Goal: Information Seeking & Learning: Find contact information

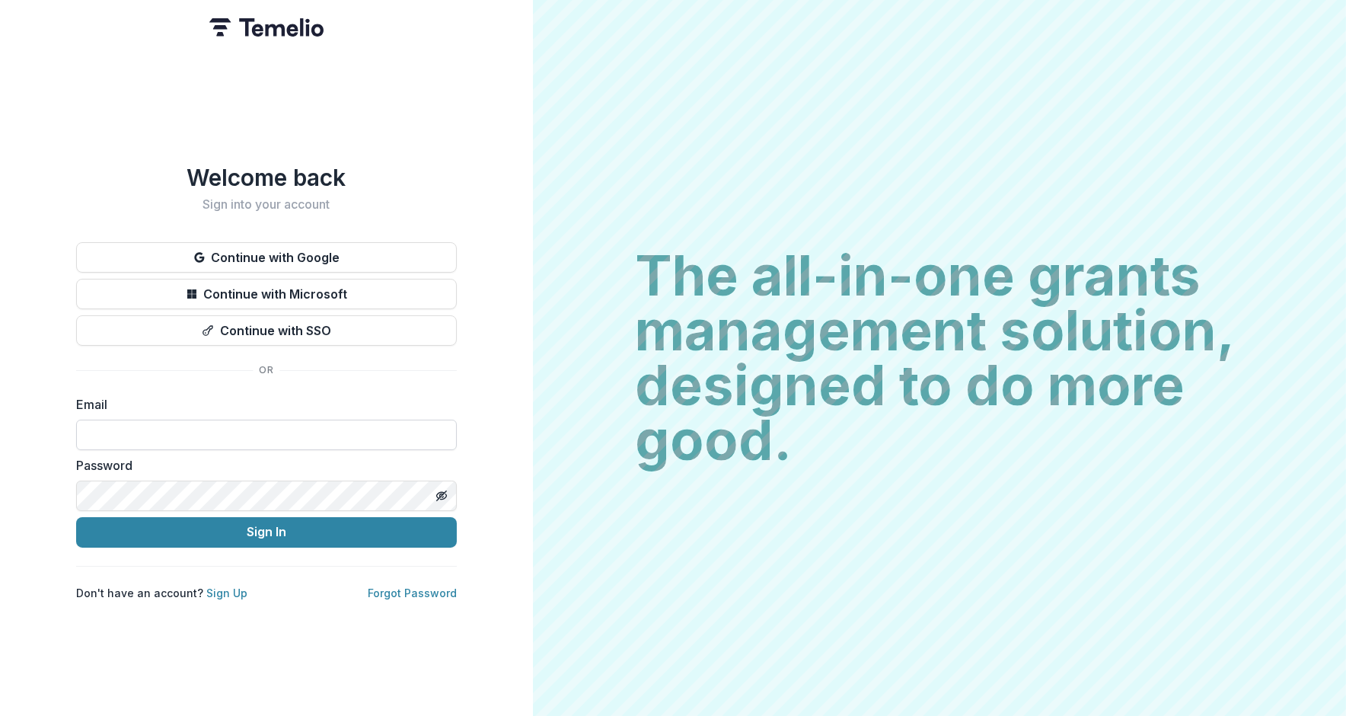
click at [183, 420] on input at bounding box center [266, 435] width 381 height 30
type input "**********"
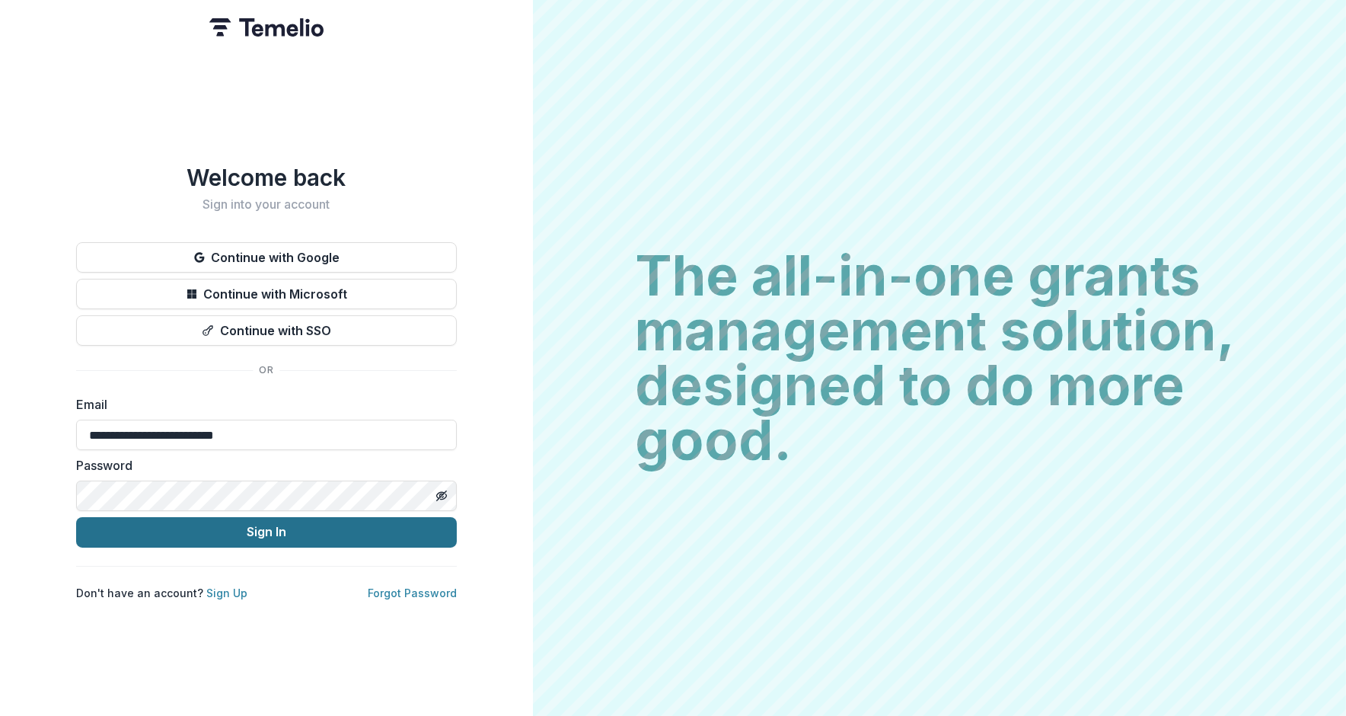
click at [226, 525] on button "Sign In" at bounding box center [266, 532] width 381 height 30
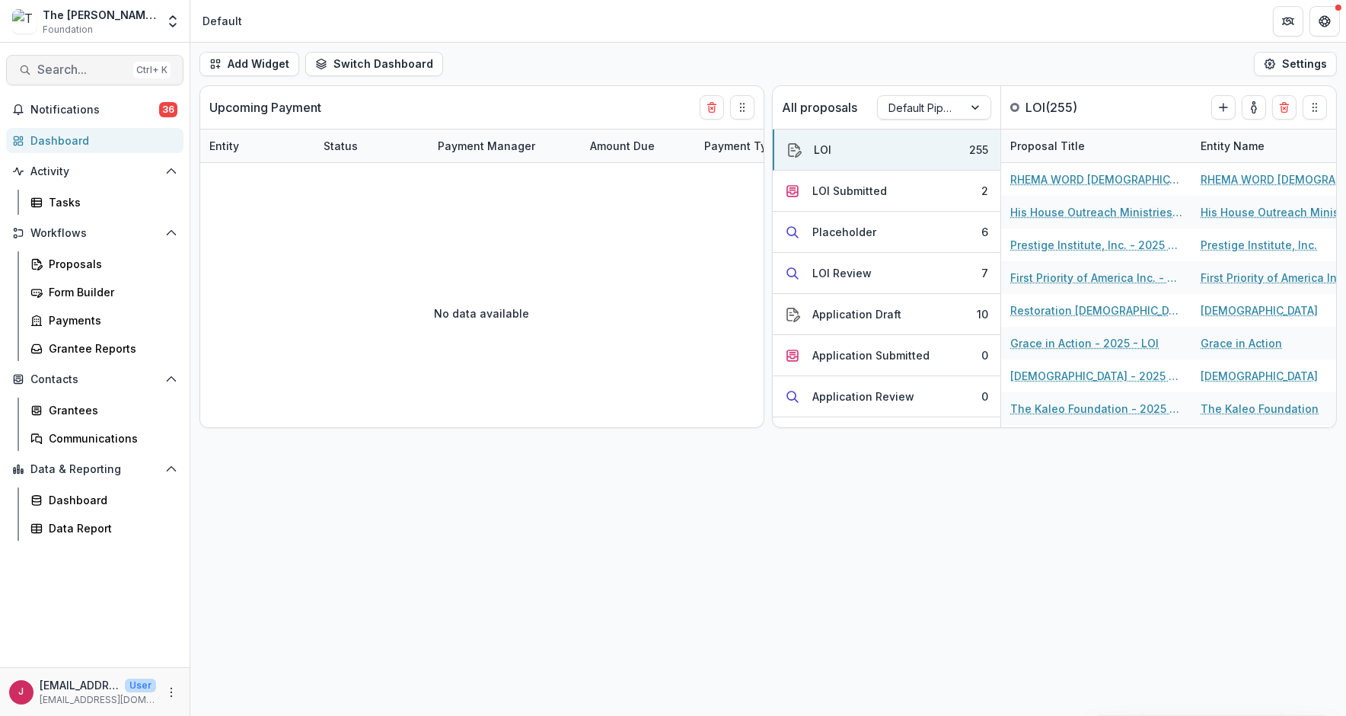
click at [35, 71] on button "Search... Ctrl + K" at bounding box center [94, 70] width 177 height 30
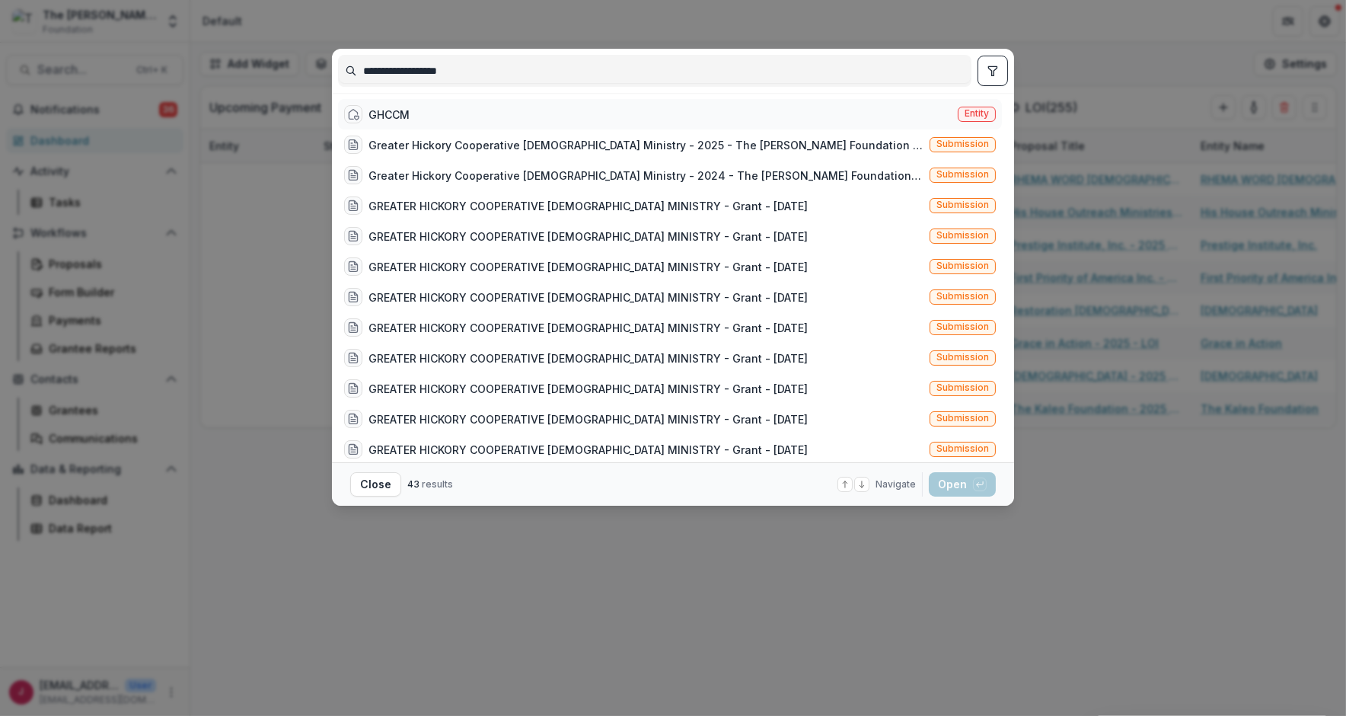
type input "**********"
click at [380, 116] on div "GHCCM" at bounding box center [389, 115] width 41 height 16
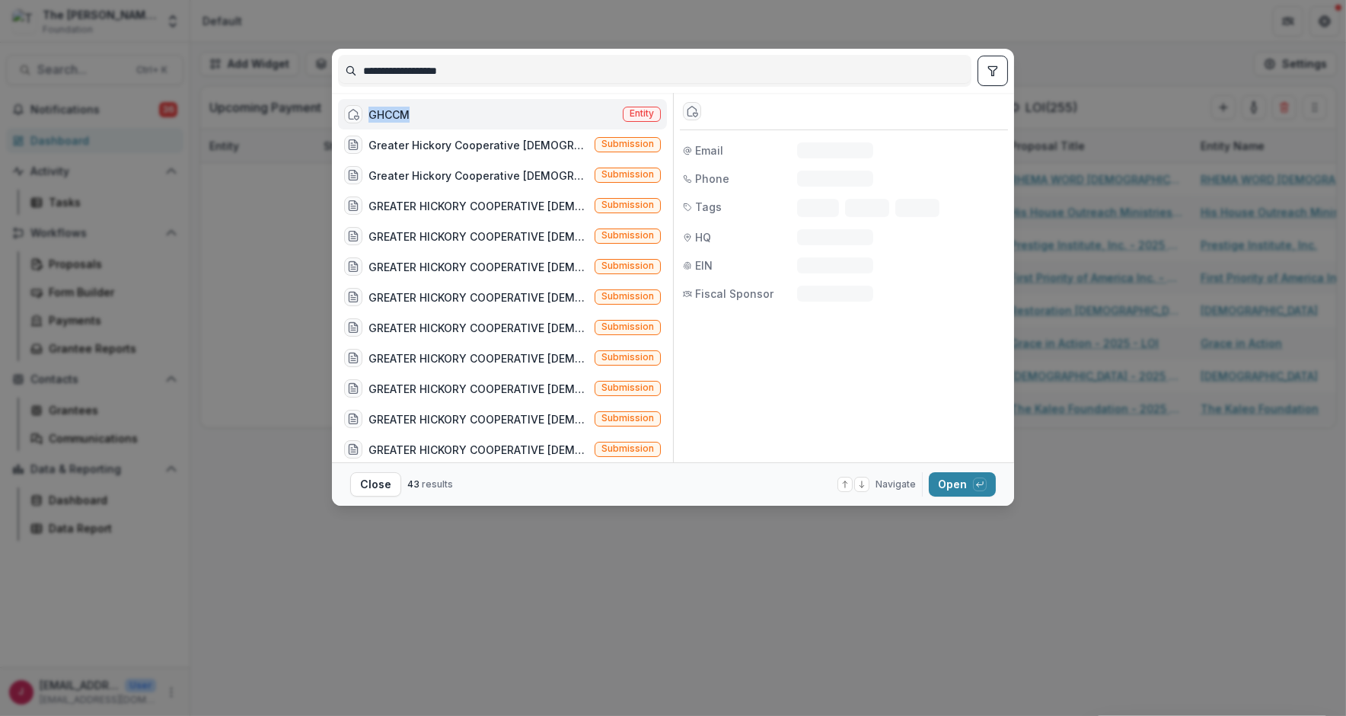
click at [380, 116] on div "GHCCM" at bounding box center [389, 115] width 41 height 16
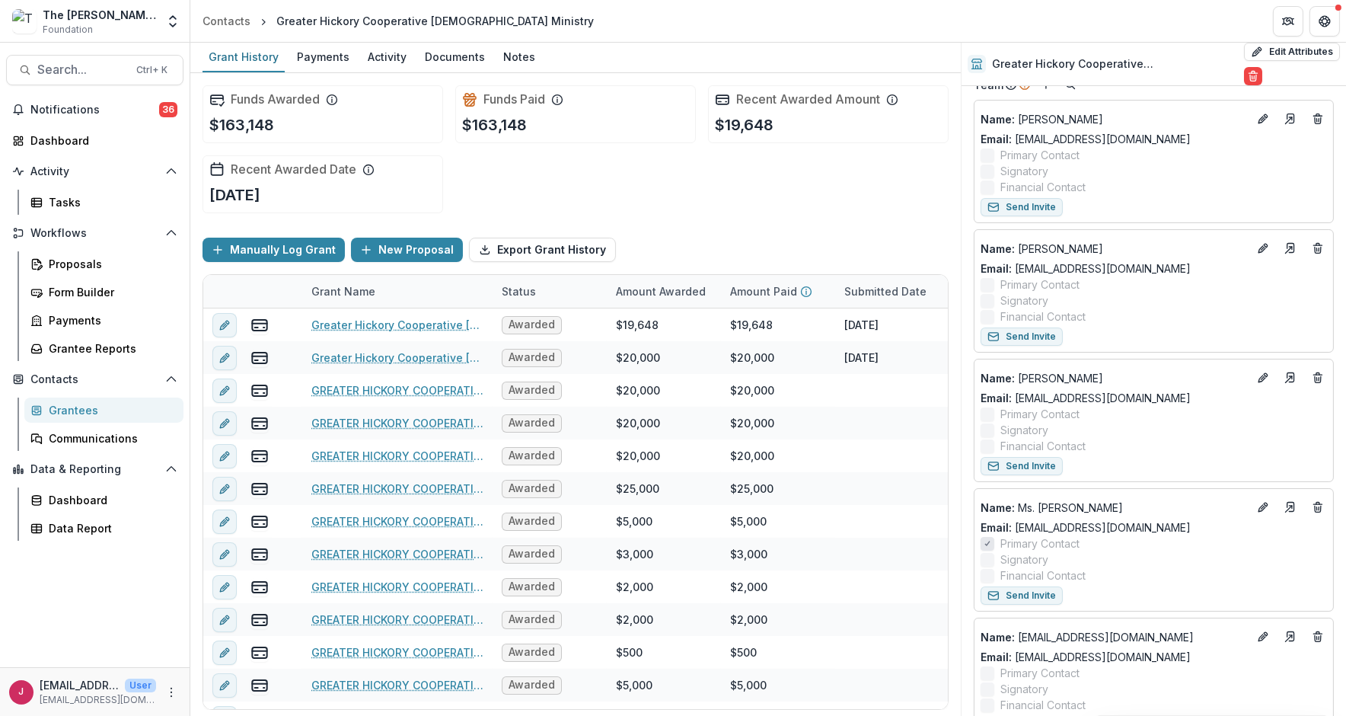
scroll to position [305, 0]
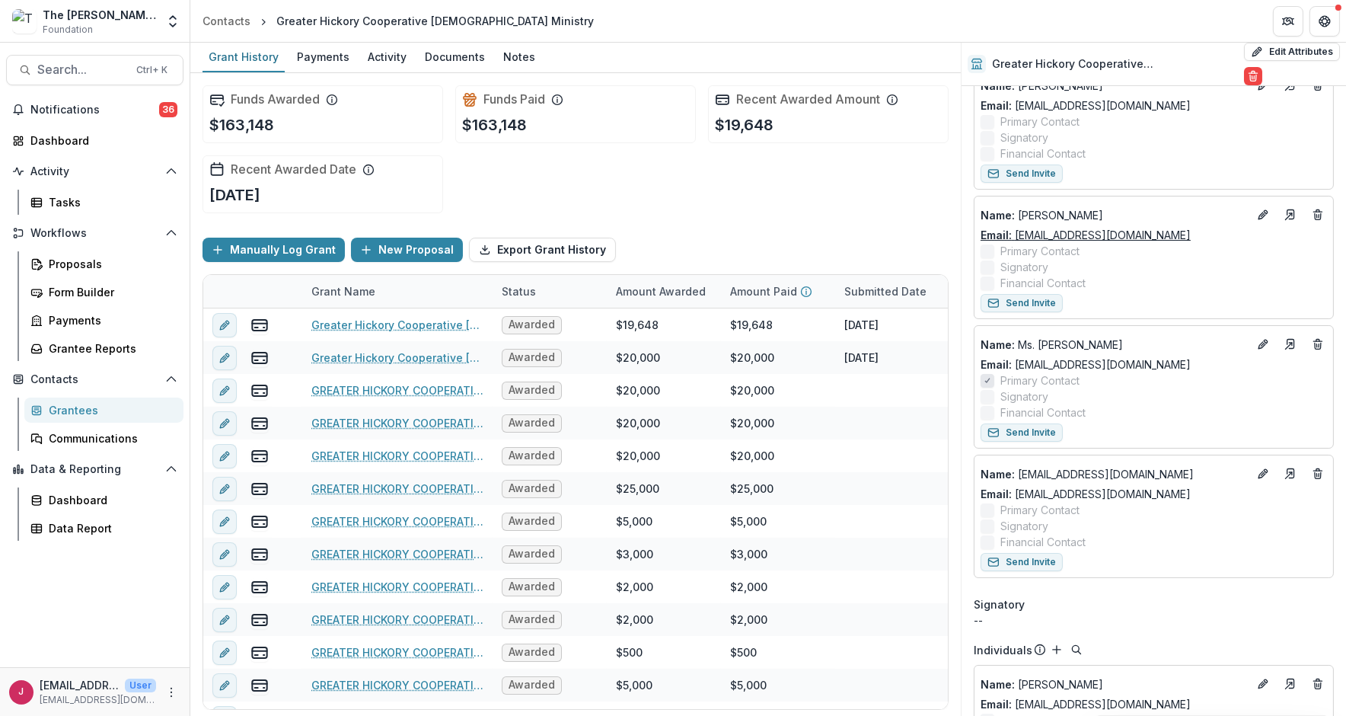
click at [1083, 234] on link "Email: asowards@ccmhickory.org" at bounding box center [1086, 235] width 210 height 16
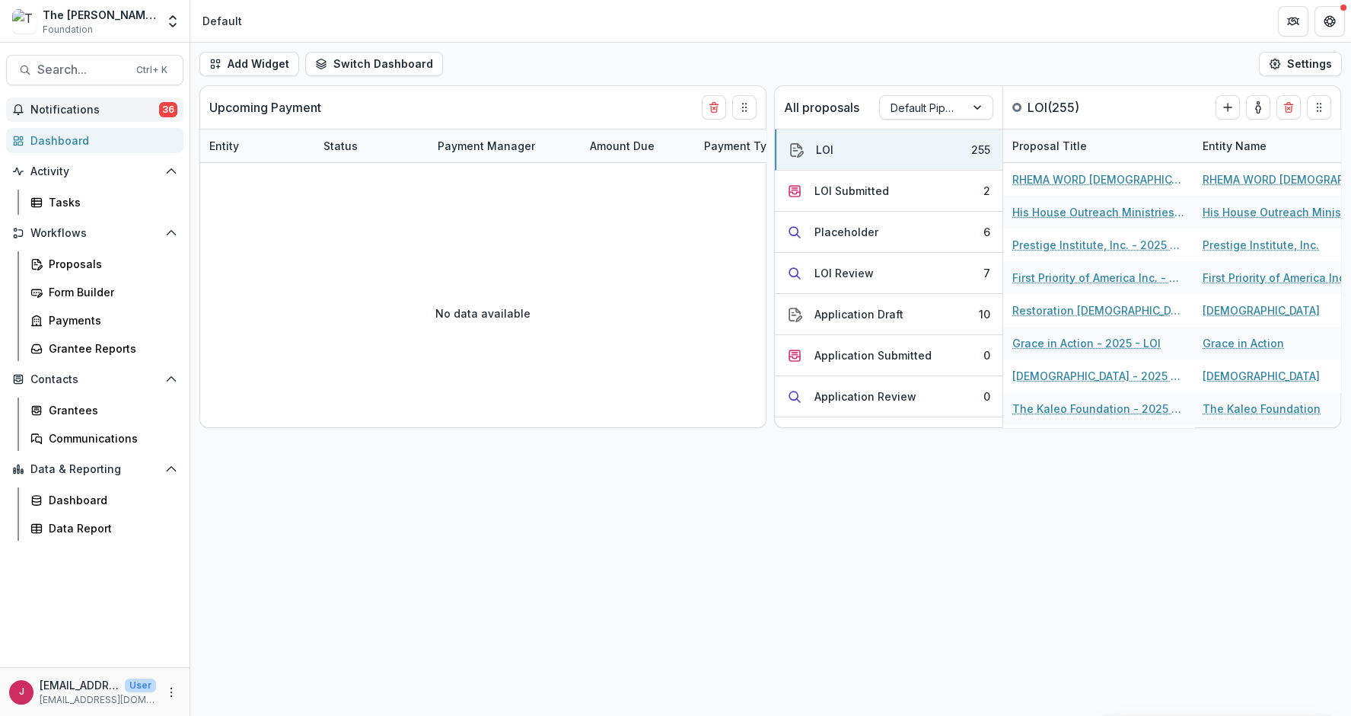
click at [48, 107] on span "Notifications" at bounding box center [94, 110] width 129 height 13
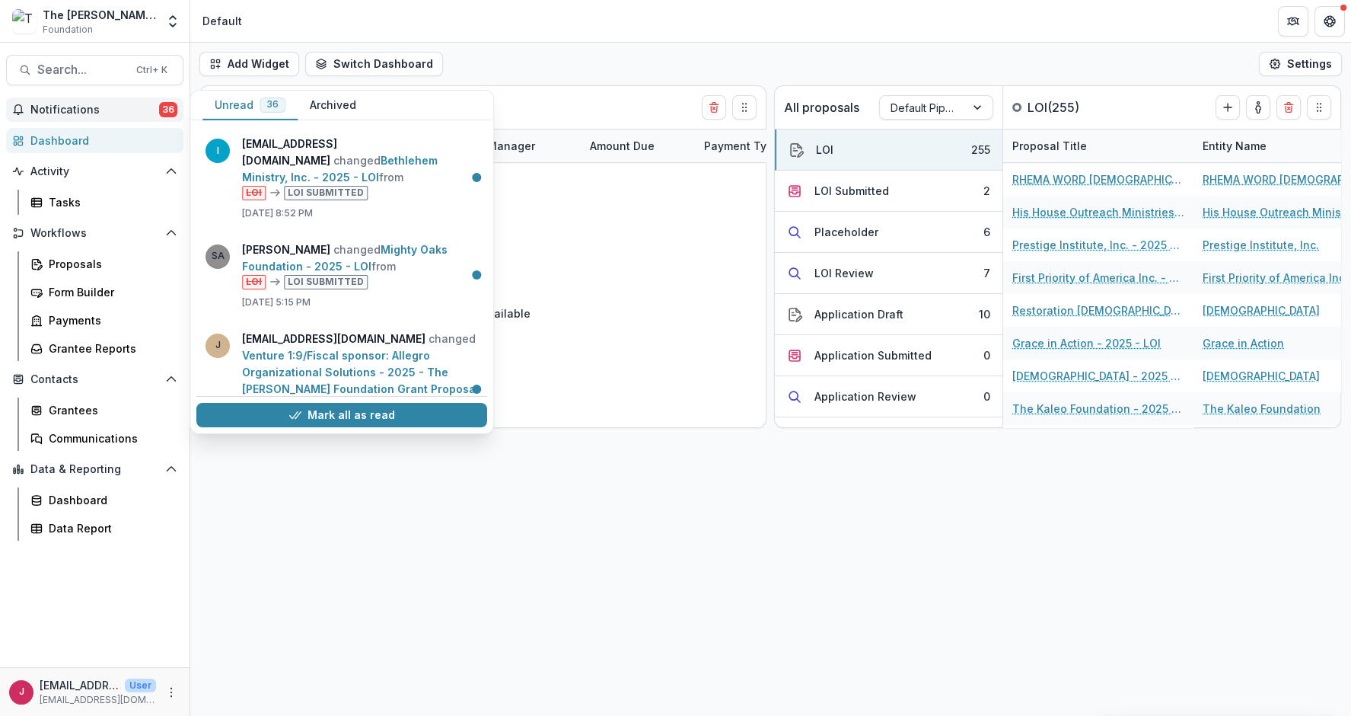
click at [326, 398] on div "Mark all as read" at bounding box center [341, 414] width 291 height 37
click at [266, 420] on button "Mark all as read" at bounding box center [341, 415] width 291 height 24
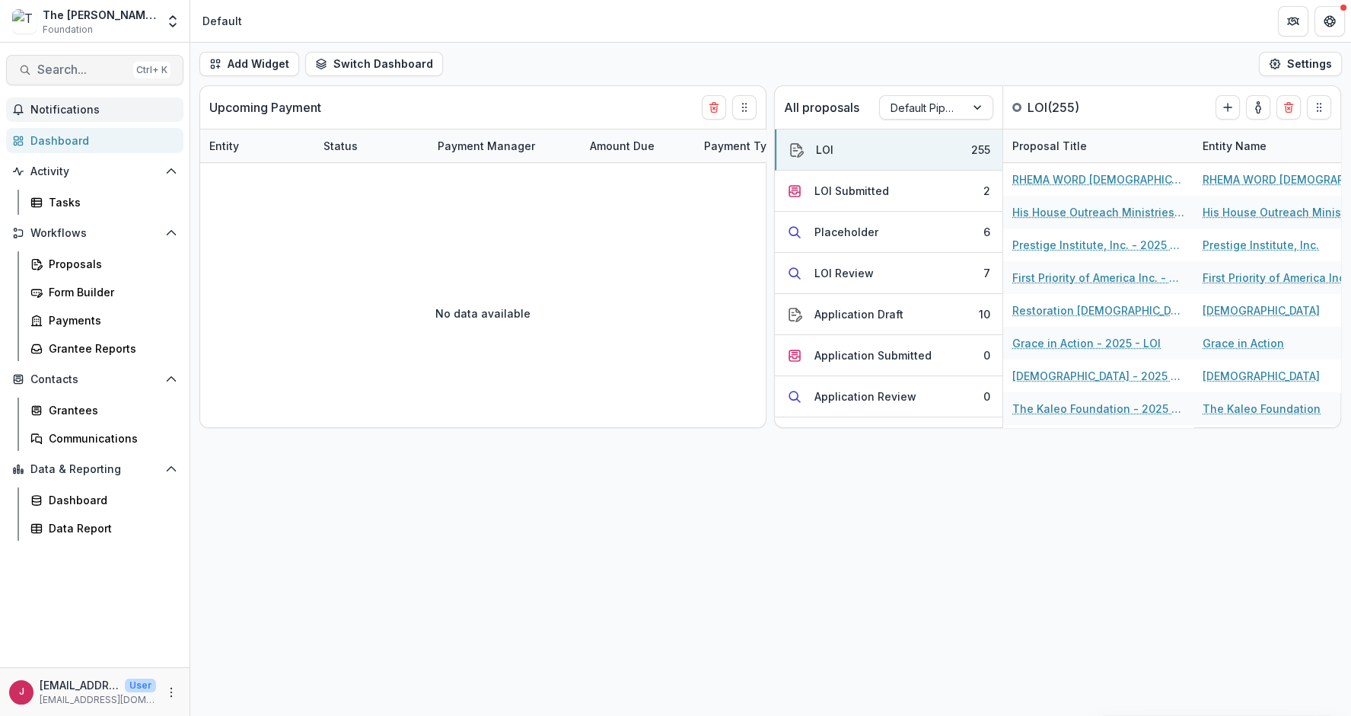
click at [95, 66] on span "Search..." at bounding box center [82, 69] width 90 height 14
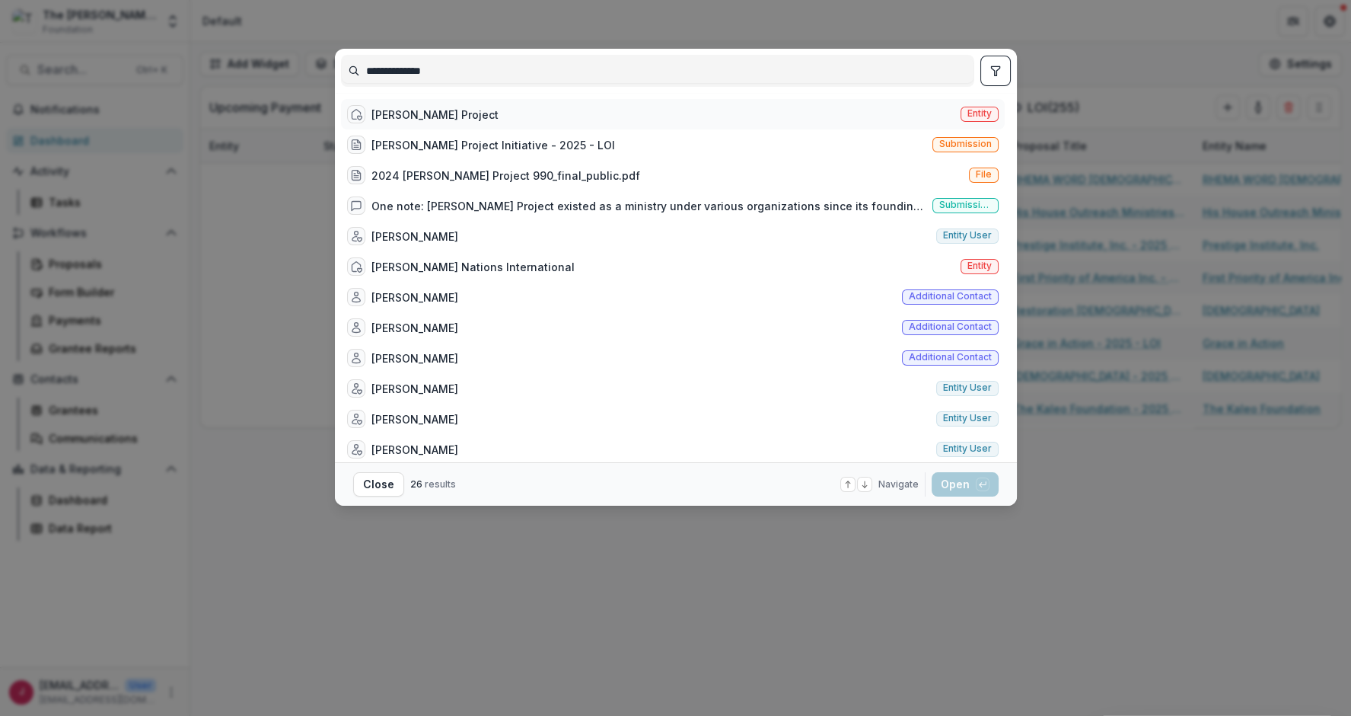
type input "**********"
click at [433, 114] on div "Joshua Project" at bounding box center [435, 115] width 127 height 16
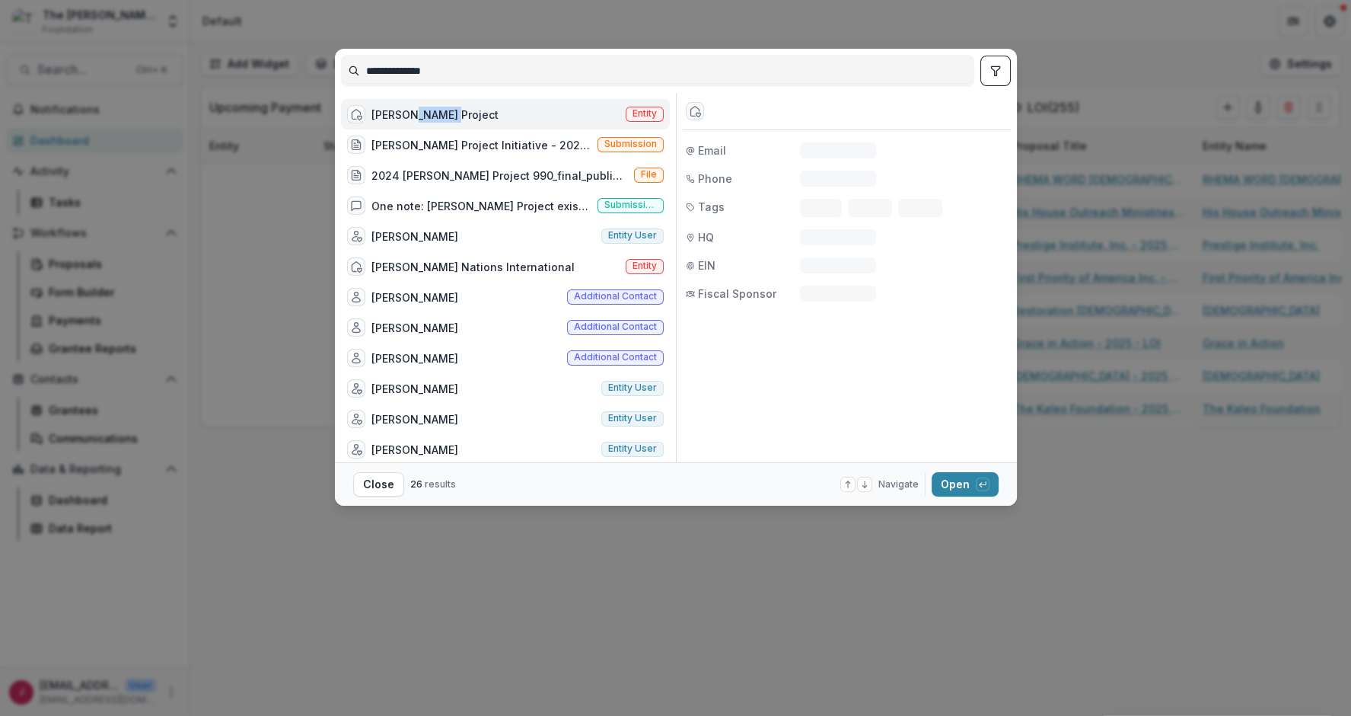
click at [433, 114] on div "Joshua Project" at bounding box center [435, 115] width 127 height 16
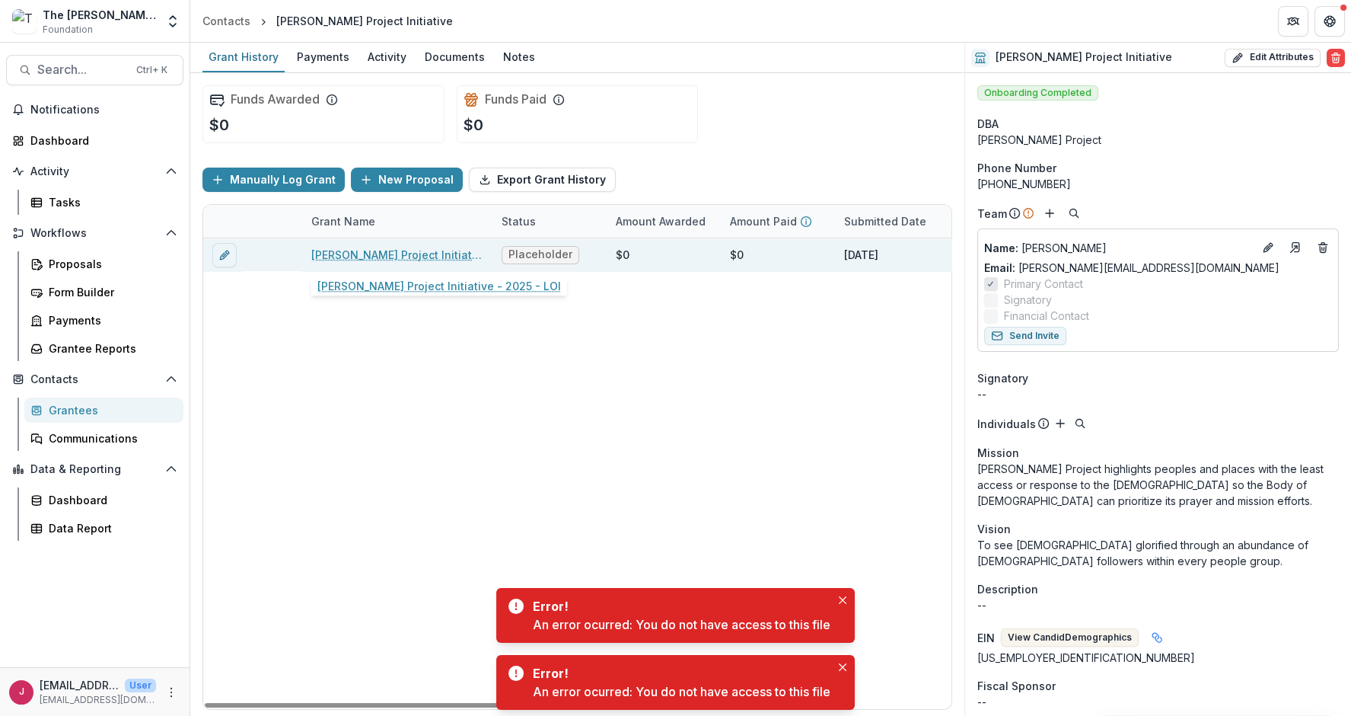
click at [410, 247] on link "Joshua Project Initiative - 2025 - LOI" at bounding box center [397, 255] width 172 height 16
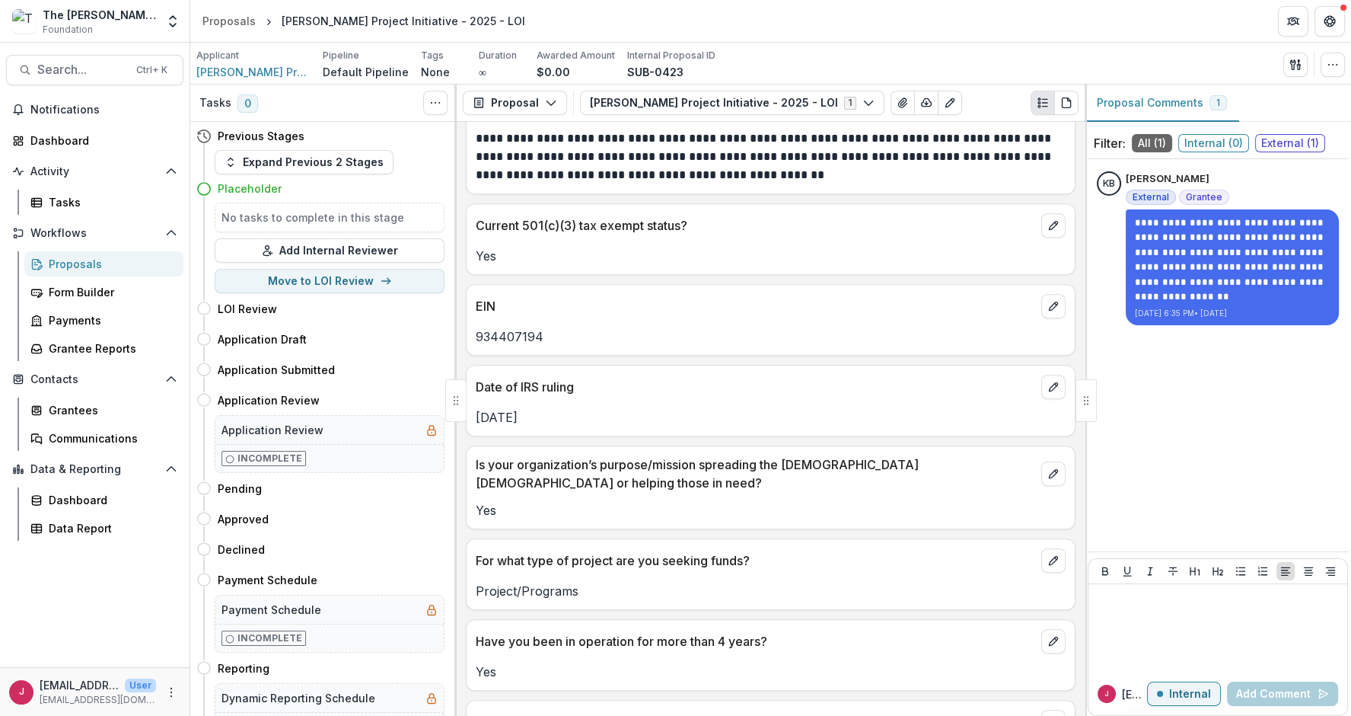
scroll to position [1523, 0]
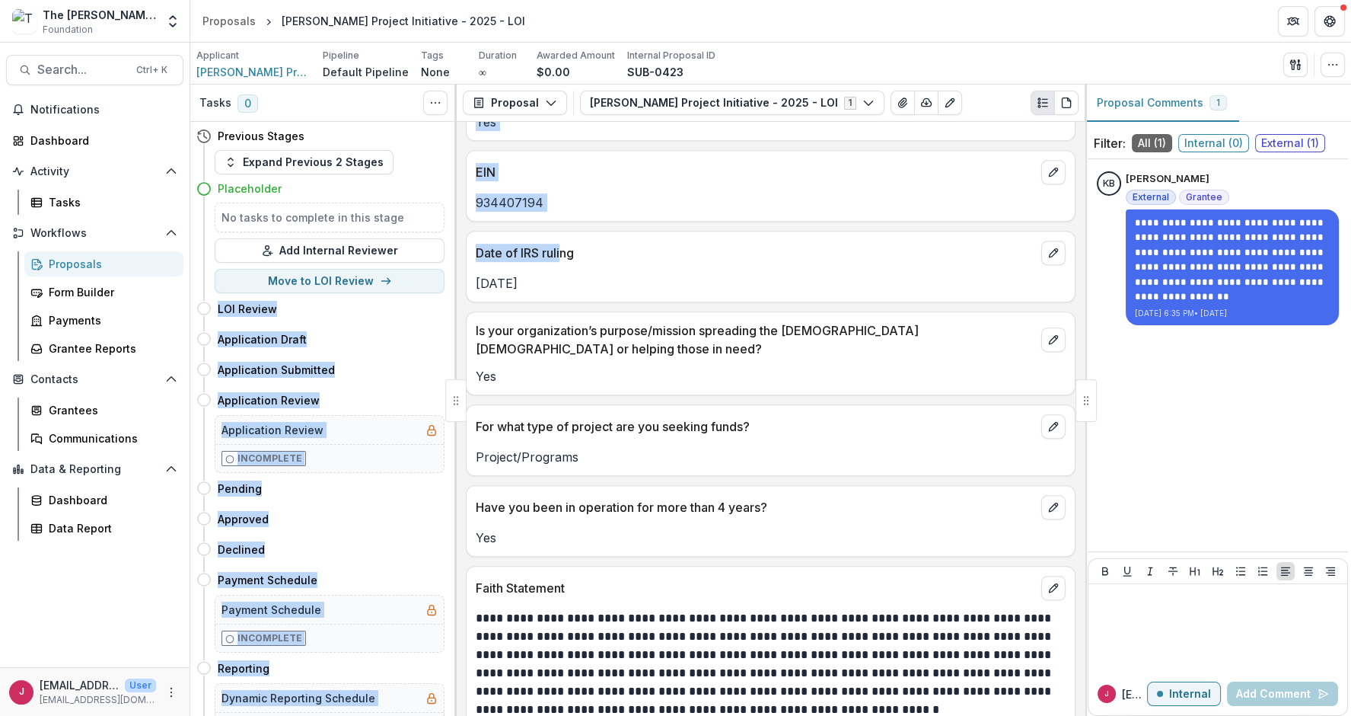
drag, startPoint x: 565, startPoint y: 263, endPoint x: 444, endPoint y: 275, distance: 121.7
click at [442, 279] on div "**********" at bounding box center [770, 400] width 1161 height 631
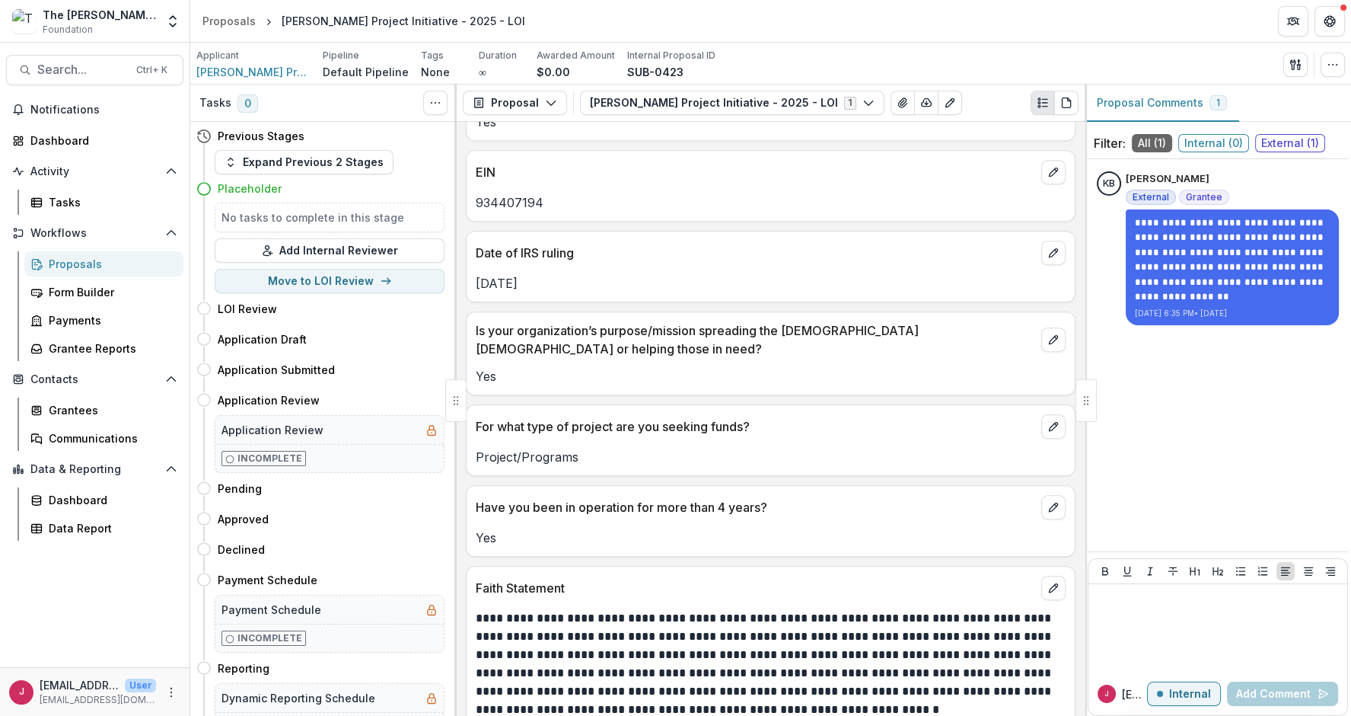
click at [579, 260] on p "Date of IRS ruling" at bounding box center [756, 253] width 560 height 18
click at [75, 74] on span "Search..." at bounding box center [82, 69] width 90 height 14
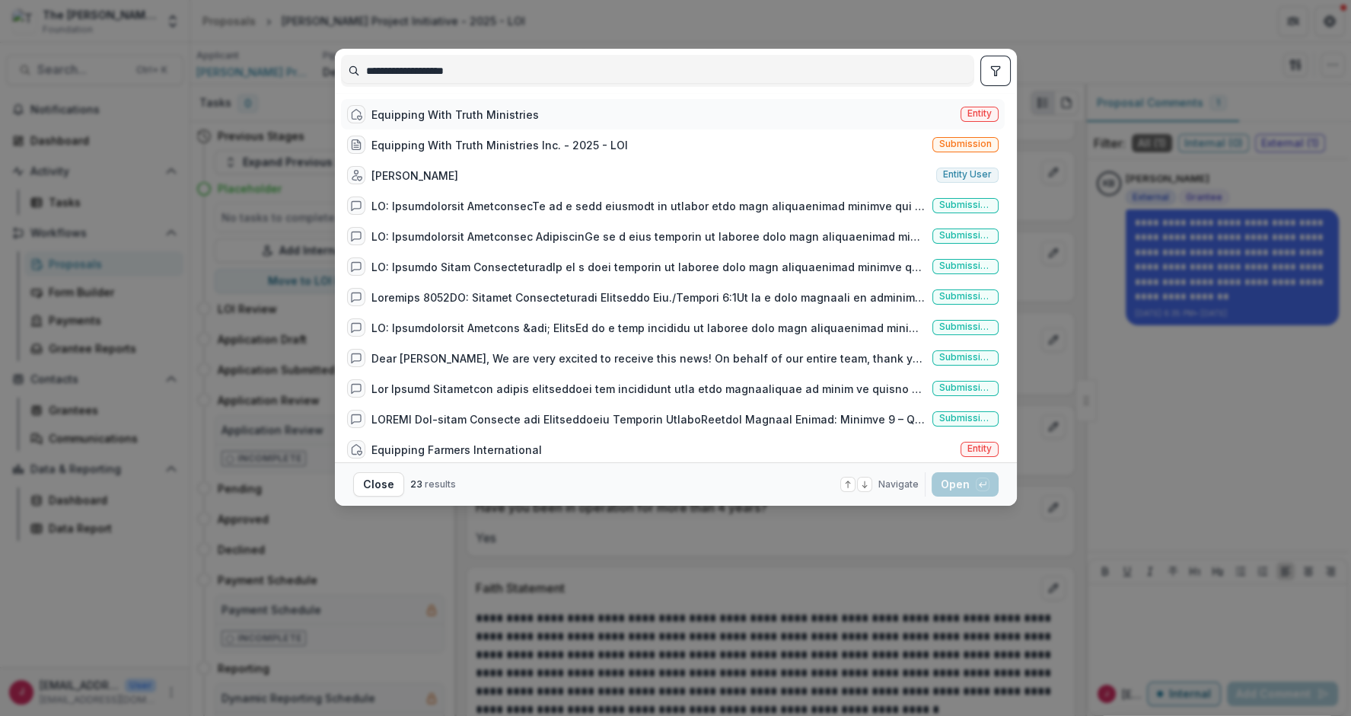
type input "**********"
click at [524, 112] on div "Equipping With Truth Ministries" at bounding box center [456, 115] width 168 height 16
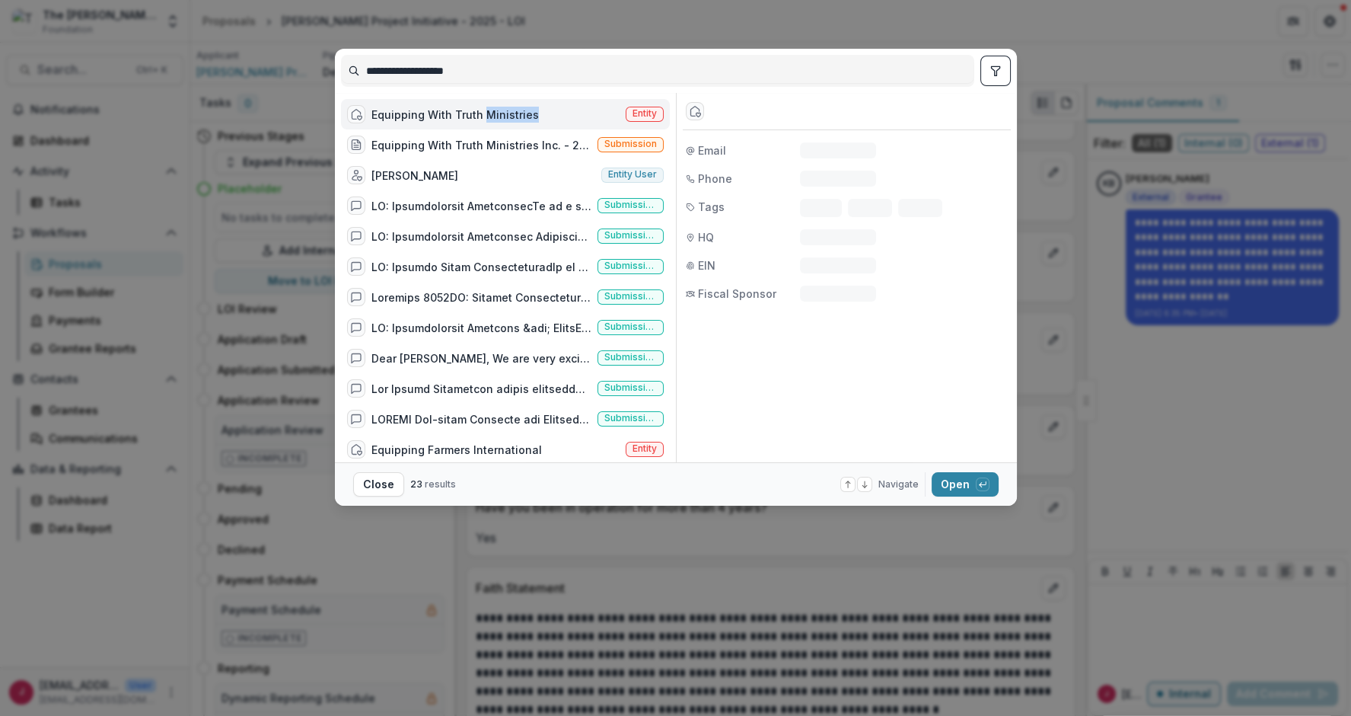
click at [524, 112] on div "Equipping With Truth Ministries" at bounding box center [456, 115] width 168 height 16
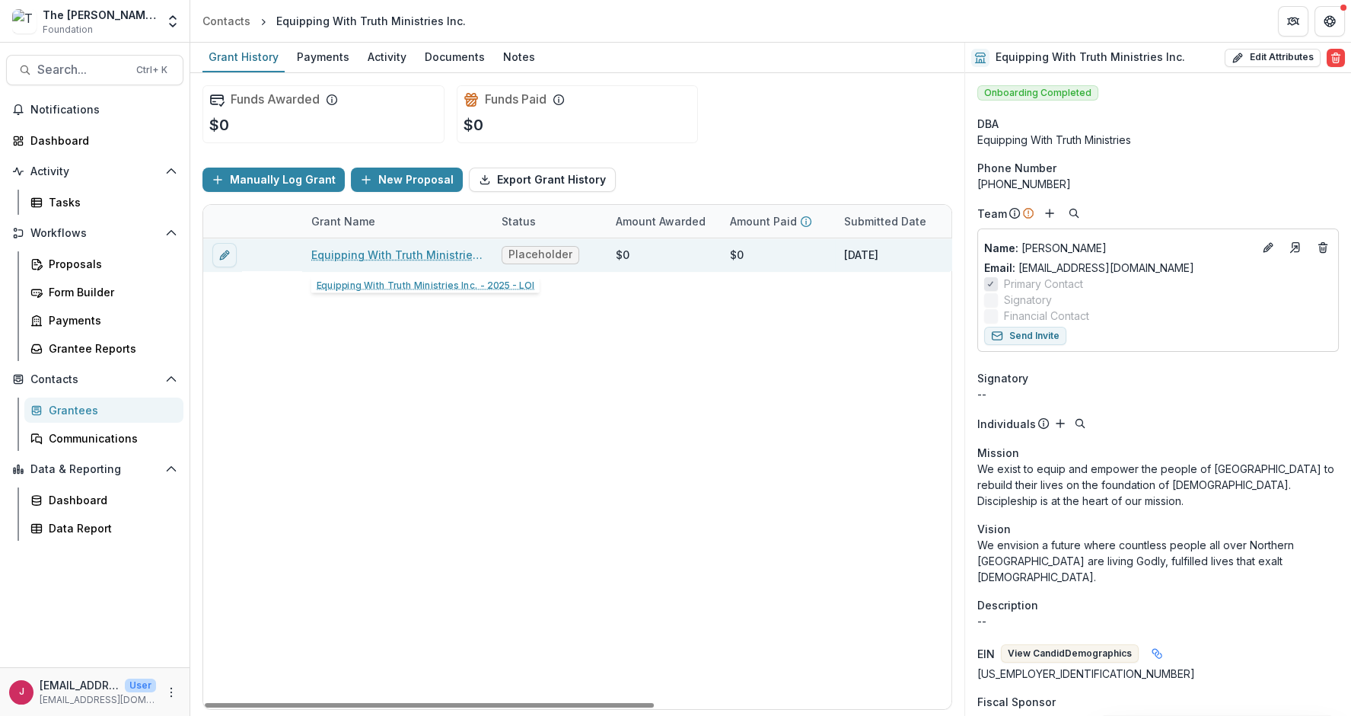
click at [441, 252] on link "Equipping With Truth Ministries Inc. - 2025 - LOI" at bounding box center [397, 255] width 172 height 16
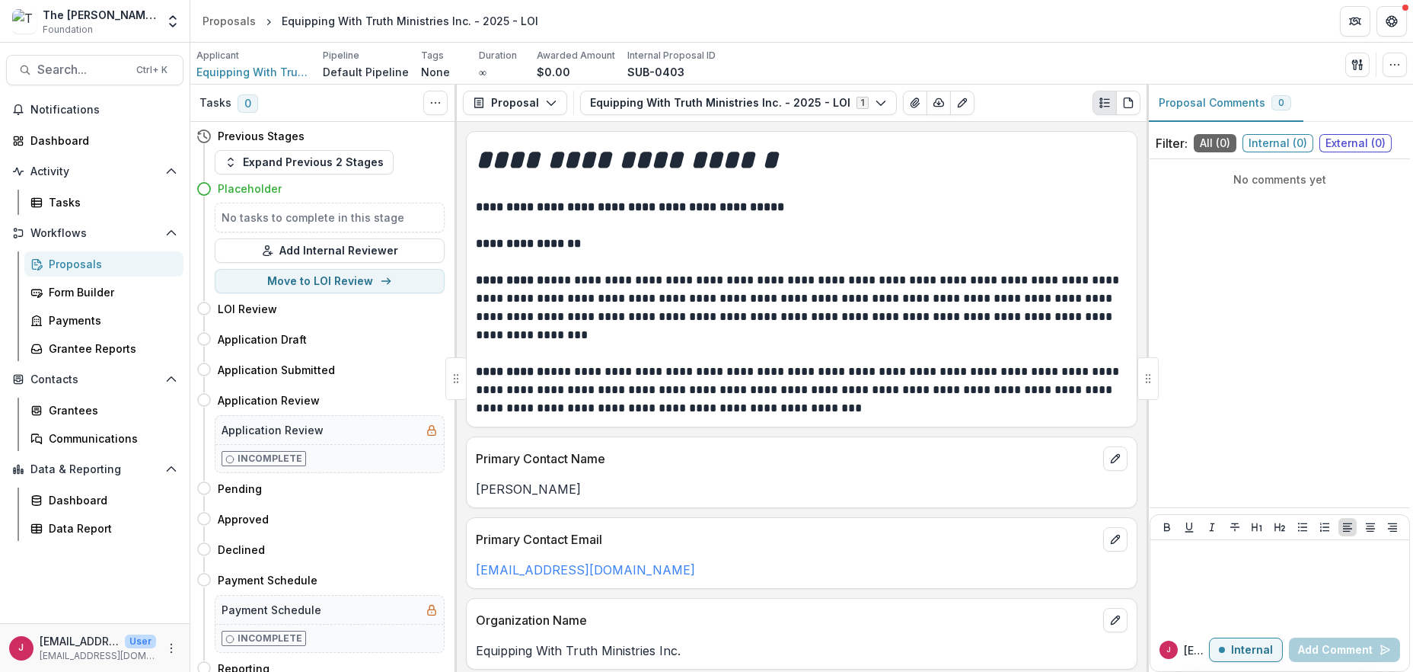
click at [1141, 474] on div "**********" at bounding box center [802, 397] width 690 height 550
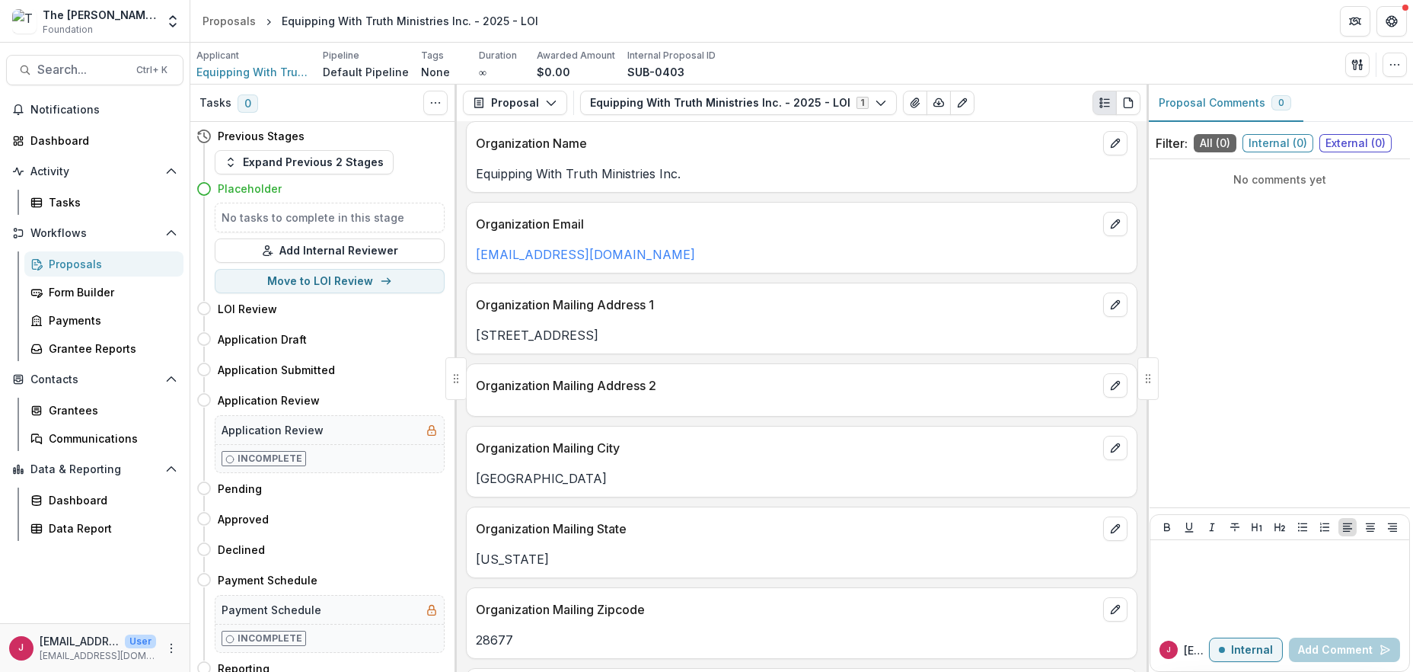
scroll to position [480, 0]
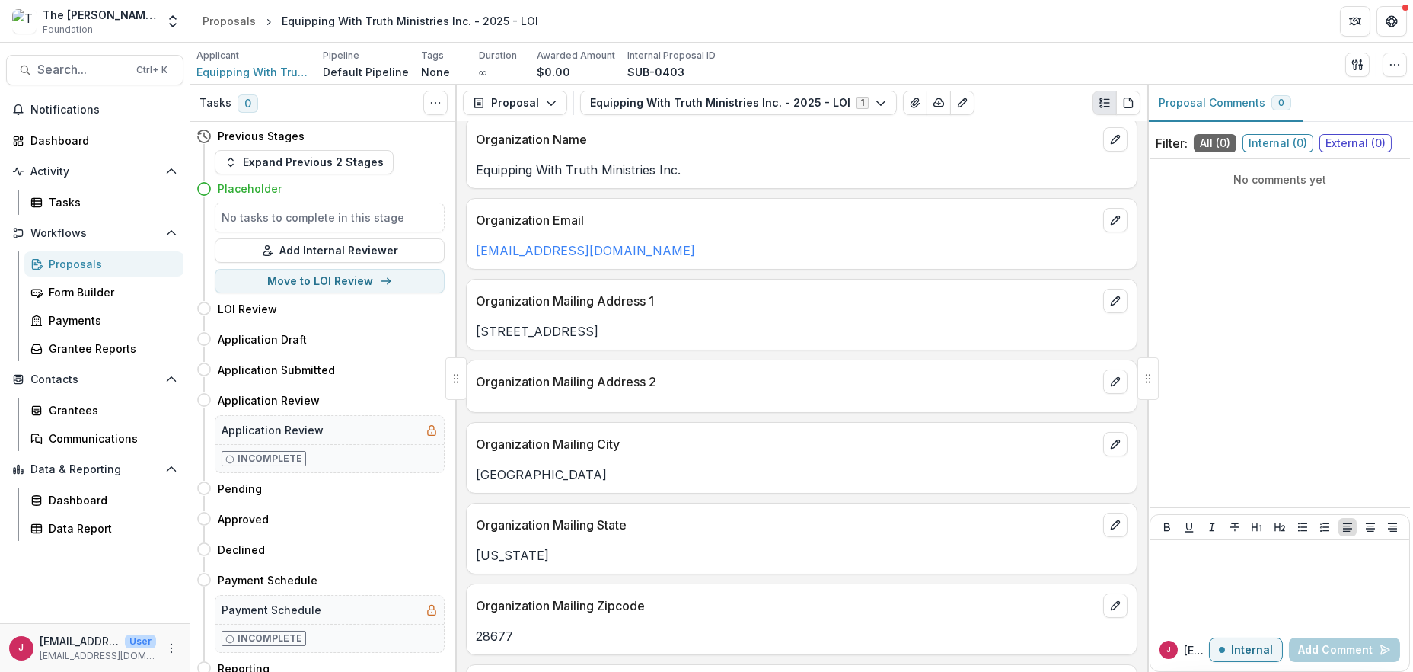
click at [1147, 505] on div at bounding box center [1148, 378] width 2 height 587
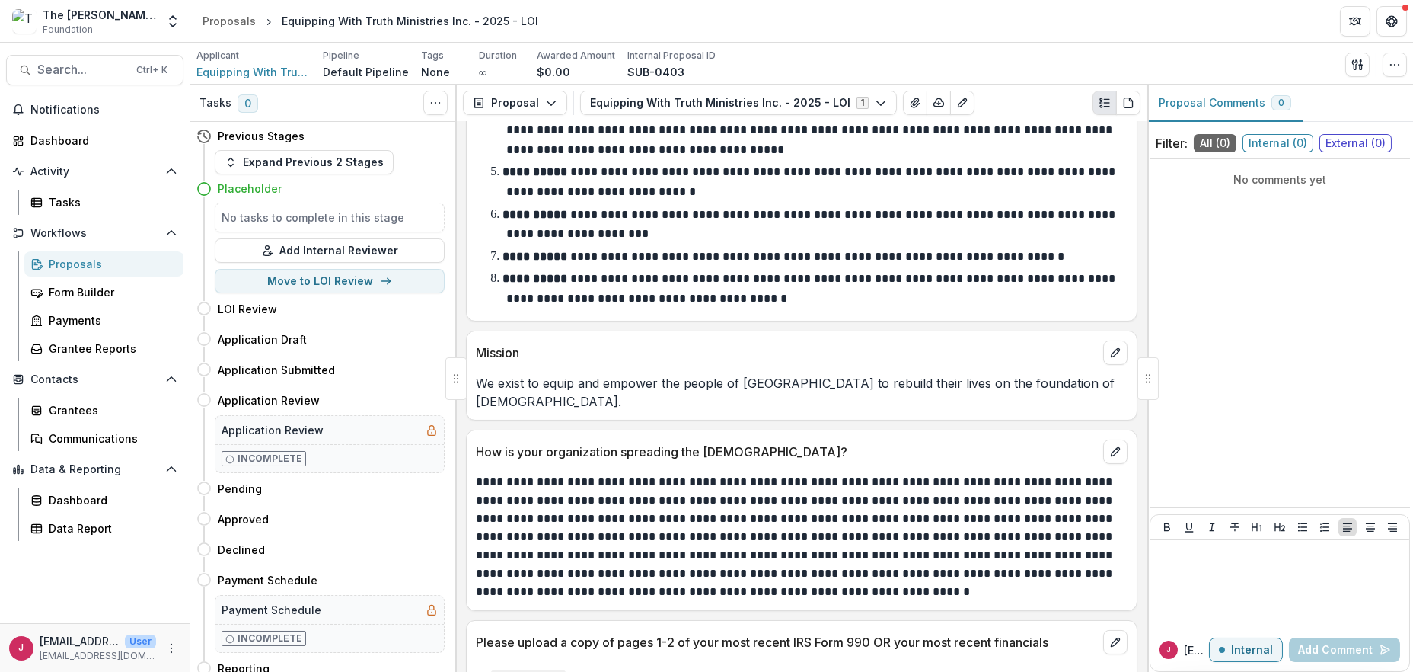
scroll to position [2206, 0]
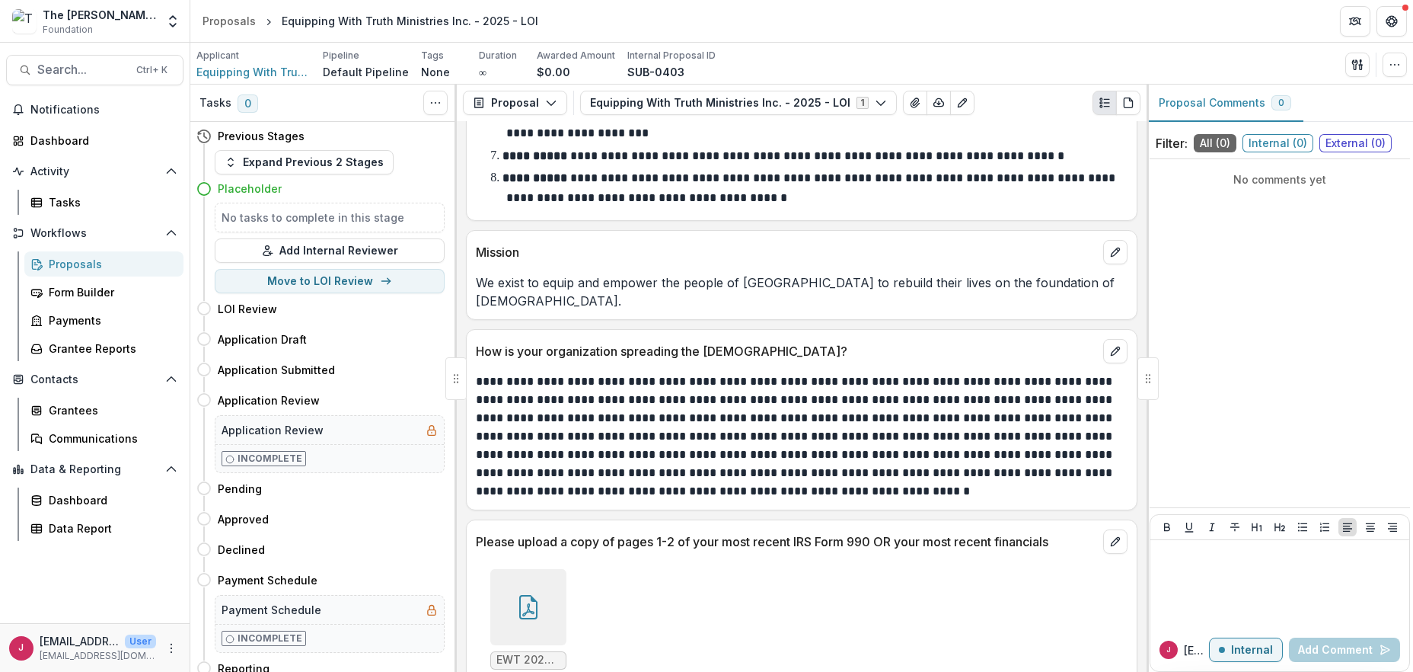
click at [522, 574] on div at bounding box center [528, 607] width 76 height 76
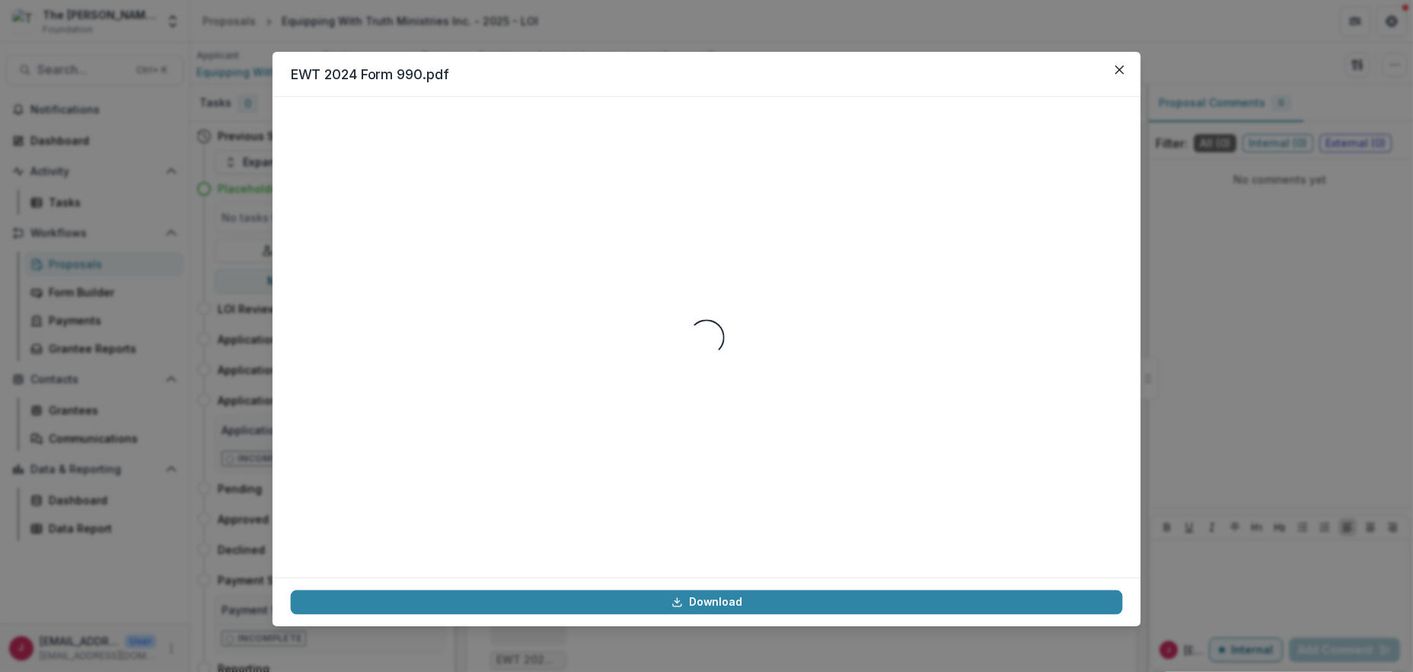
click at [522, 574] on div "Loading..." at bounding box center [707, 337] width 868 height 480
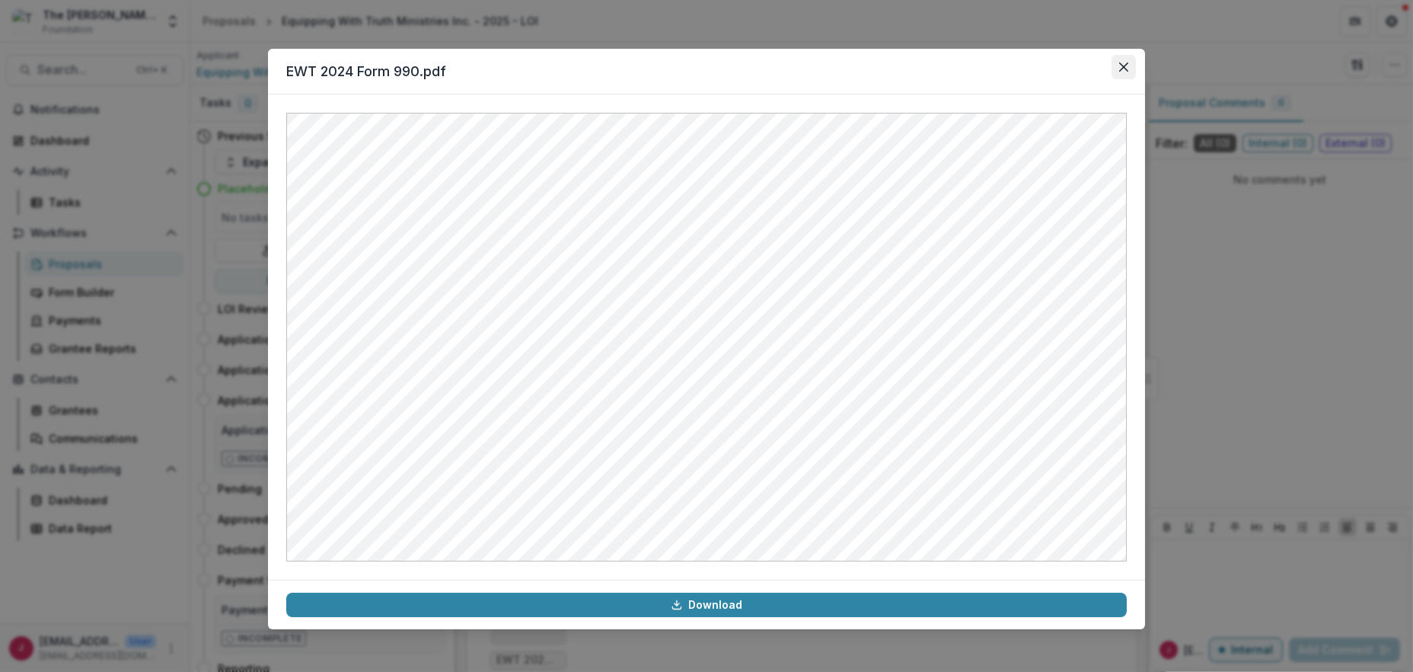
click at [1119, 64] on icon "Close" at bounding box center [1123, 66] width 9 height 9
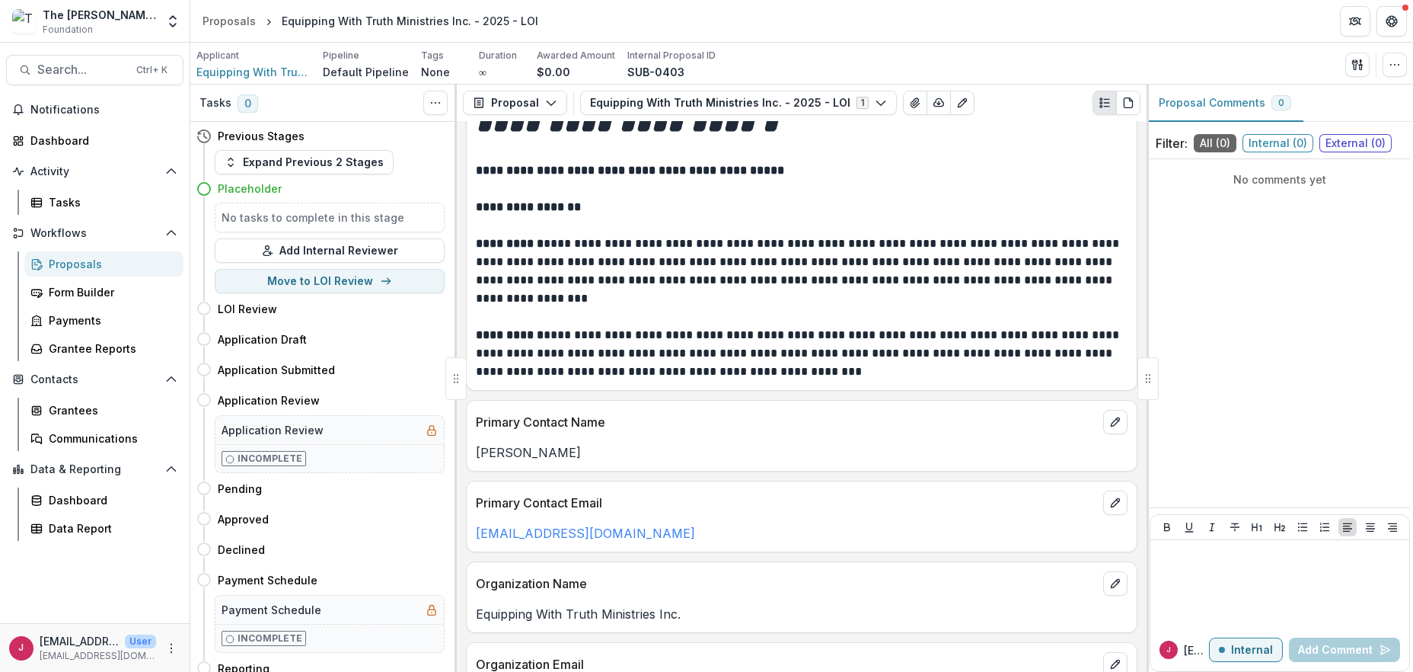
scroll to position [0, 0]
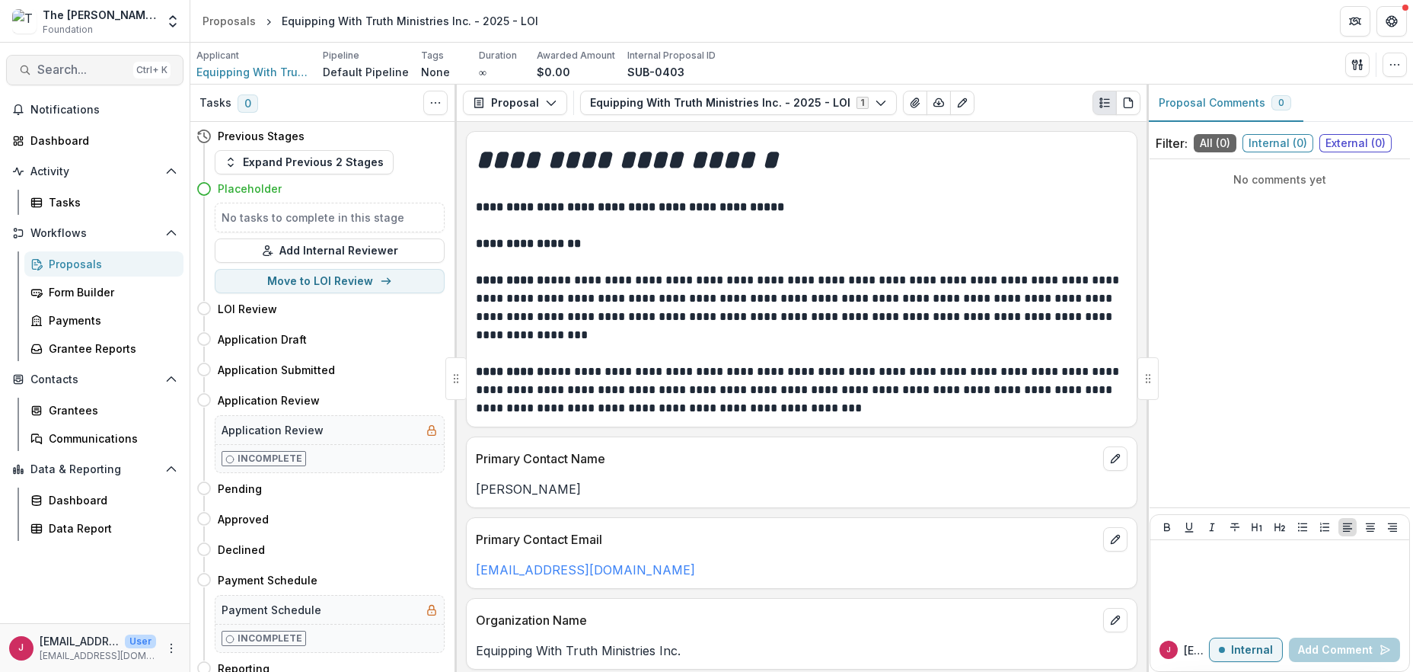
click at [57, 66] on span "Search..." at bounding box center [82, 69] width 90 height 14
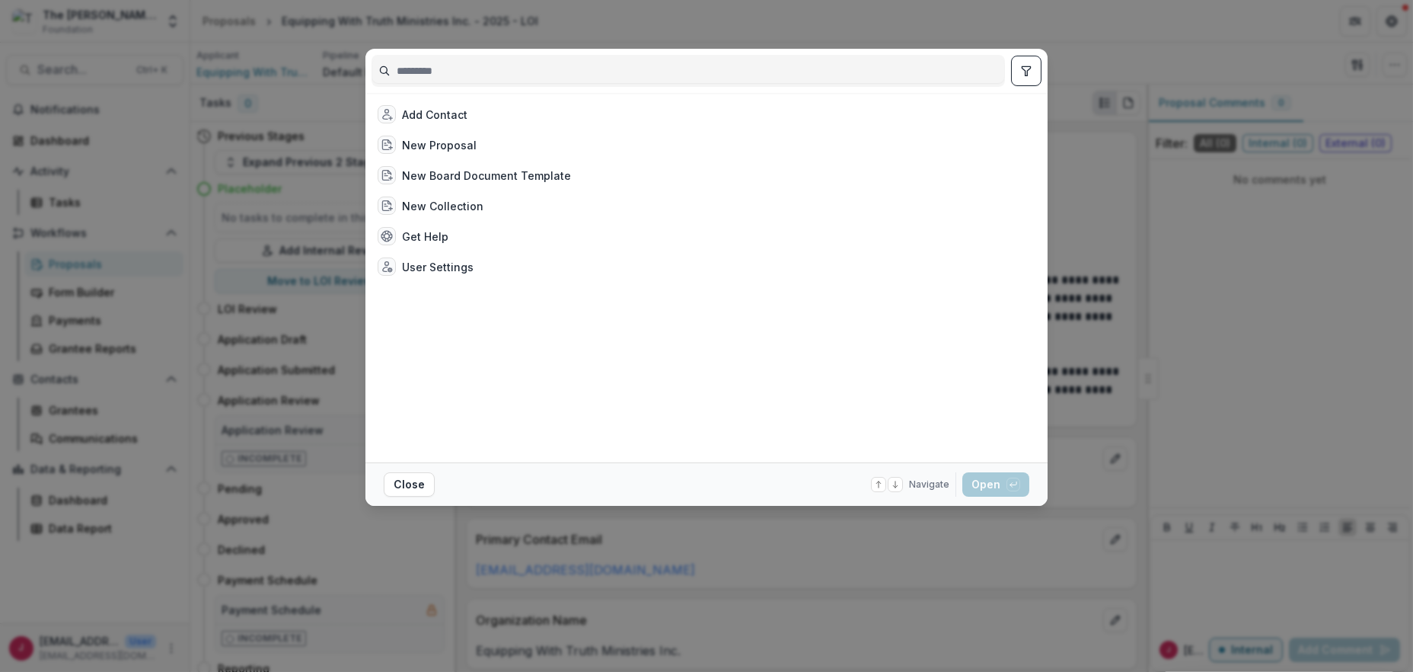
drag, startPoint x: 1145, startPoint y: 28, endPoint x: 1114, endPoint y: 90, distance: 69.1
click at [1147, 30] on div "Add Contact New Proposal New Board Document Template New Collection Get Help Us…" at bounding box center [706, 336] width 1413 height 672
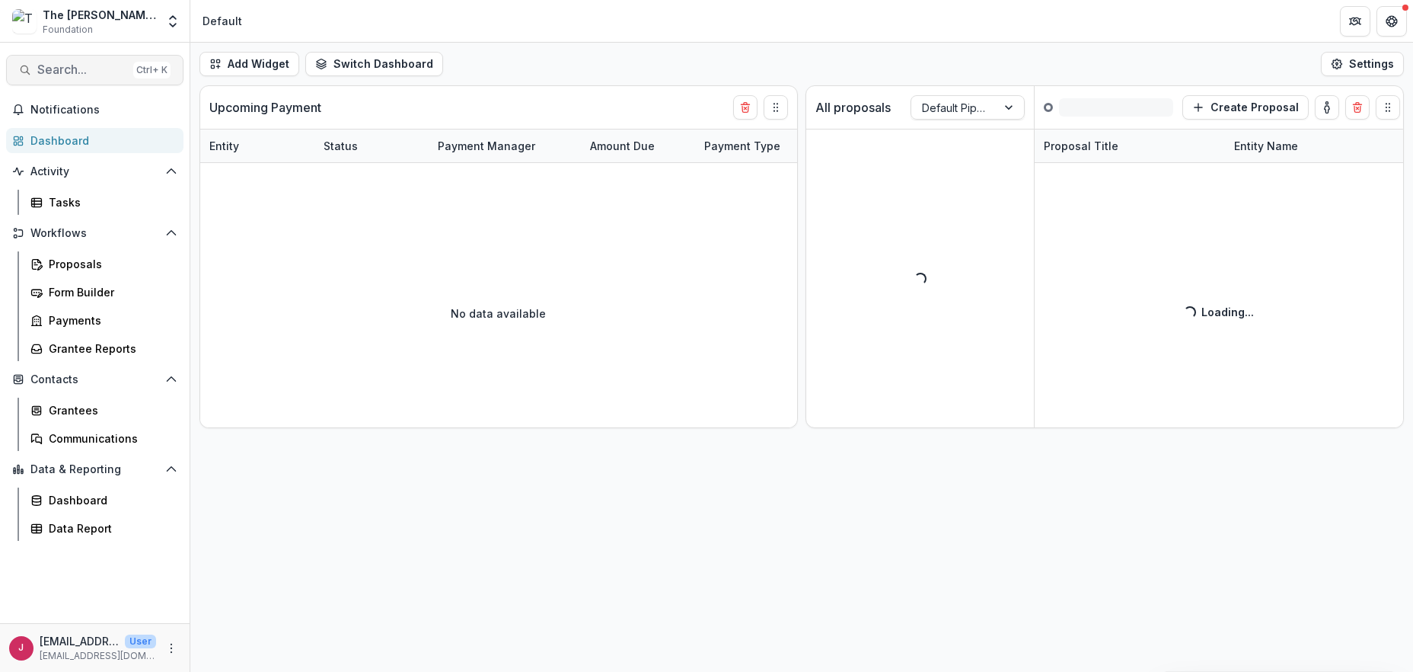
click at [57, 74] on span "Search..." at bounding box center [82, 69] width 90 height 14
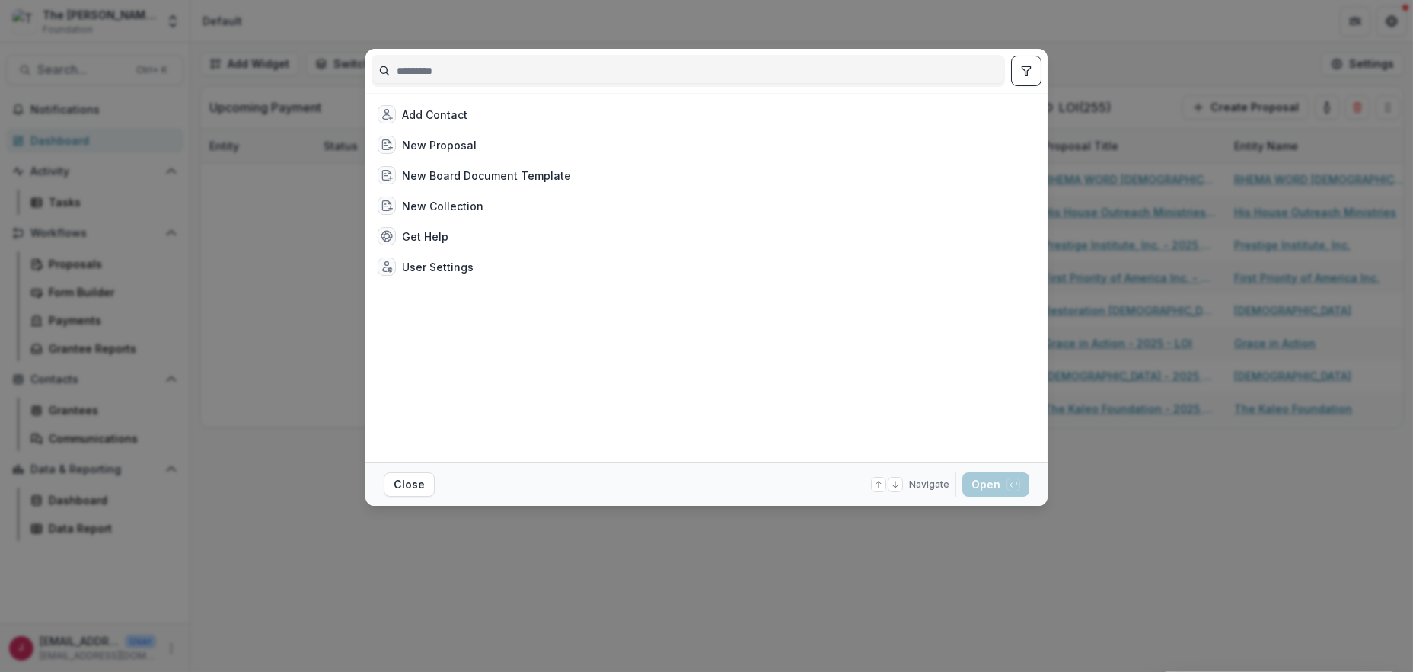
click at [297, 289] on div "Add Contact New Proposal New Board Document Template New Collection Get Help Us…" at bounding box center [706, 336] width 1413 height 672
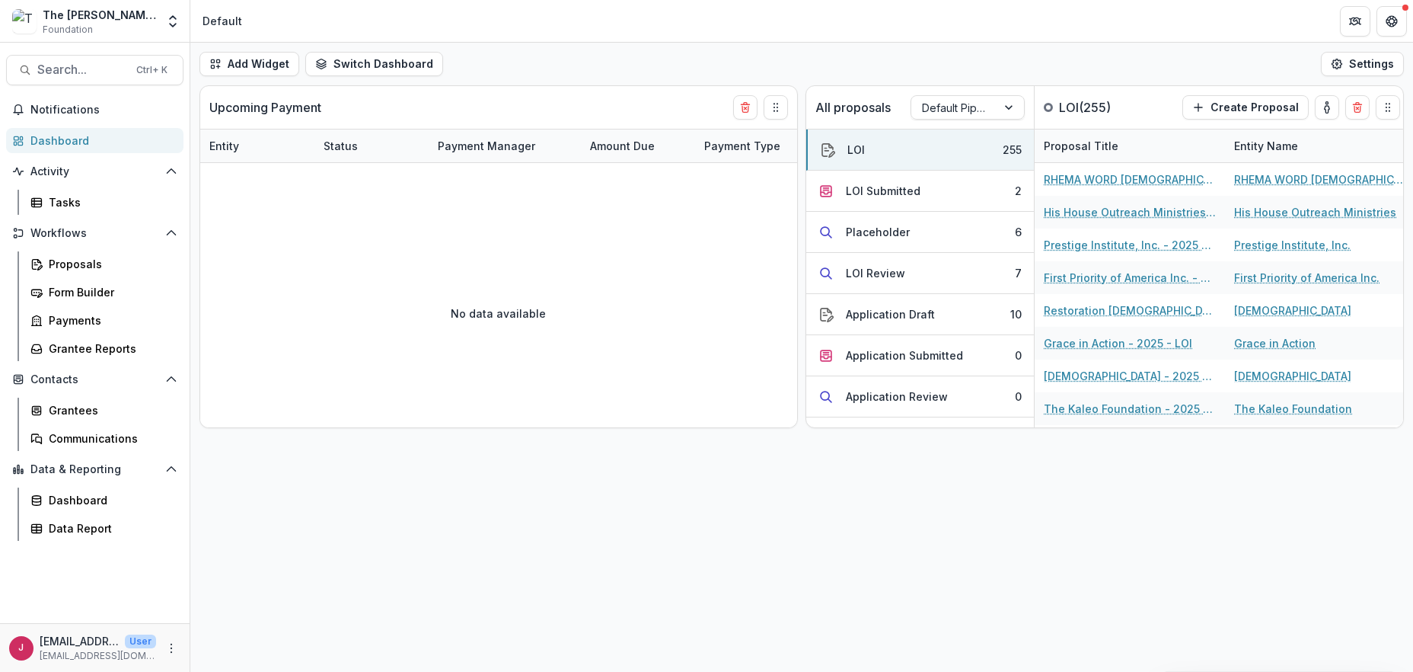
click at [74, 132] on div "Dashboard" at bounding box center [100, 140] width 141 height 16
click at [937, 227] on button "Placeholder 6" at bounding box center [920, 232] width 228 height 41
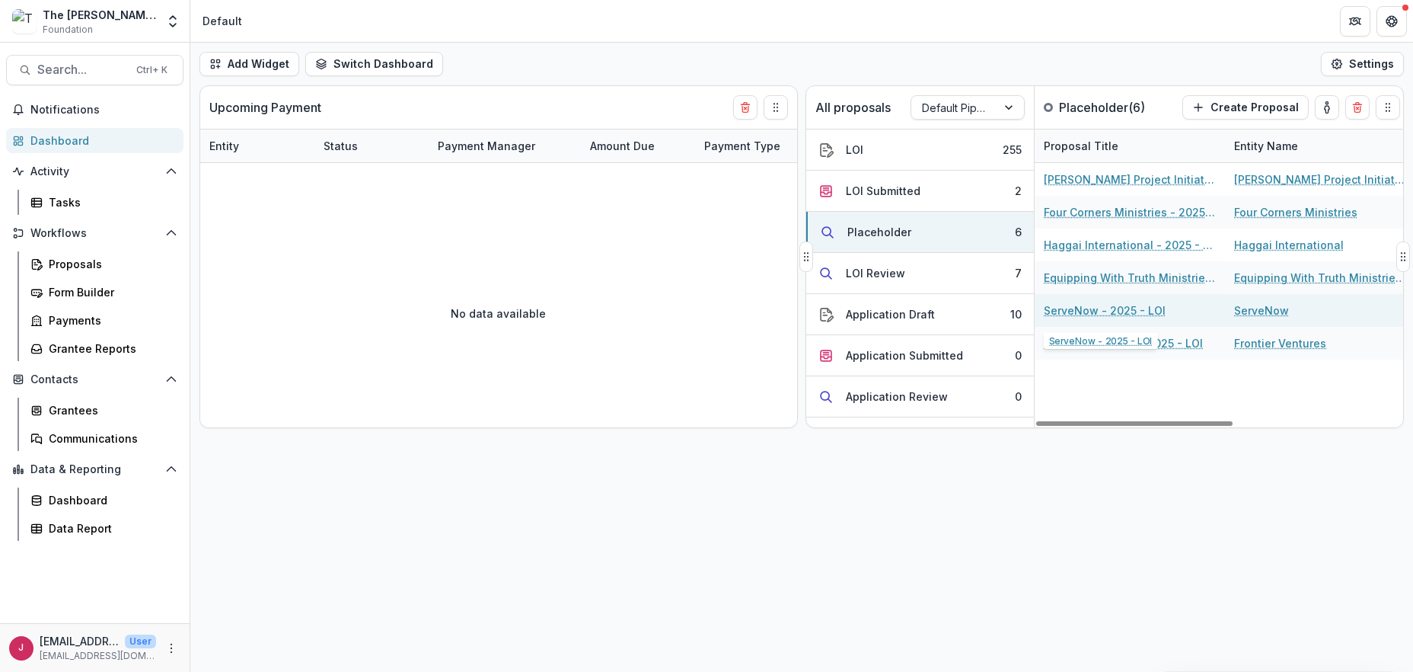
click at [1086, 309] on link "ServeNow - 2025 - LOI" at bounding box center [1105, 310] width 122 height 16
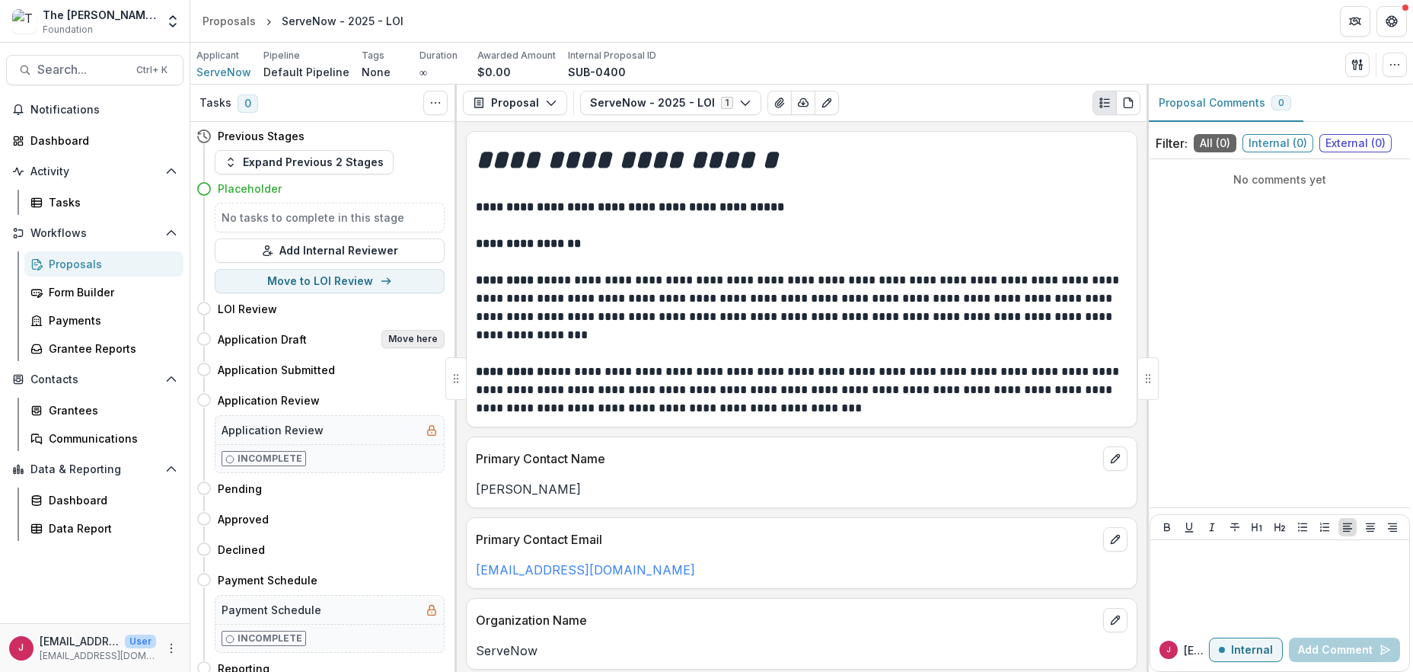
click at [415, 333] on button "Move here" at bounding box center [412, 339] width 63 height 18
select select "**********"
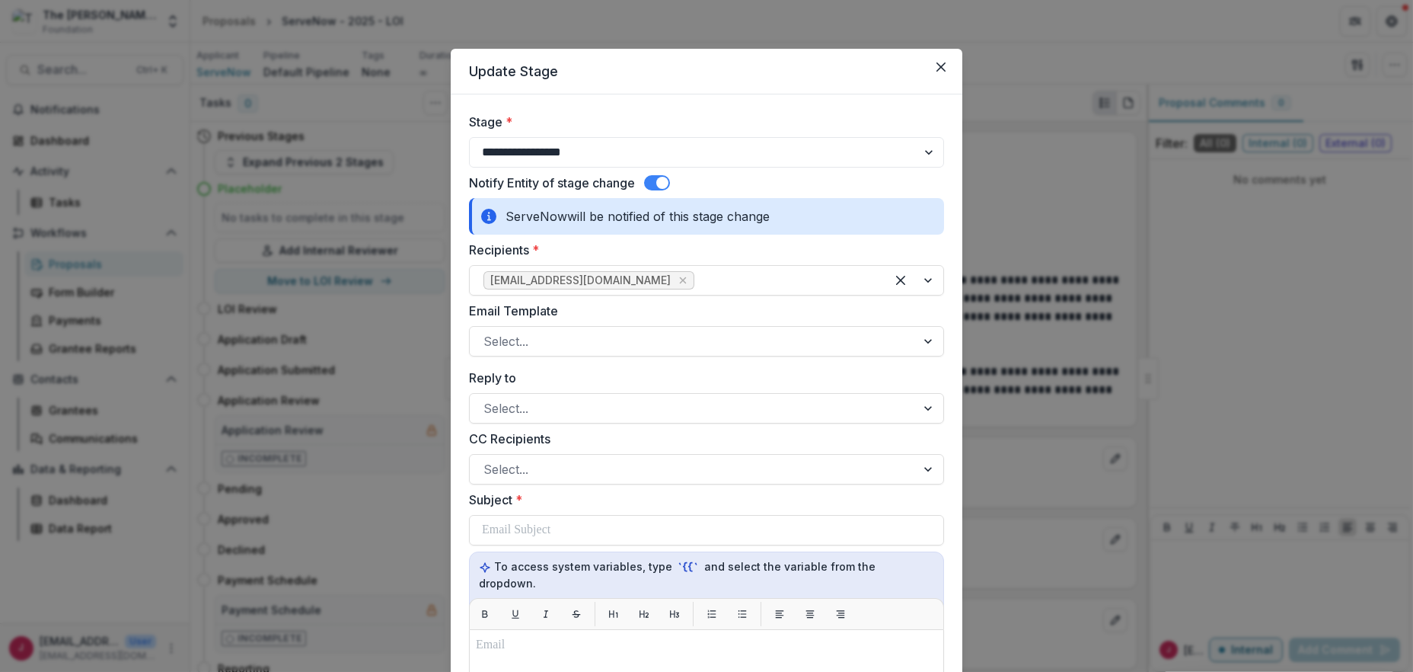
click at [657, 180] on span at bounding box center [662, 183] width 12 height 12
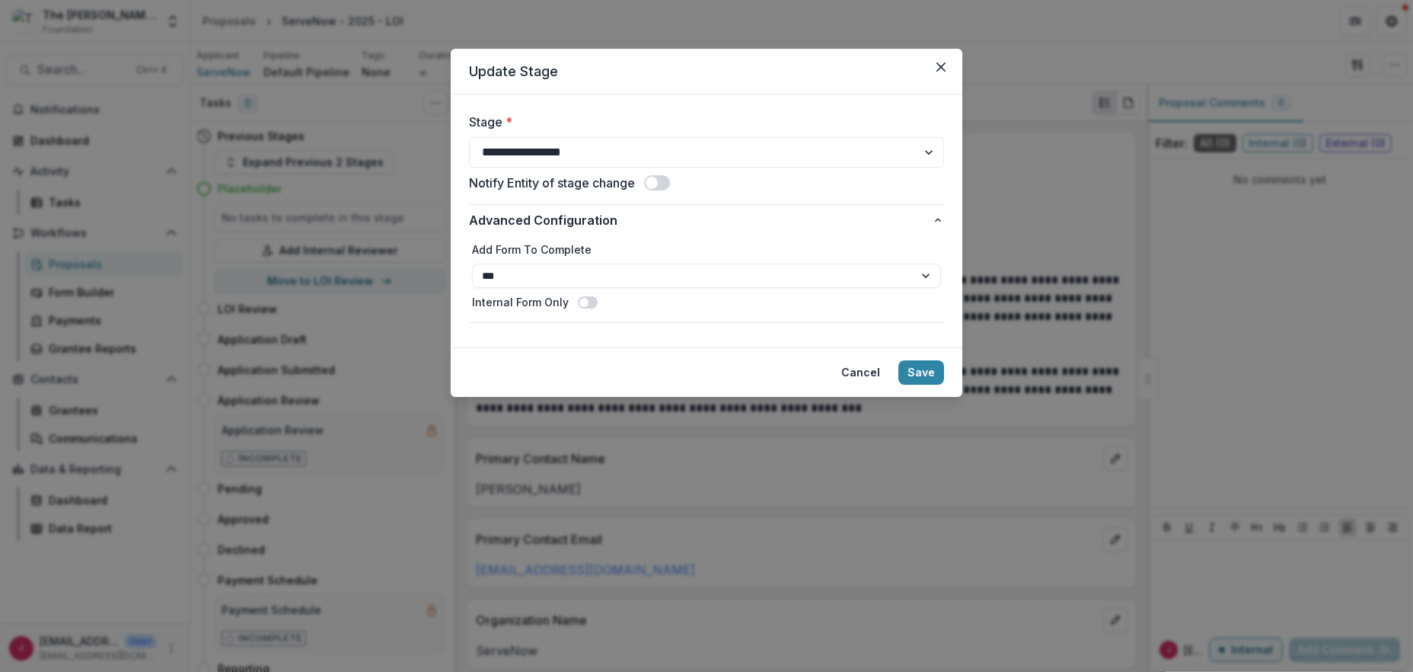
click at [656, 180] on span at bounding box center [652, 183] width 12 height 12
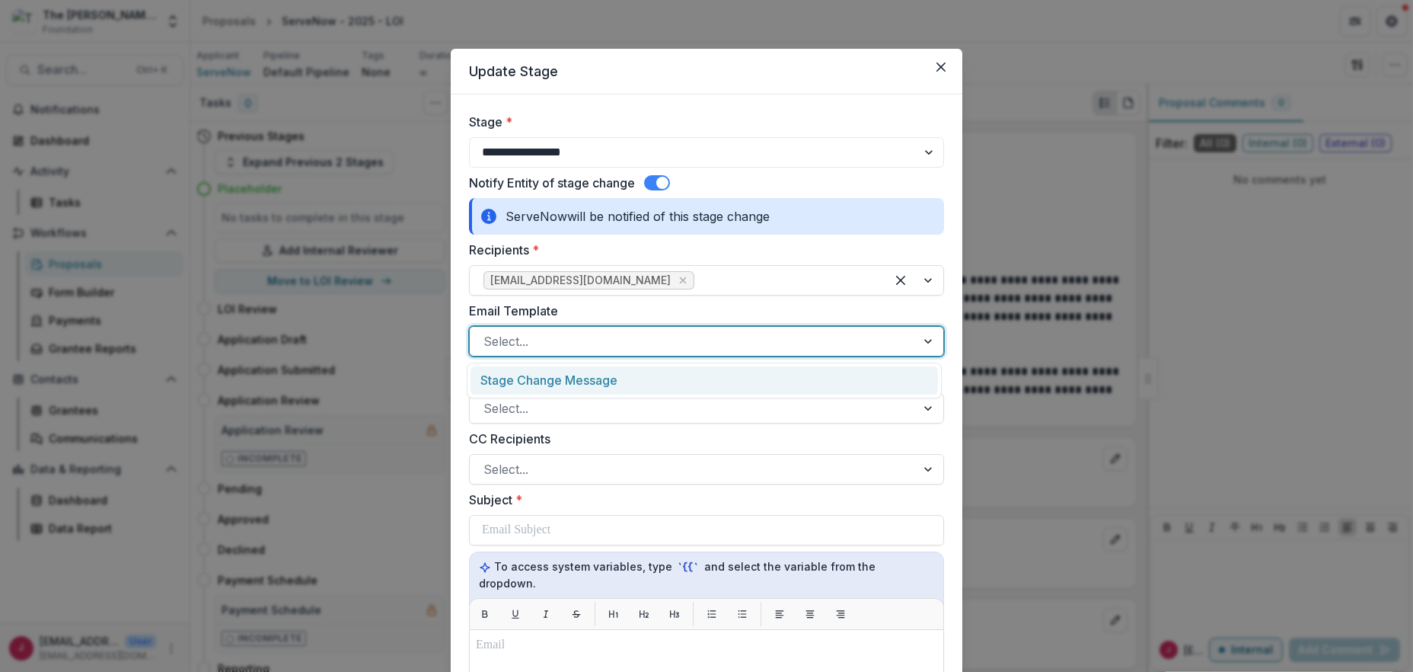
click at [535, 339] on div at bounding box center [692, 340] width 419 height 21
click at [542, 410] on div at bounding box center [692, 407] width 419 height 21
click at [535, 336] on div at bounding box center [692, 340] width 419 height 21
click at [601, 381] on div "Stage Change Message" at bounding box center [704, 380] width 467 height 28
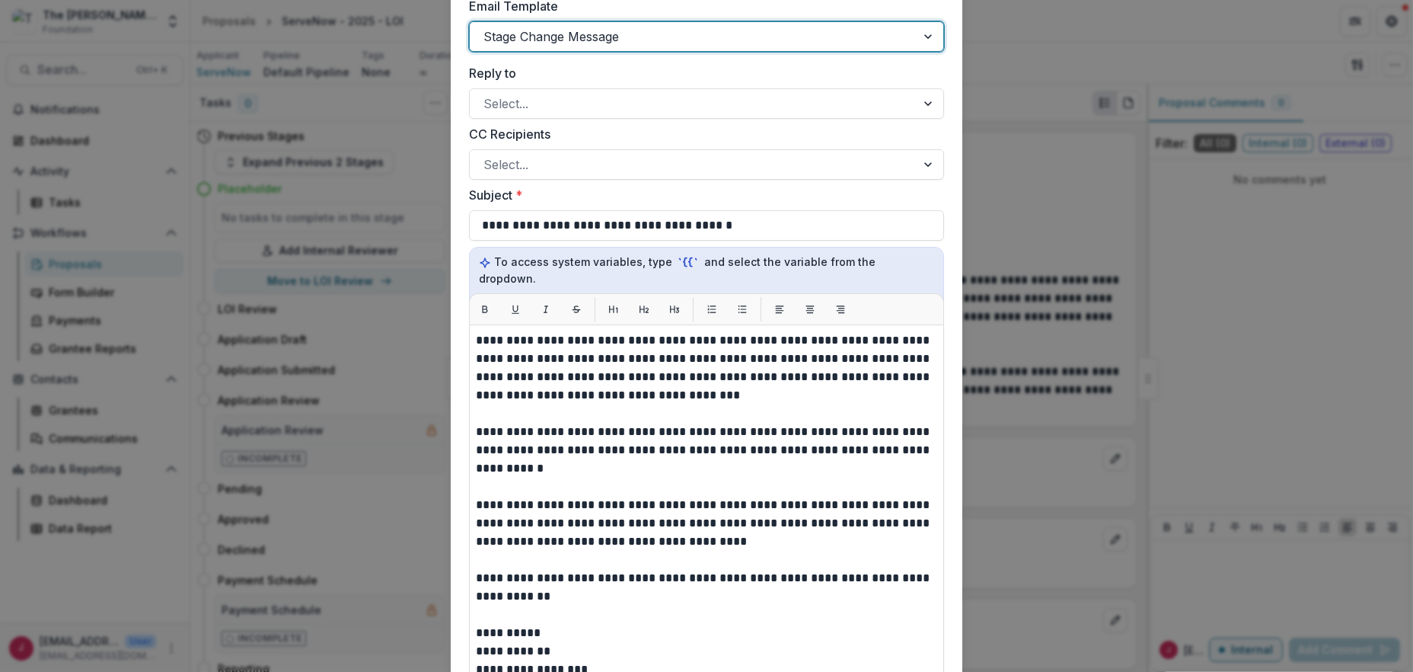
scroll to position [203, 0]
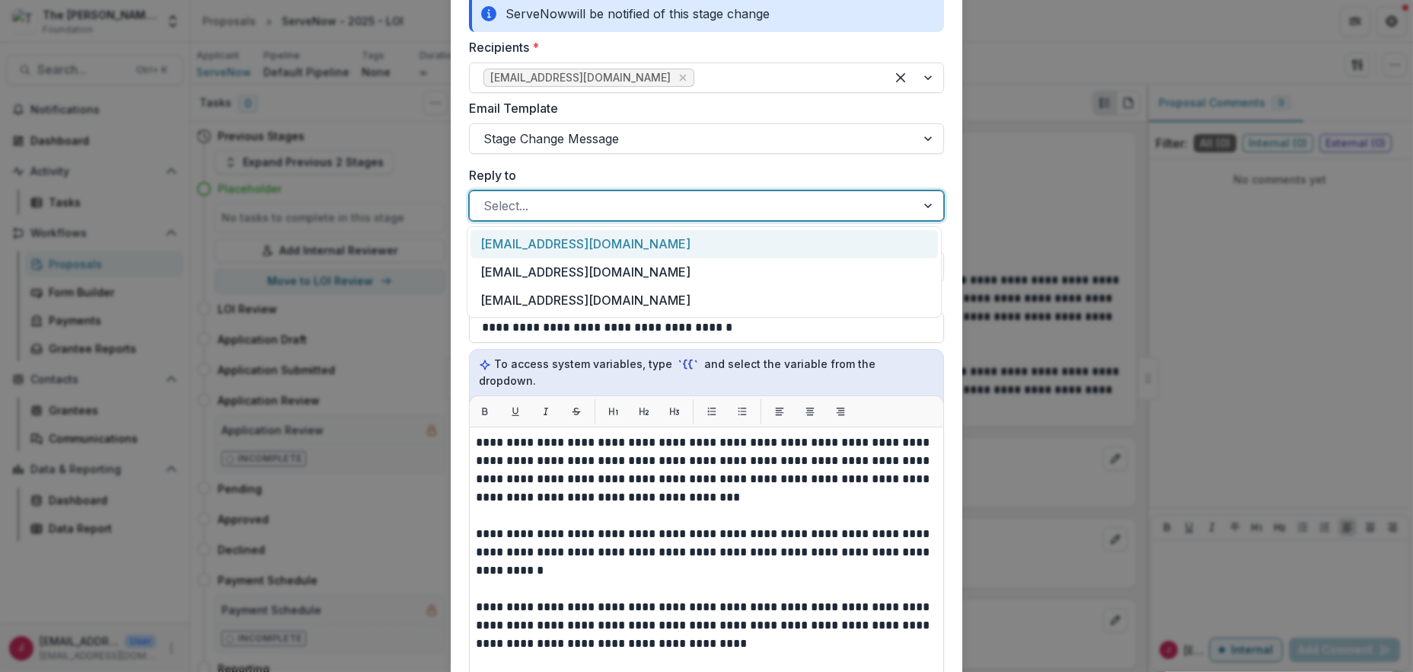
click at [540, 203] on div at bounding box center [692, 205] width 419 height 21
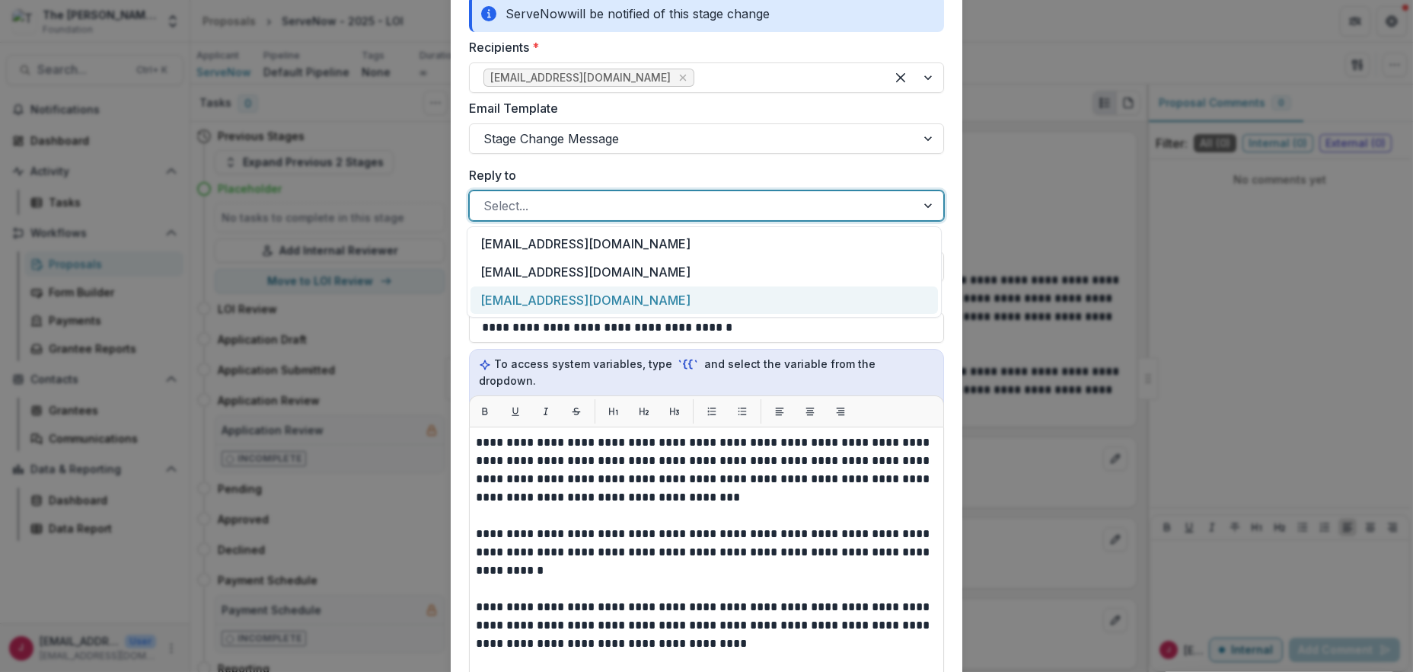
click at [548, 298] on div "bwhite@bolickfoundation.org" at bounding box center [704, 300] width 467 height 28
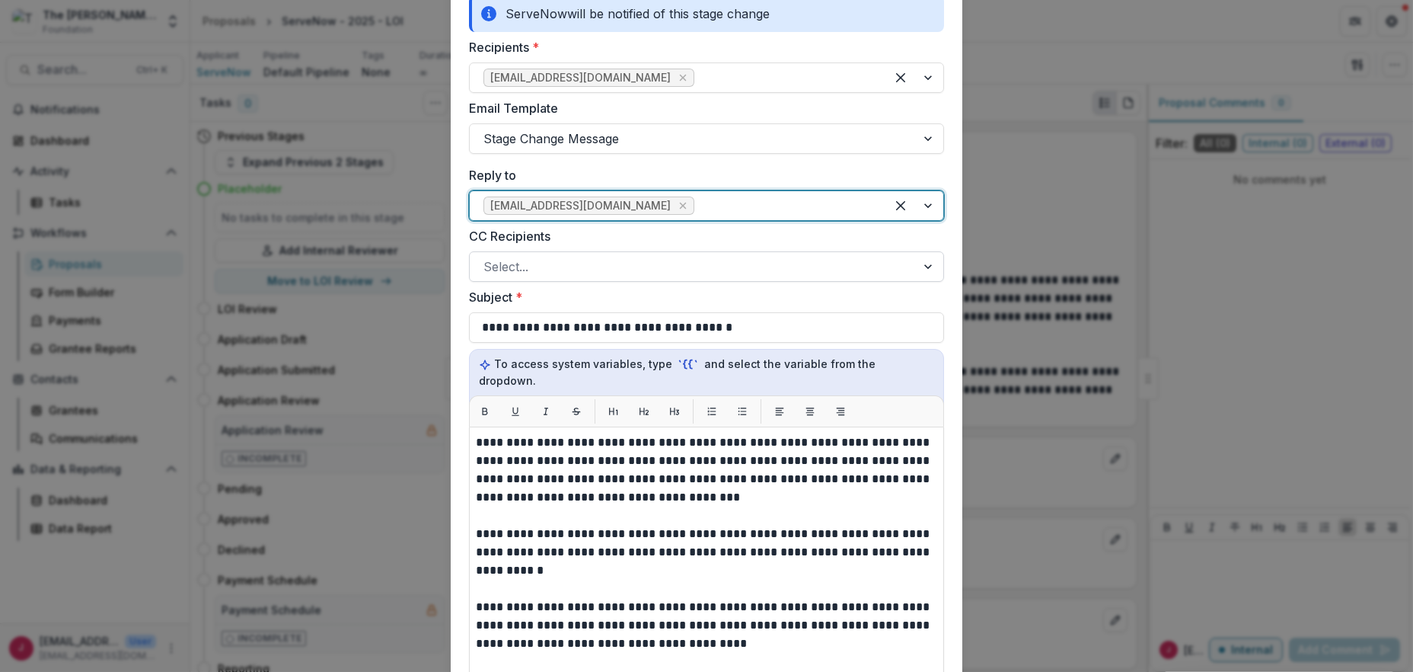
click at [535, 266] on div at bounding box center [692, 266] width 419 height 21
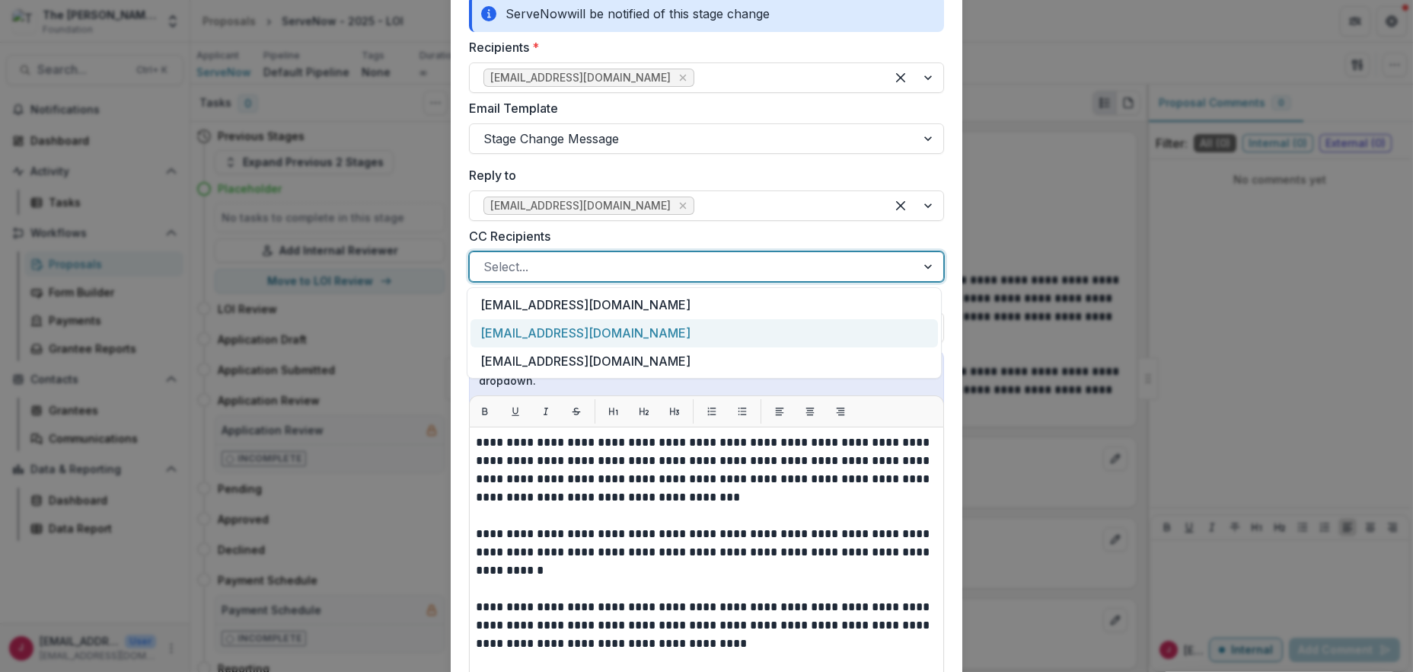
click at [780, 324] on div "jlane@southernfurniture.net" at bounding box center [704, 333] width 467 height 28
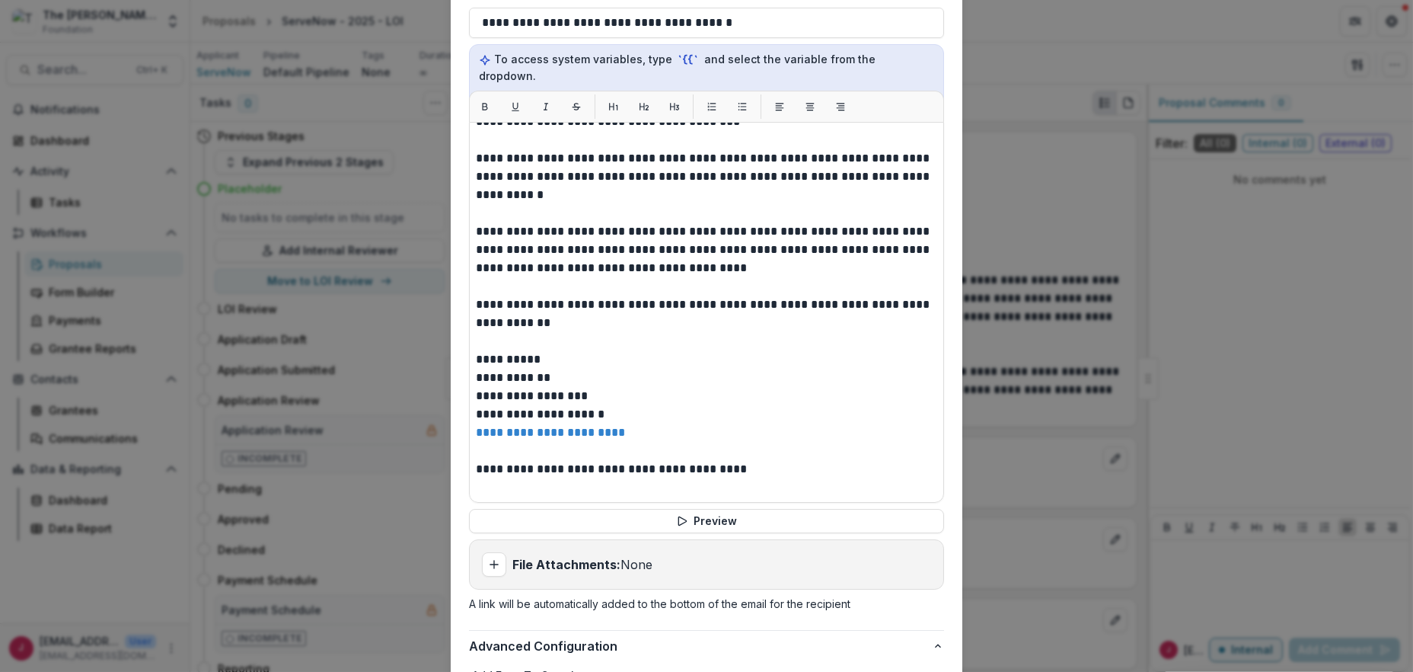
scroll to position [609, 0]
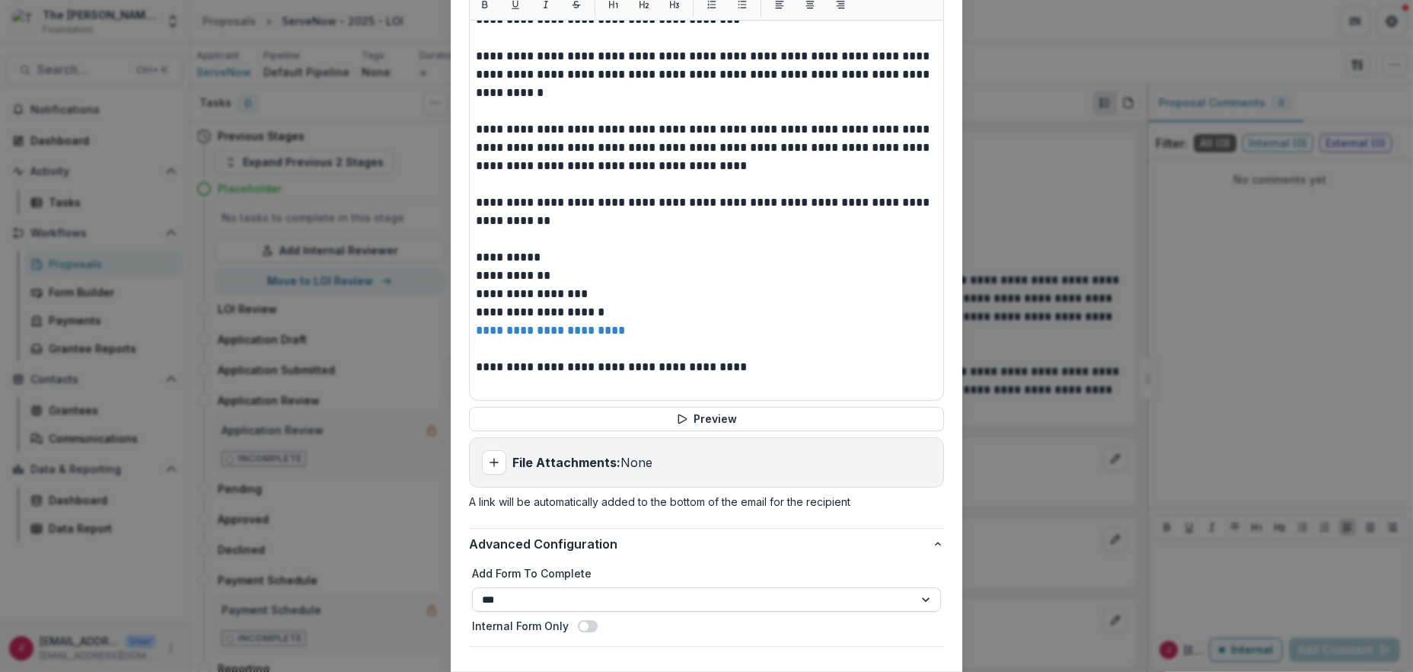
click at [924, 587] on select "**********" at bounding box center [706, 599] width 469 height 24
click at [472, 587] on select "**********" at bounding box center [706, 599] width 469 height 24
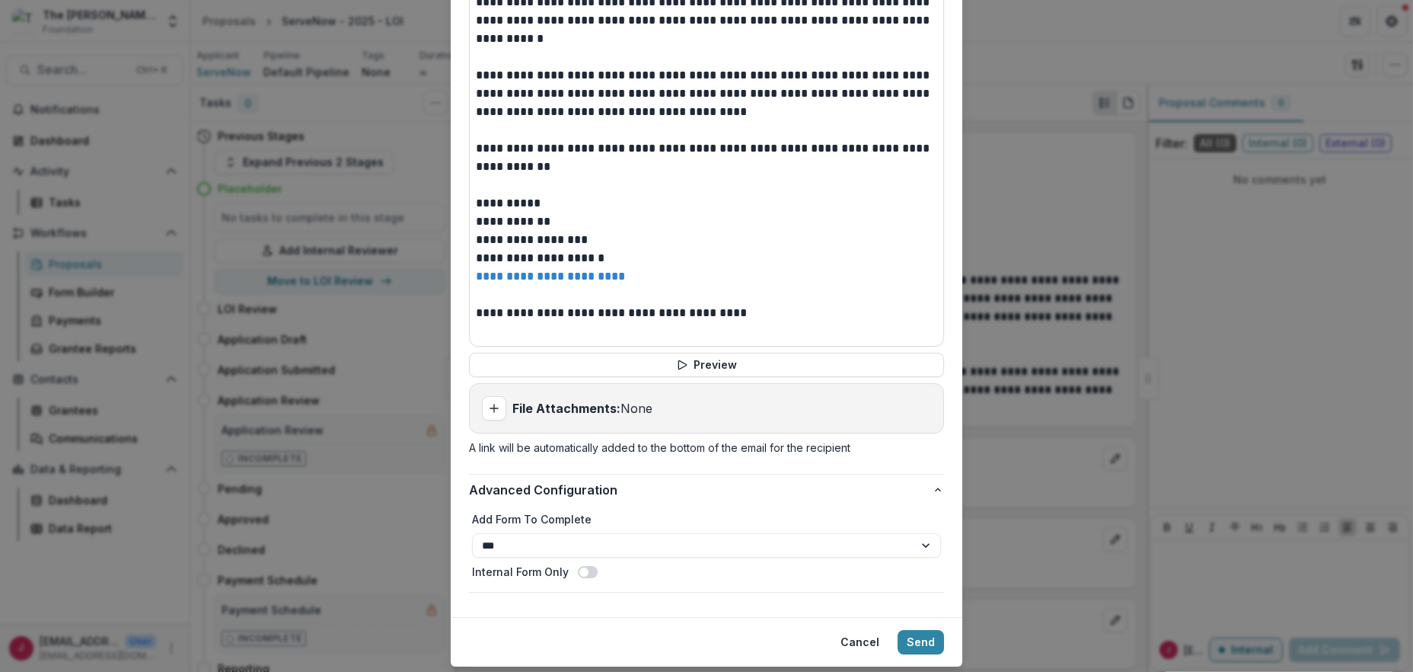
scroll to position [690, 0]
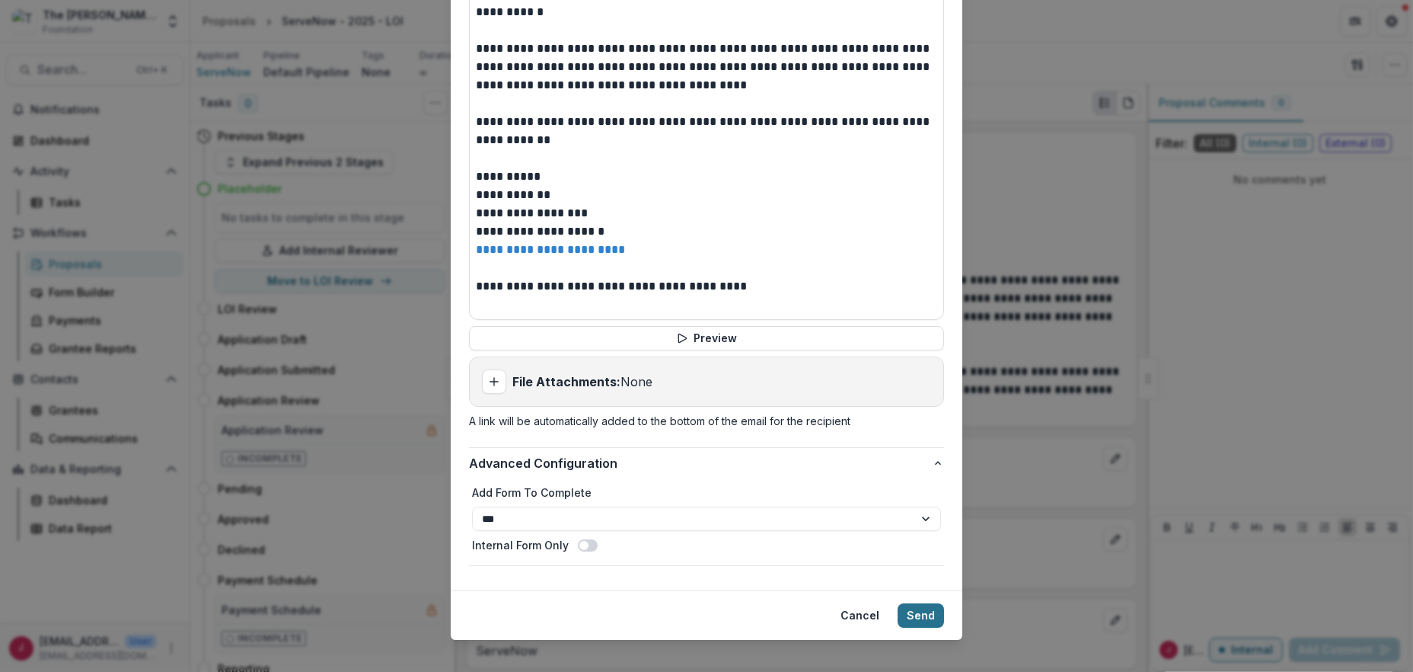
click at [921, 603] on button "Send" at bounding box center [921, 615] width 46 height 24
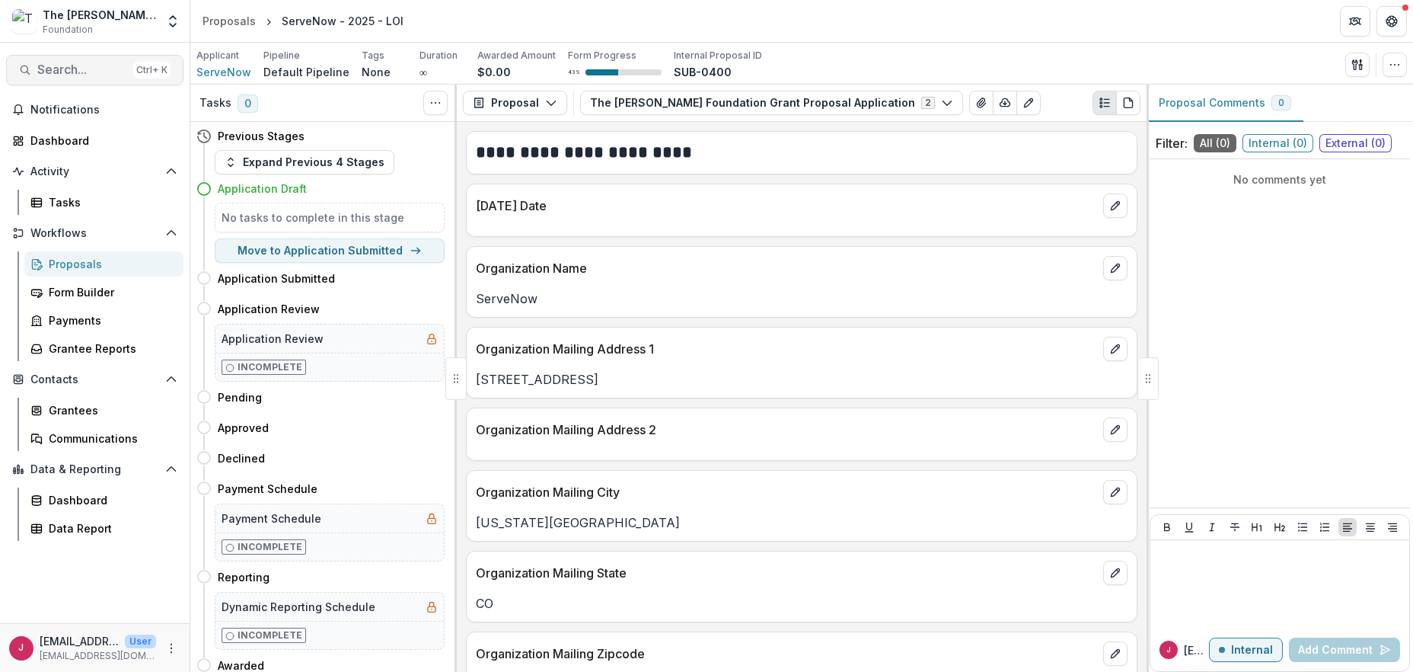
click at [52, 61] on button "Search... Ctrl + K" at bounding box center [94, 70] width 177 height 30
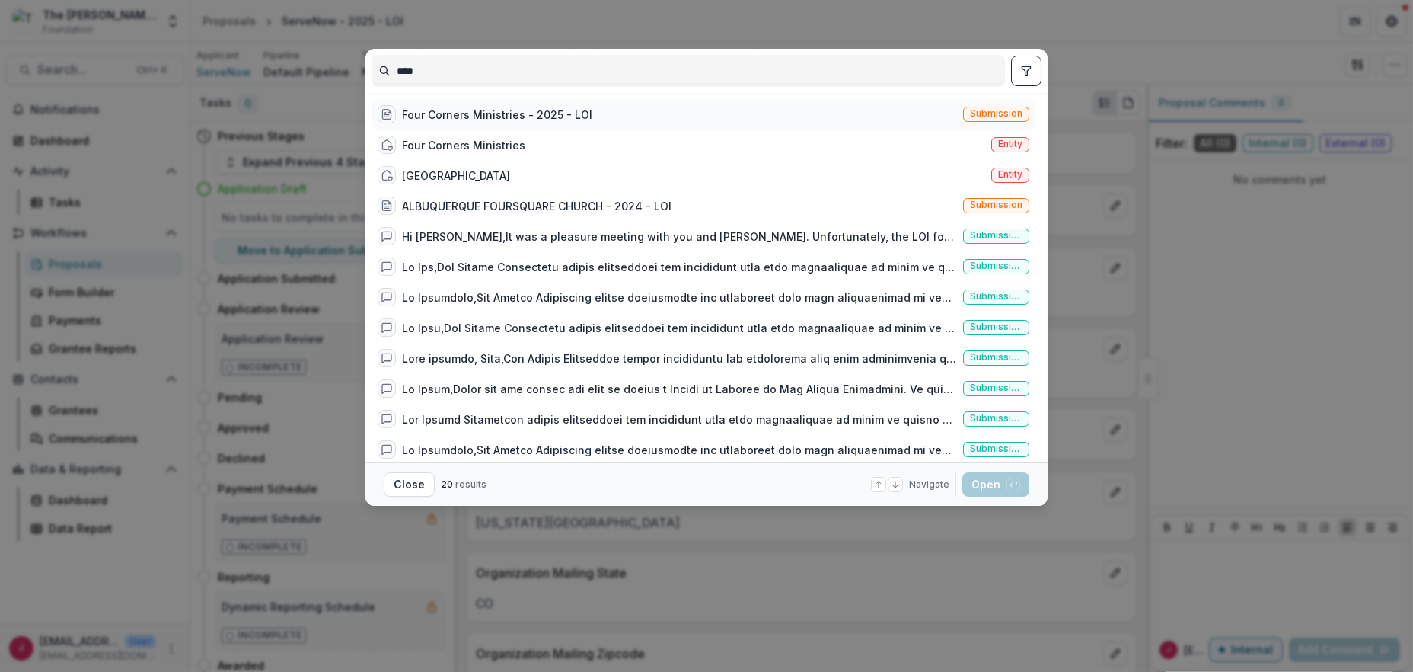
type input "****"
click at [464, 115] on div "Four Corners Ministries - 2025 - LOI" at bounding box center [497, 115] width 190 height 16
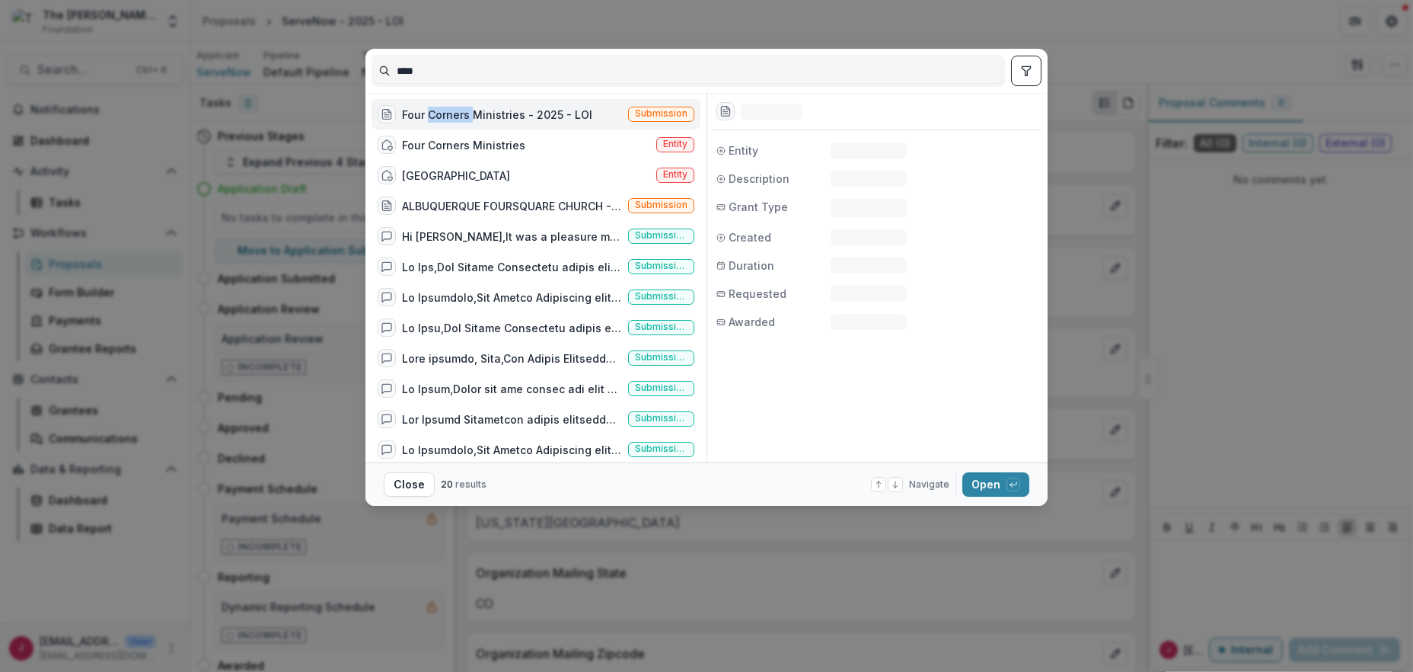
click at [464, 115] on div "Four Corners Ministries - 2025 - LOI" at bounding box center [497, 115] width 190 height 16
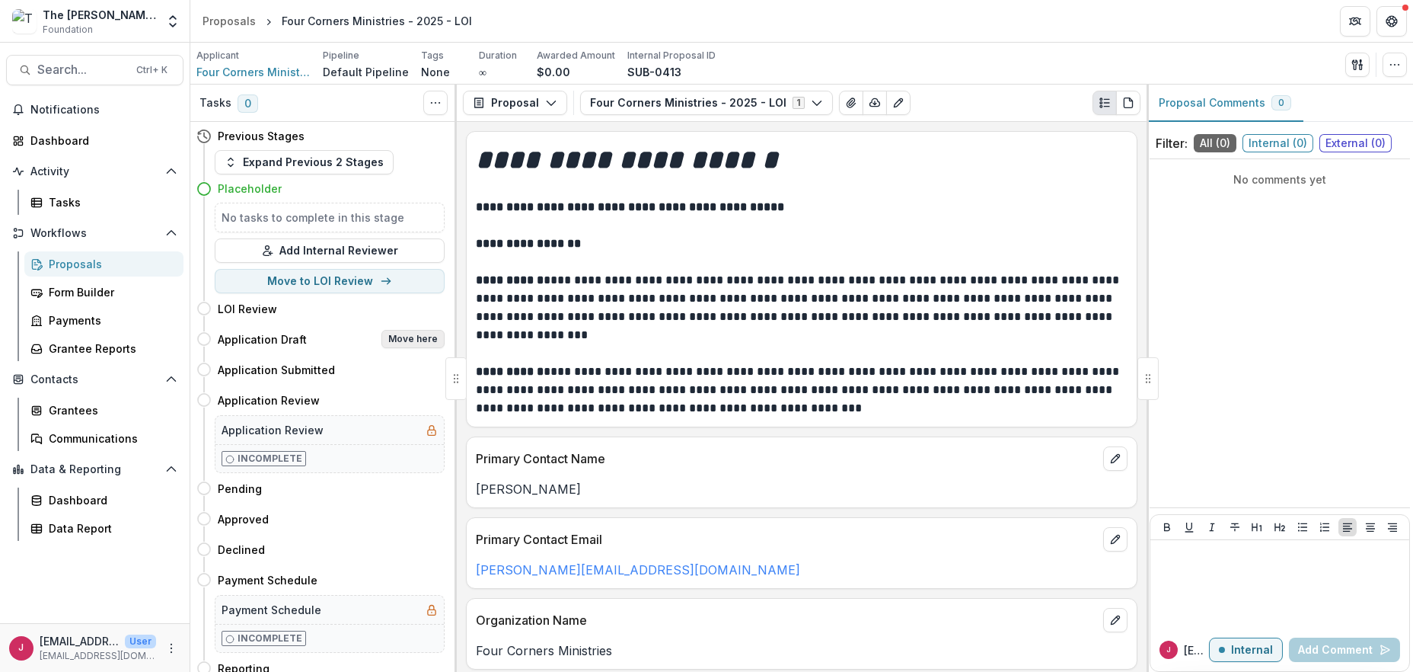
click at [422, 341] on button "Move here" at bounding box center [412, 339] width 63 height 18
select select "**********"
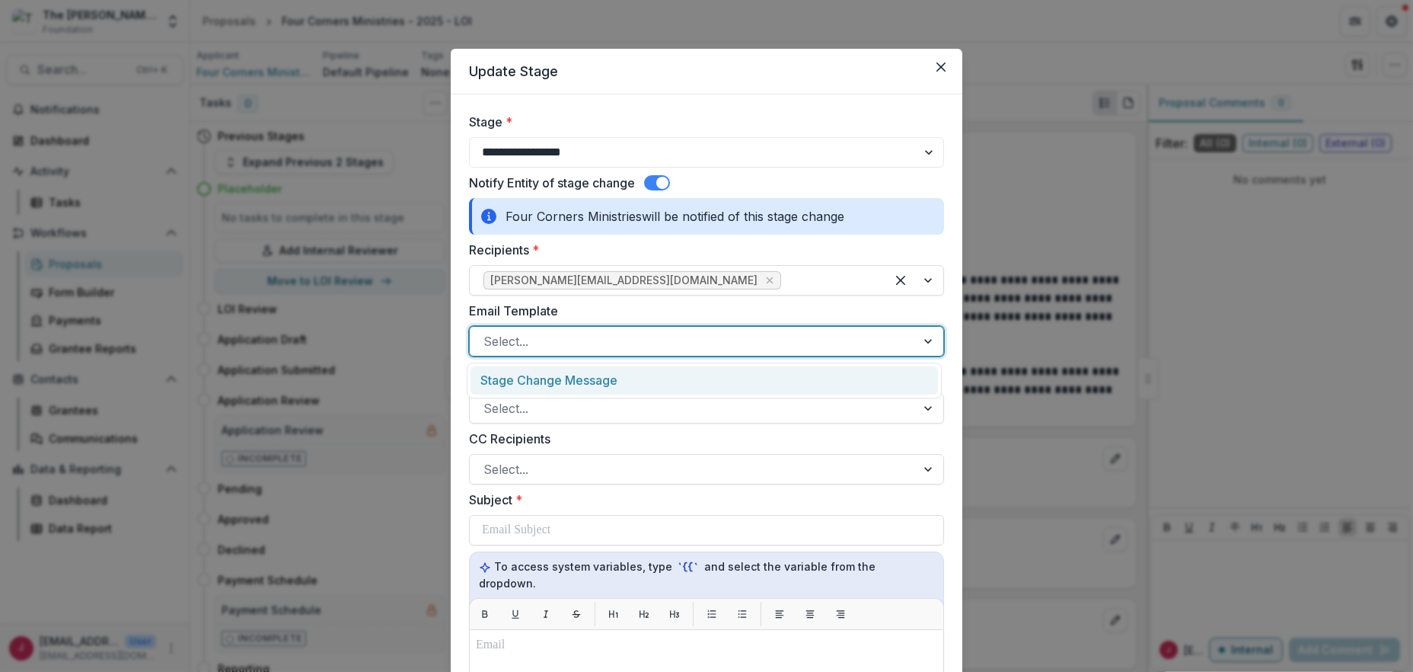
click at [540, 344] on div at bounding box center [692, 340] width 419 height 21
click at [541, 378] on div "Stage Change Message" at bounding box center [704, 380] width 467 height 28
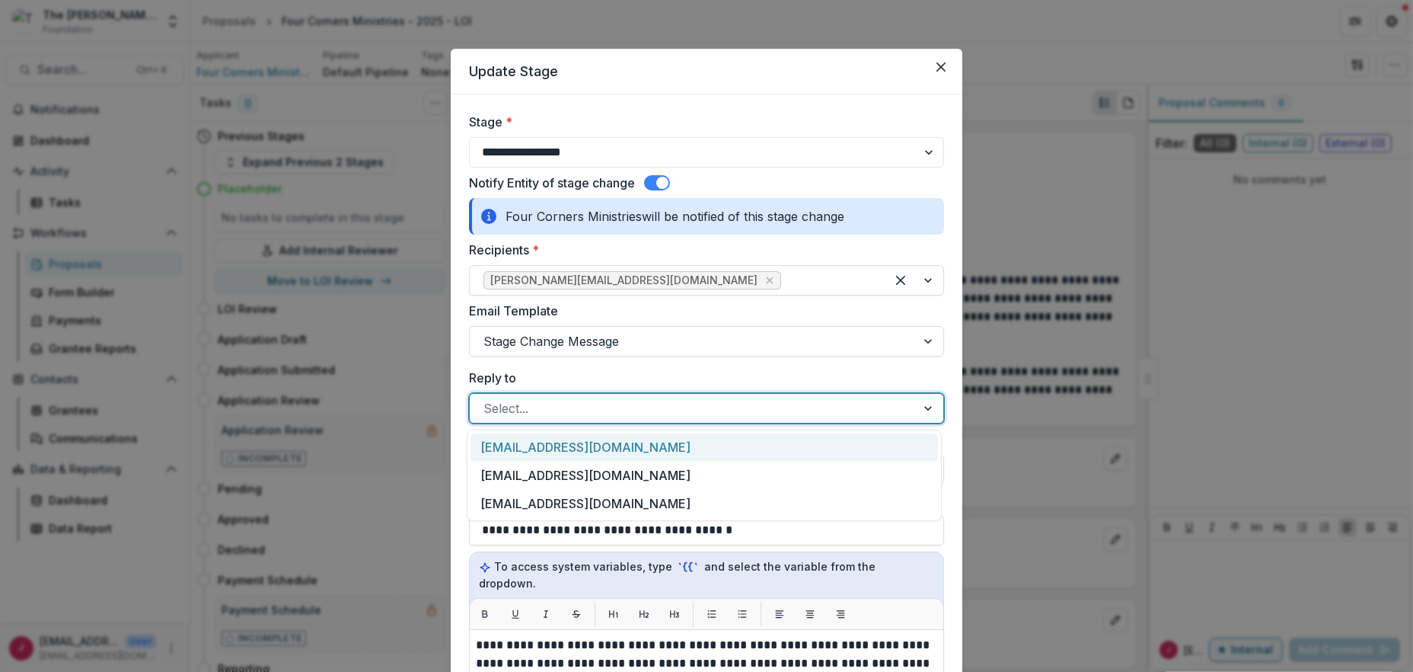
click at [541, 410] on div at bounding box center [692, 407] width 419 height 21
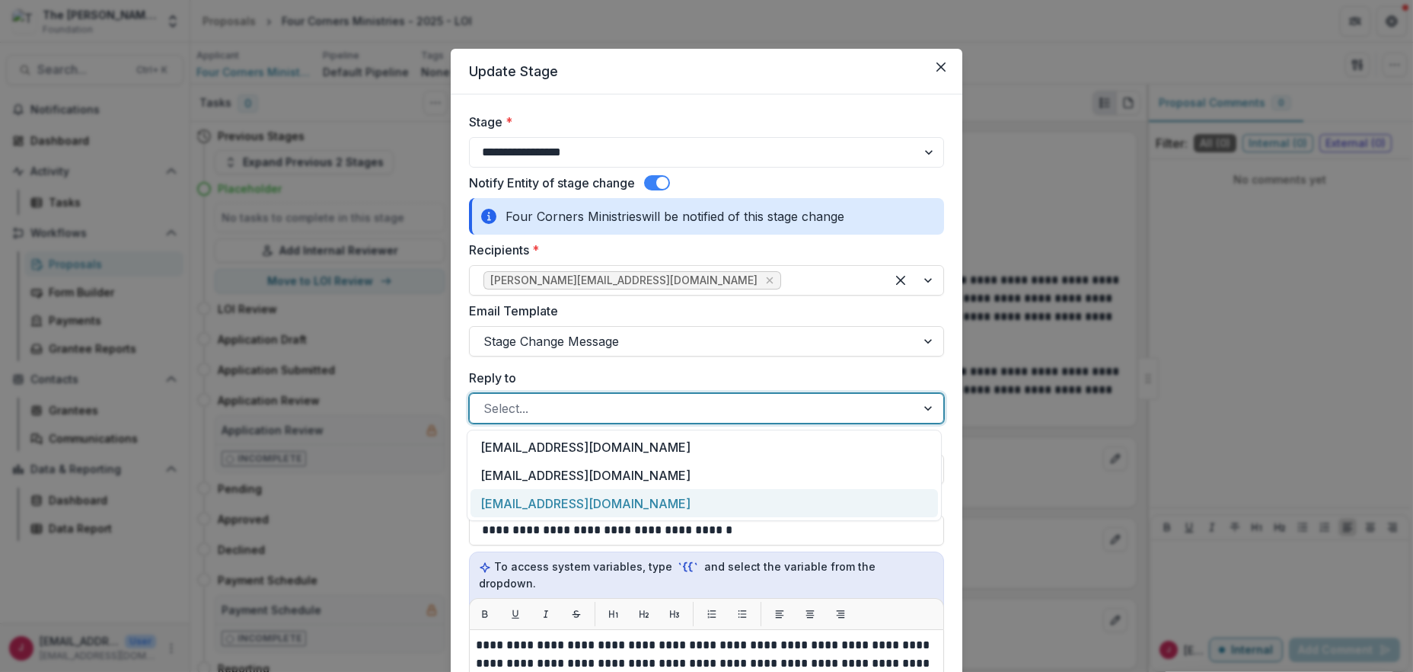
click at [544, 499] on div "bwhite@bolickfoundation.org" at bounding box center [704, 503] width 467 height 28
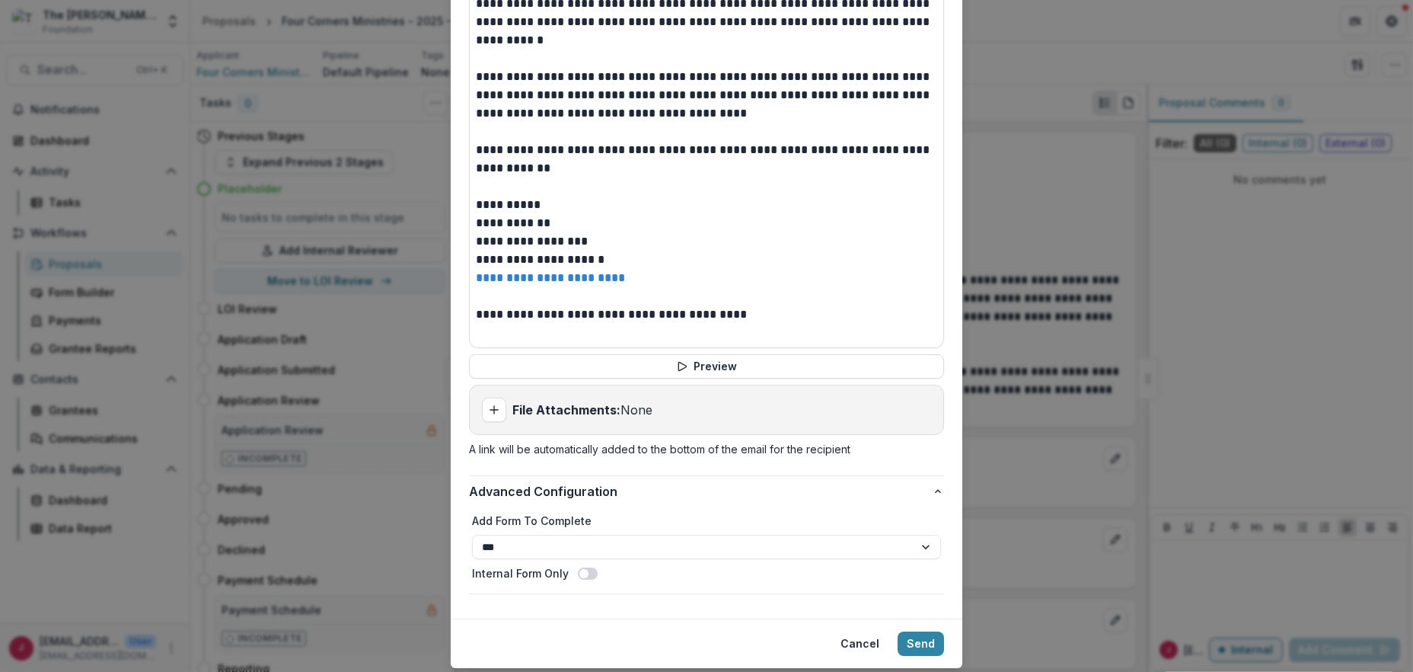
scroll to position [690, 0]
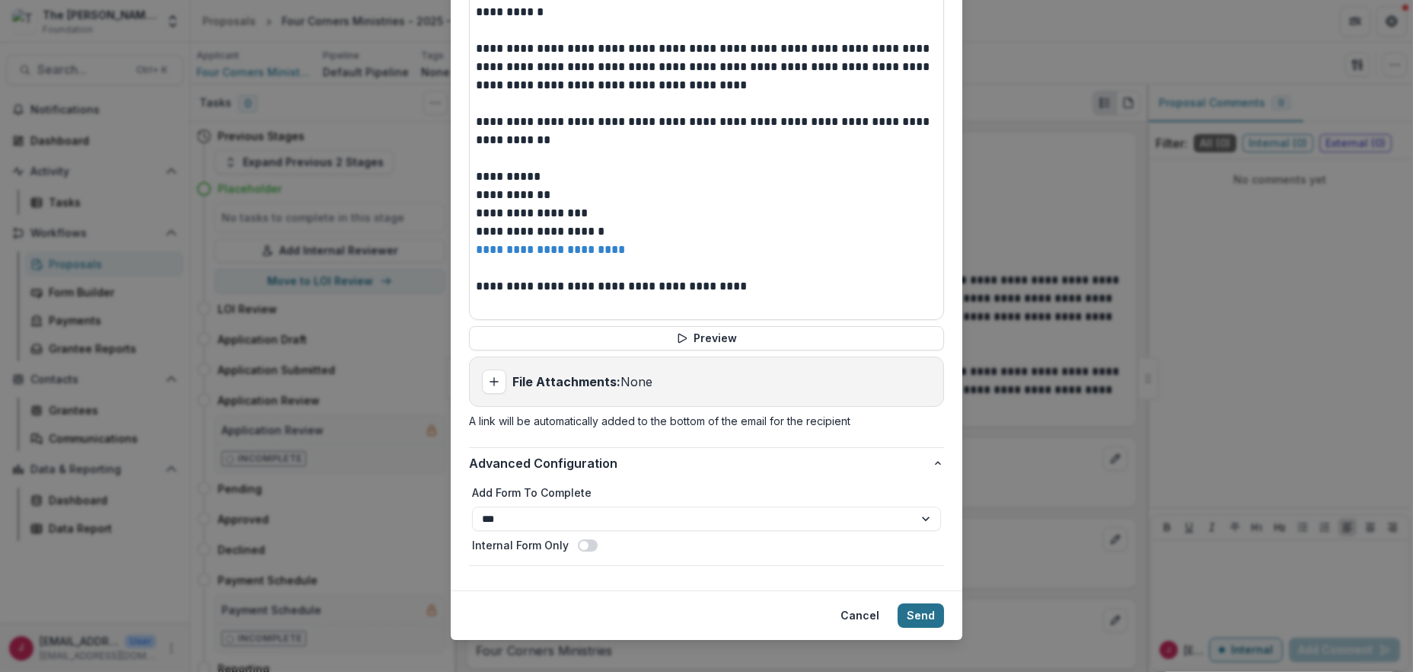
click at [911, 604] on button "Send" at bounding box center [921, 615] width 46 height 24
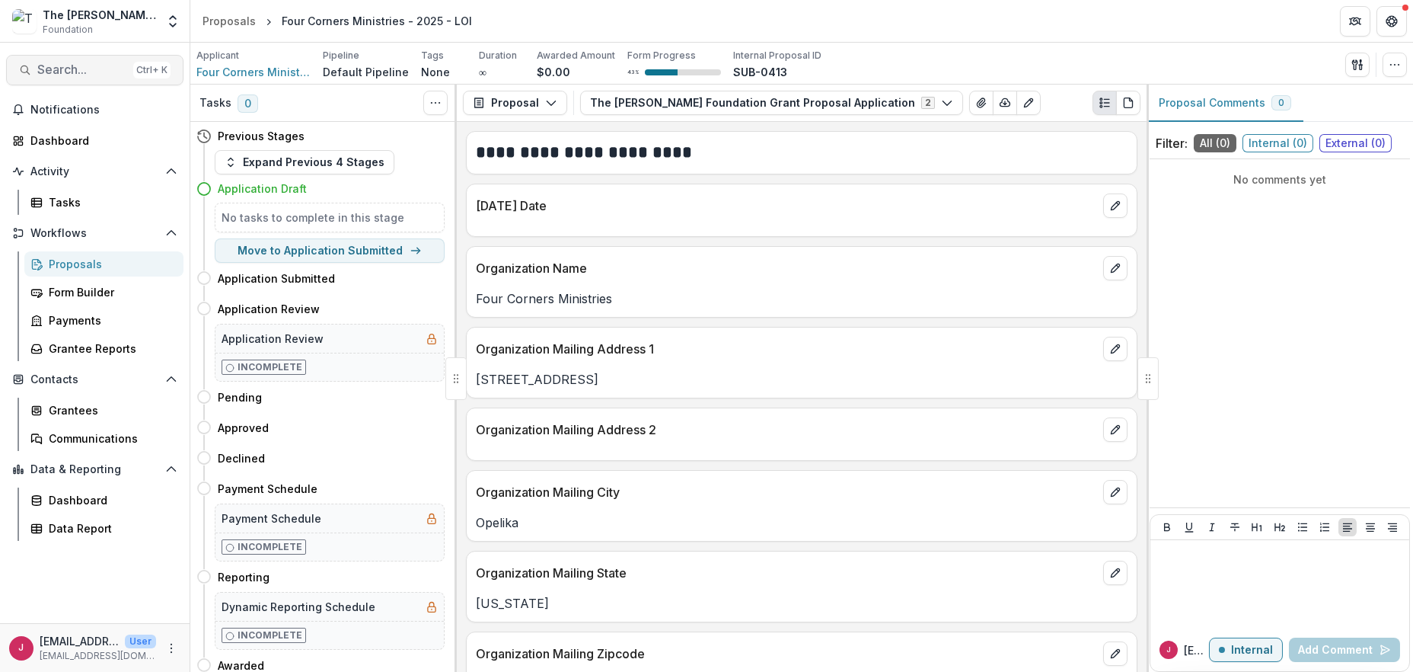
click at [56, 72] on span "Search..." at bounding box center [82, 69] width 90 height 14
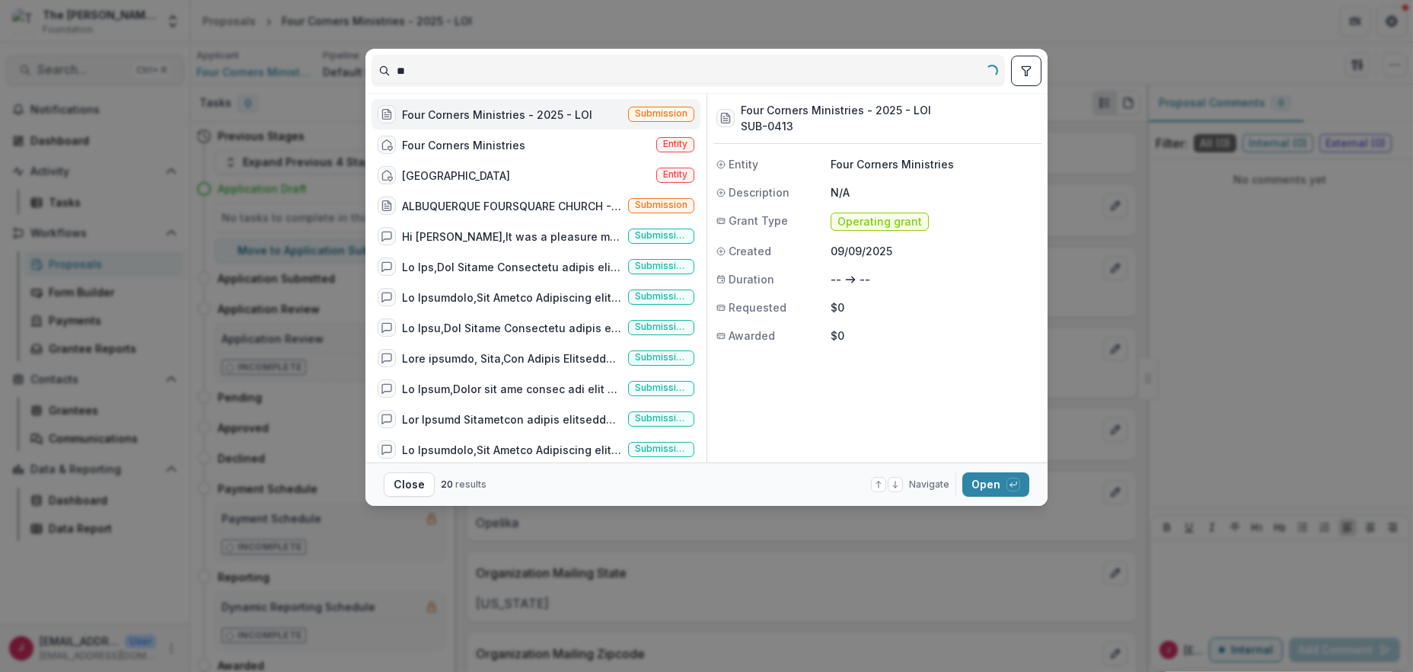
type input "*"
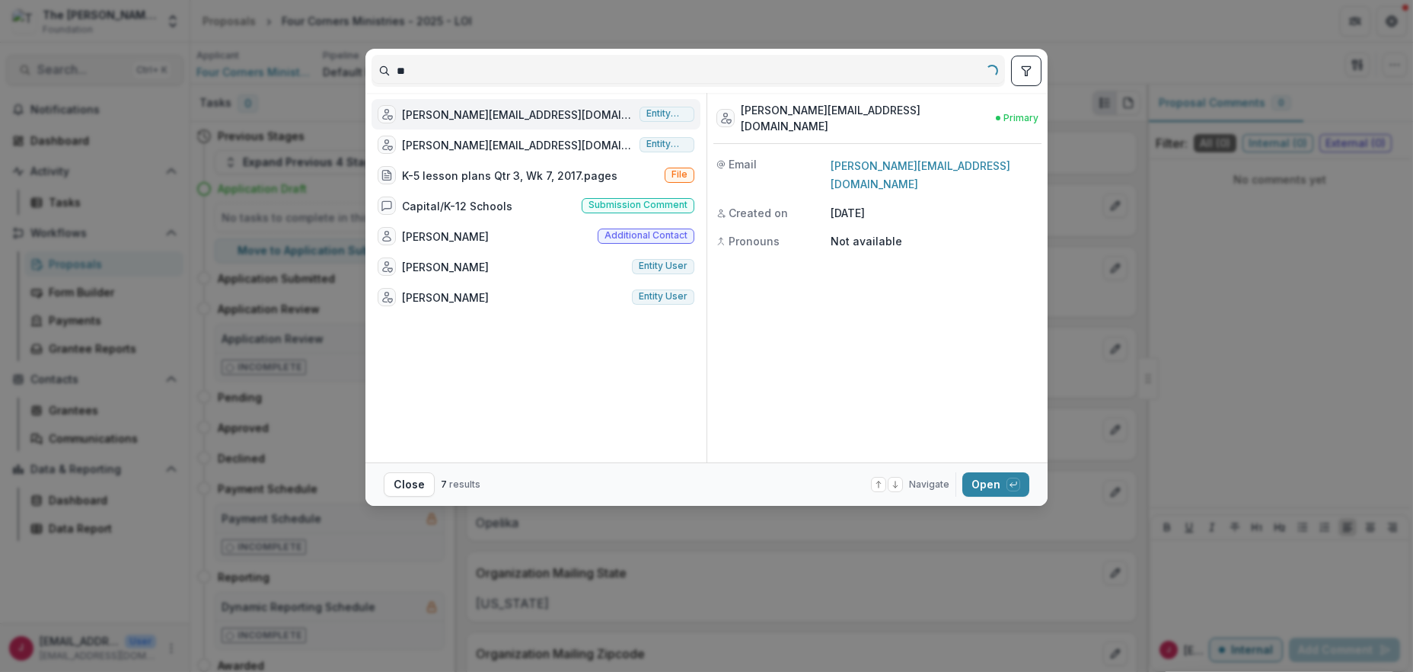
type input "*"
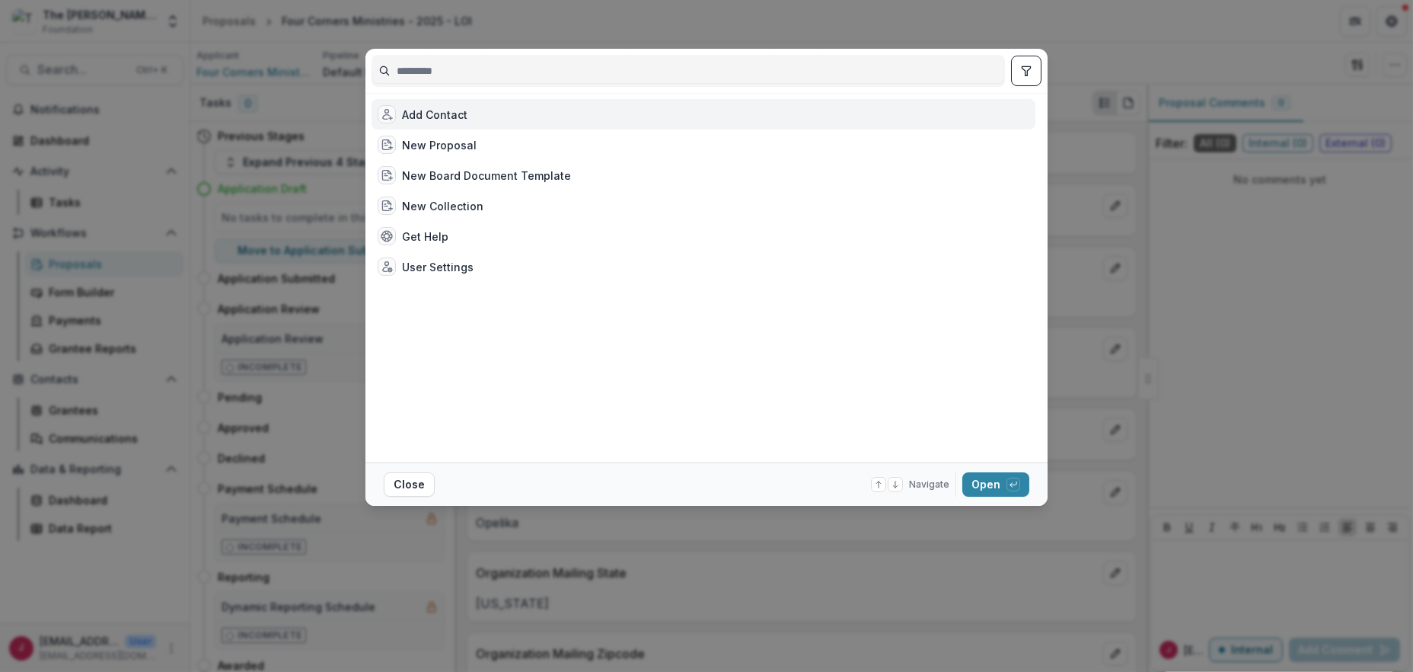
click at [1131, 25] on div "Add Contact New Proposal New Board Document Template New Collection Get Help Us…" at bounding box center [706, 336] width 1413 height 672
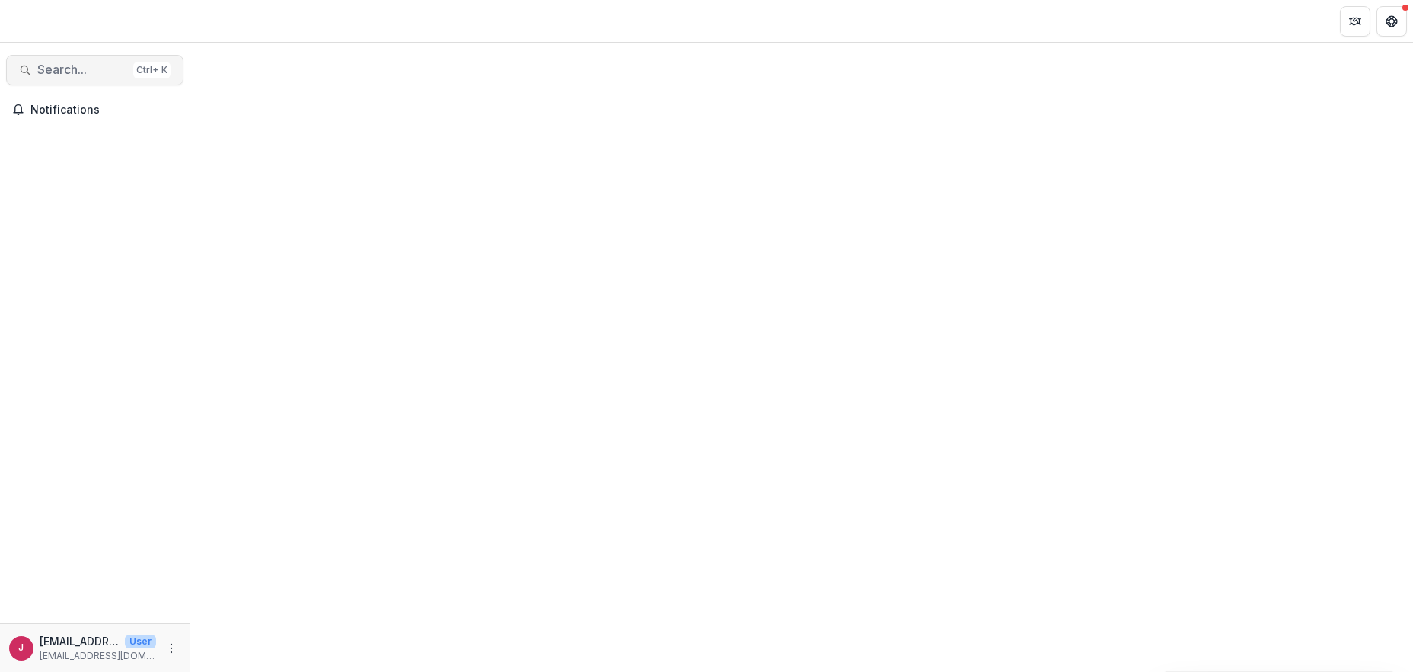
click at [83, 69] on span "Search..." at bounding box center [82, 69] width 90 height 14
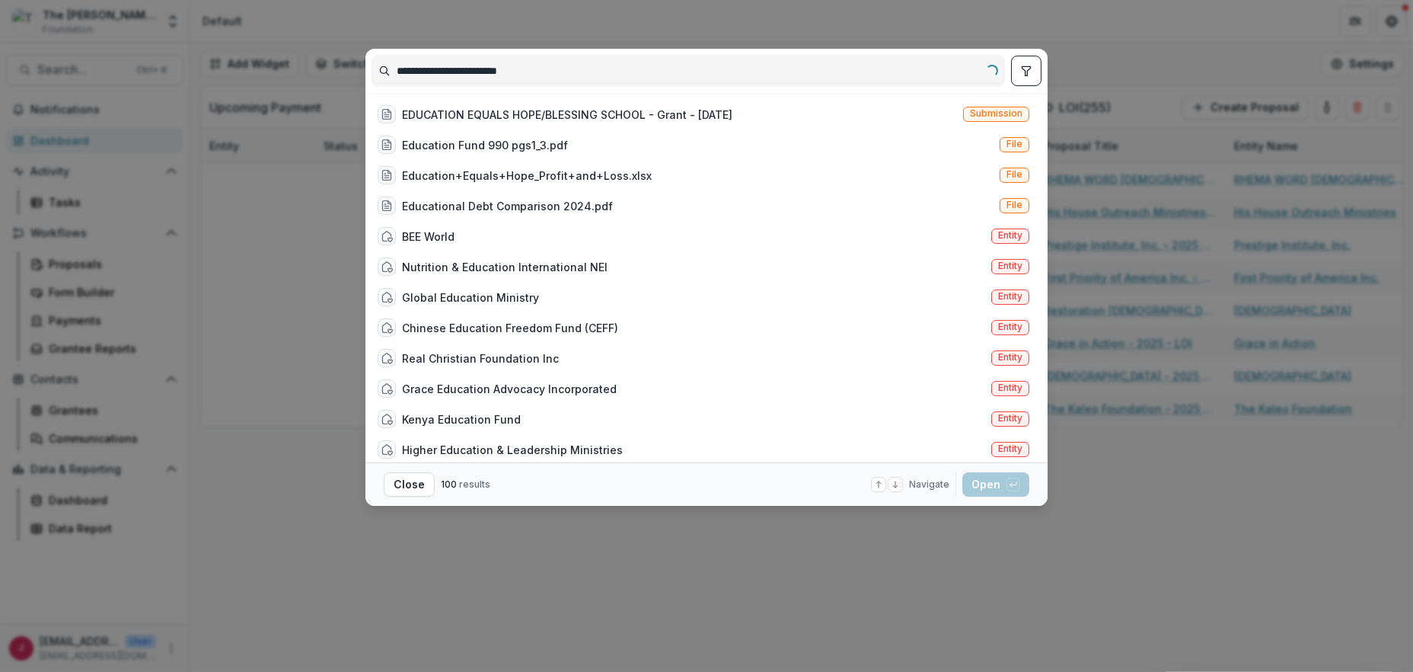
type input "**********"
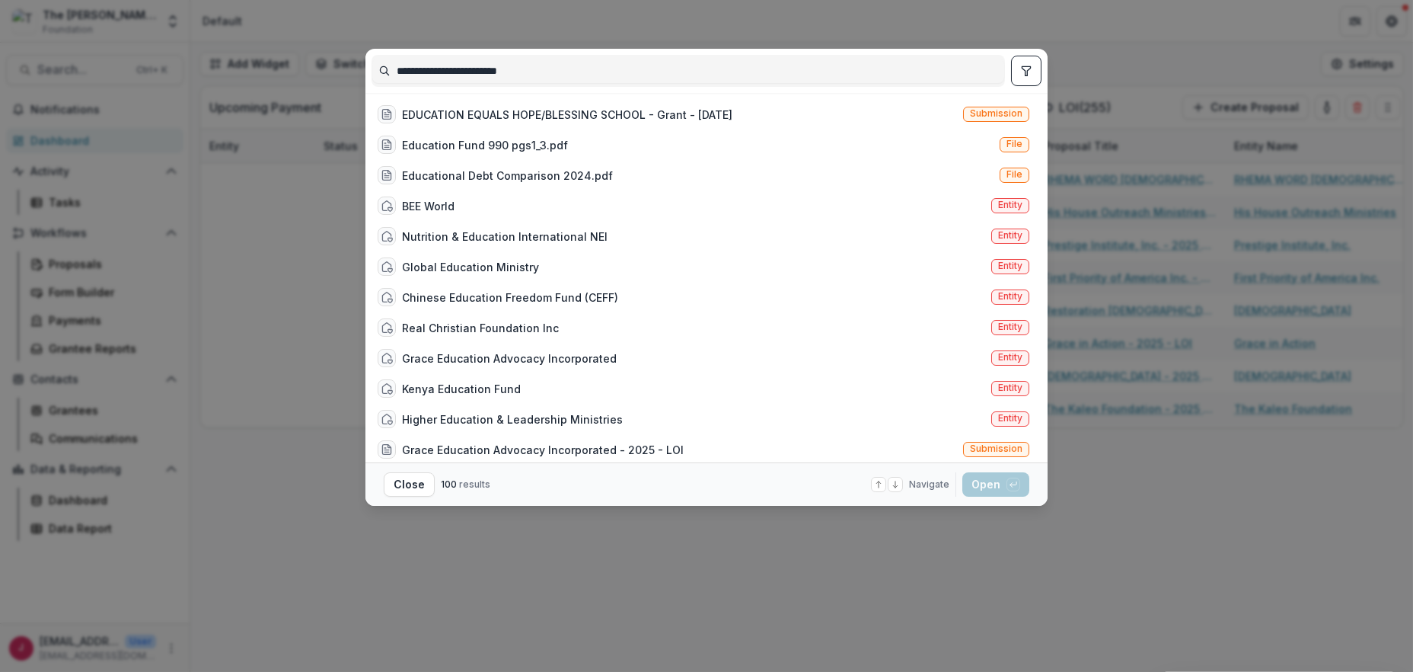
click at [448, 571] on div "**********" at bounding box center [706, 336] width 1413 height 672
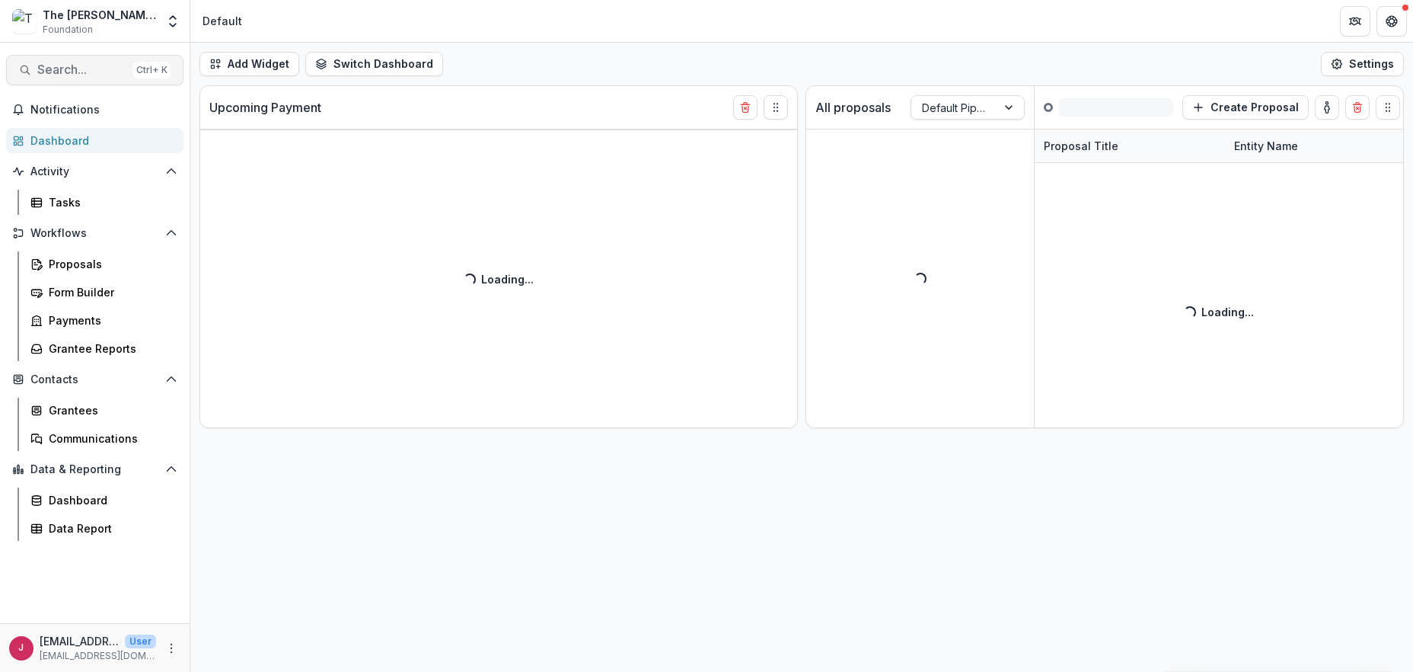
click at [68, 71] on span "Search..." at bounding box center [82, 69] width 90 height 14
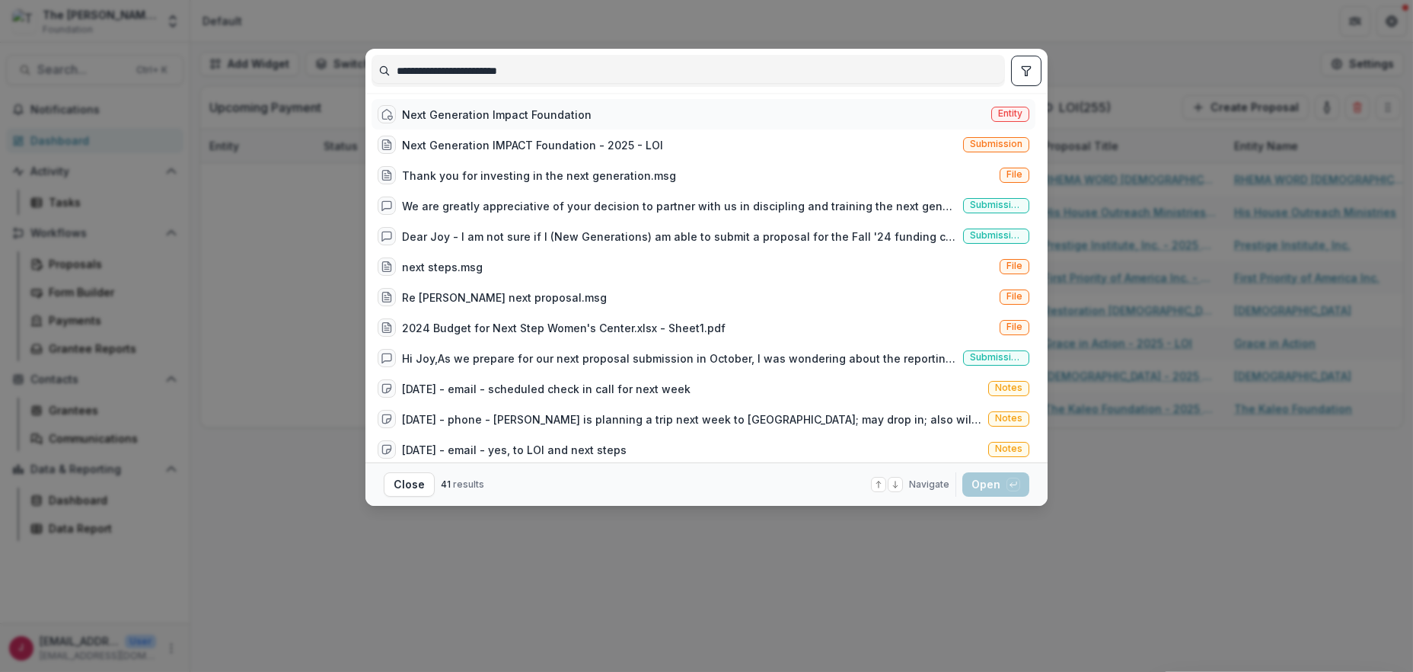
type input "**********"
click at [497, 114] on div "Next Generation Impact Foundation" at bounding box center [497, 115] width 190 height 16
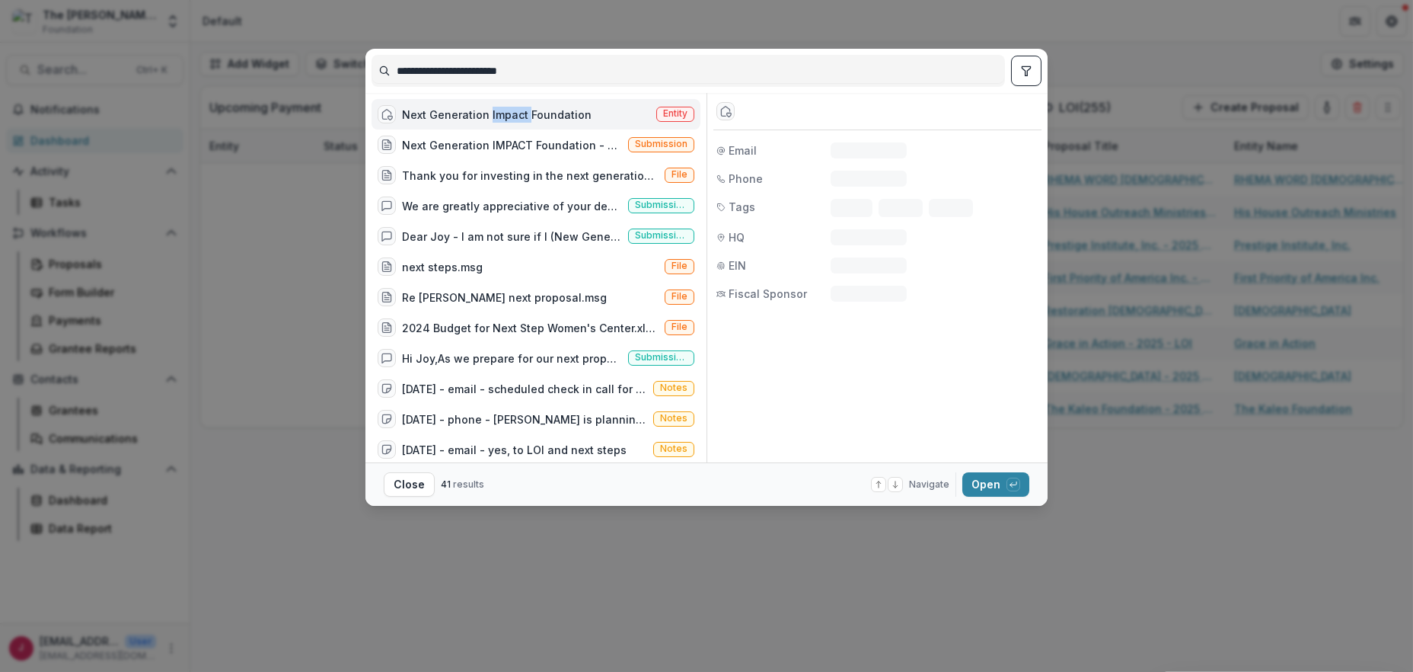
click at [497, 114] on div "Next Generation Impact Foundation" at bounding box center [497, 115] width 190 height 16
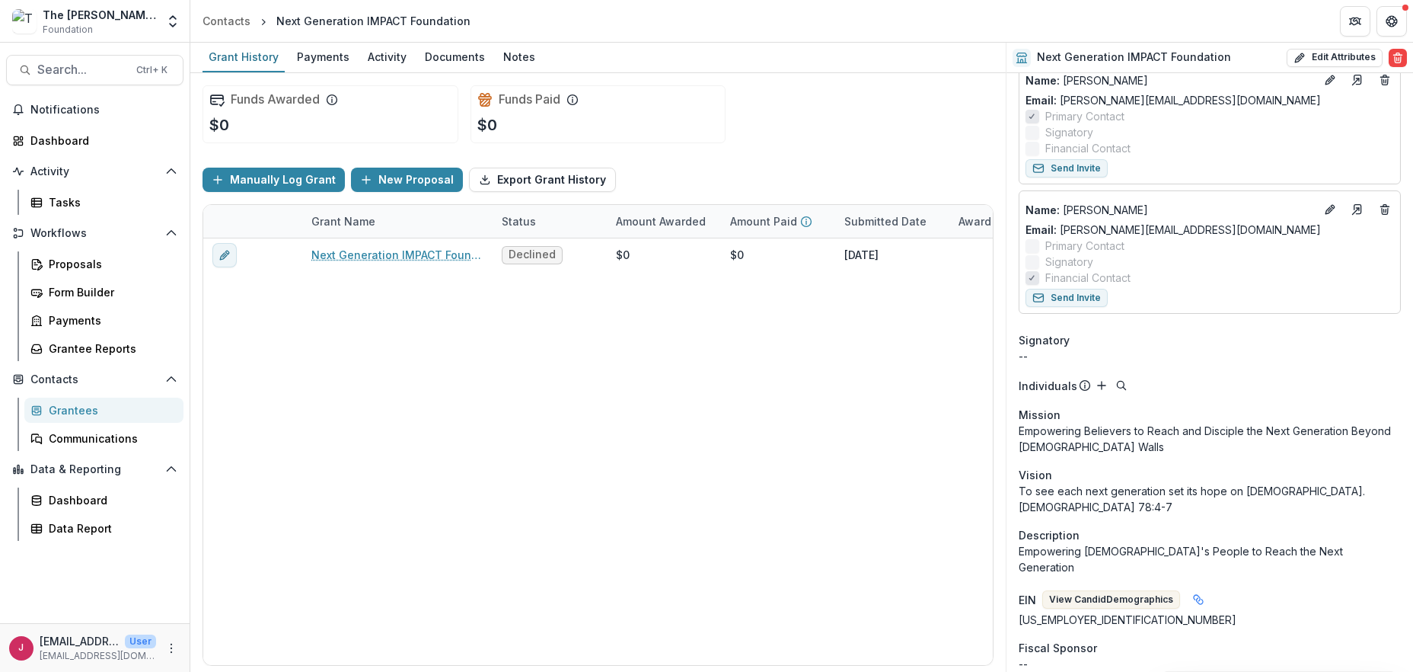
scroll to position [406, 0]
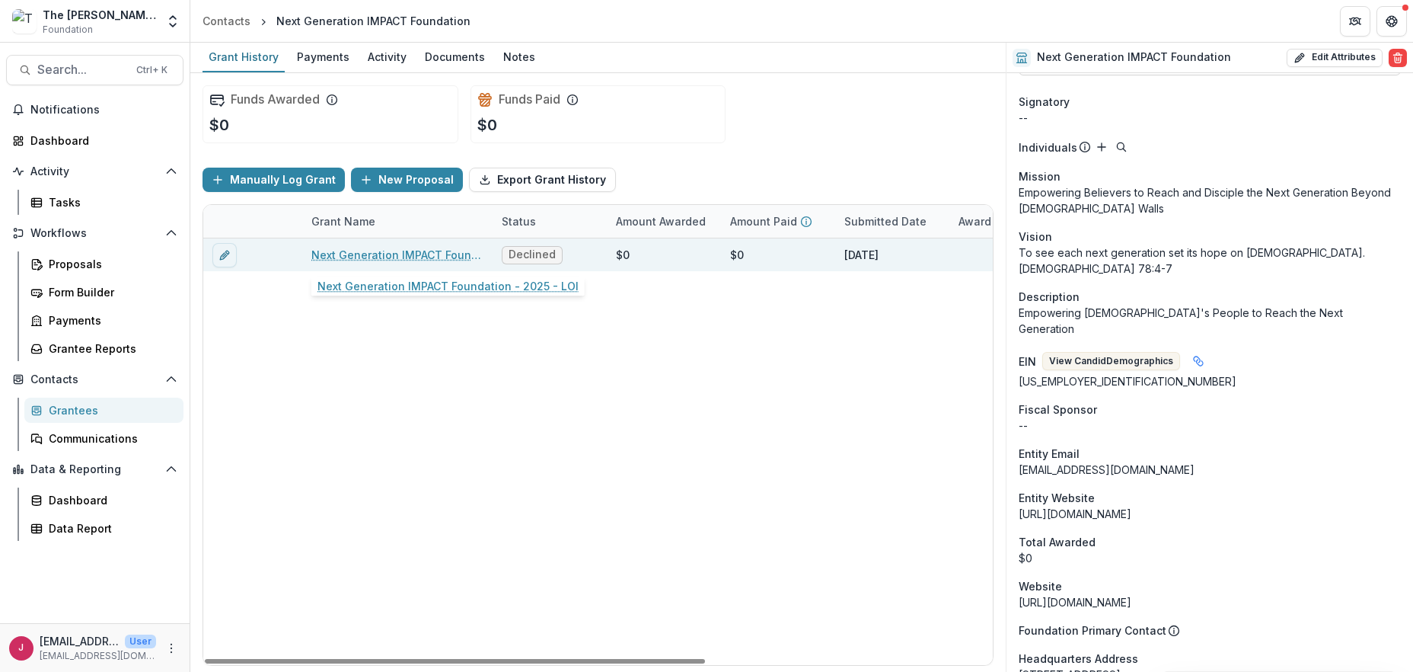
click at [404, 254] on link "Next Generation IMPACT Foundation - 2025 - LOI" at bounding box center [397, 255] width 172 height 16
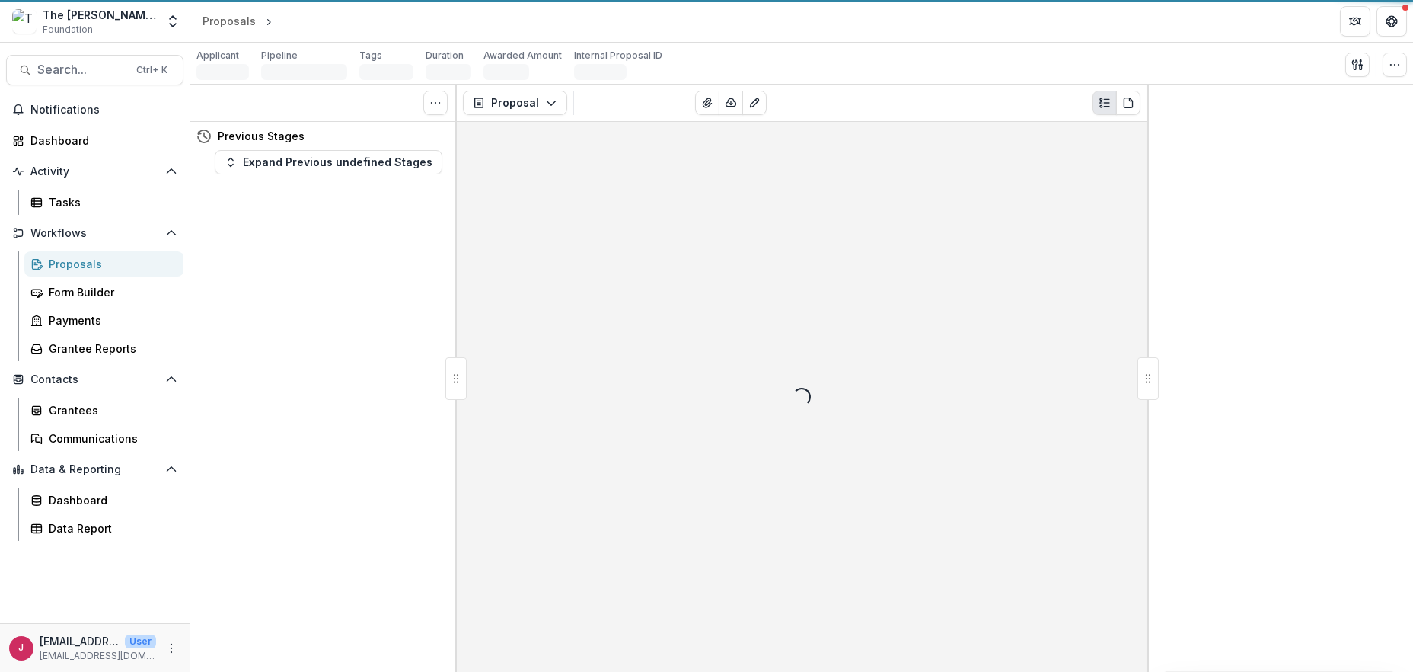
click at [404, 254] on div "Tasks 0 Show Cancelled Tasks Previous Stages Expand Previous undefined Stages" at bounding box center [323, 378] width 266 height 587
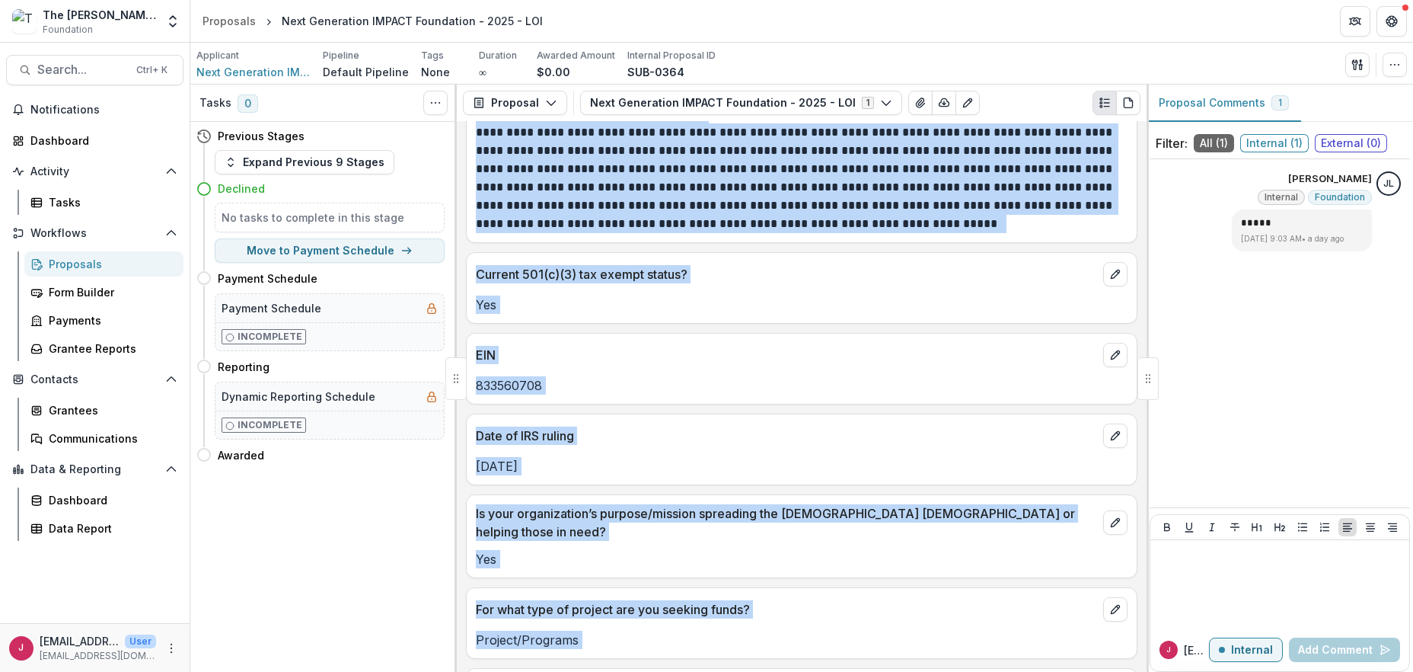
scroll to position [1624, 0]
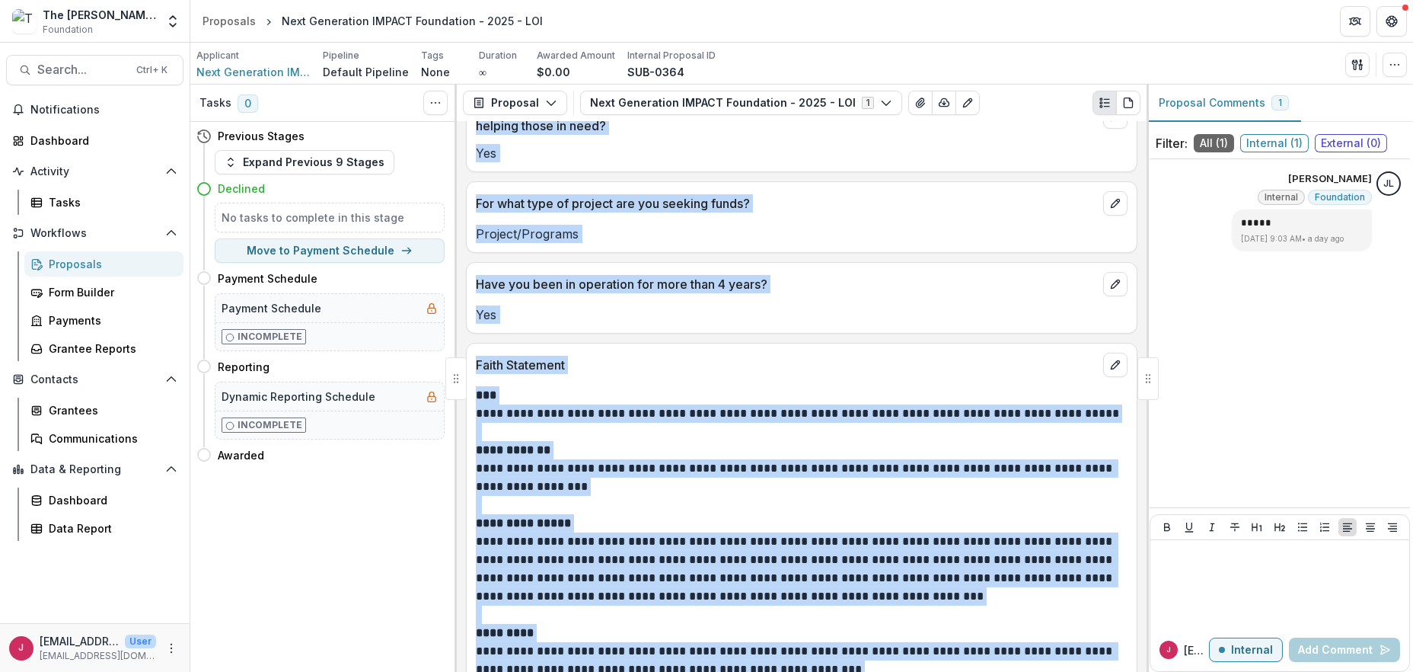
click at [656, 532] on p "**********" at bounding box center [799, 568] width 647 height 73
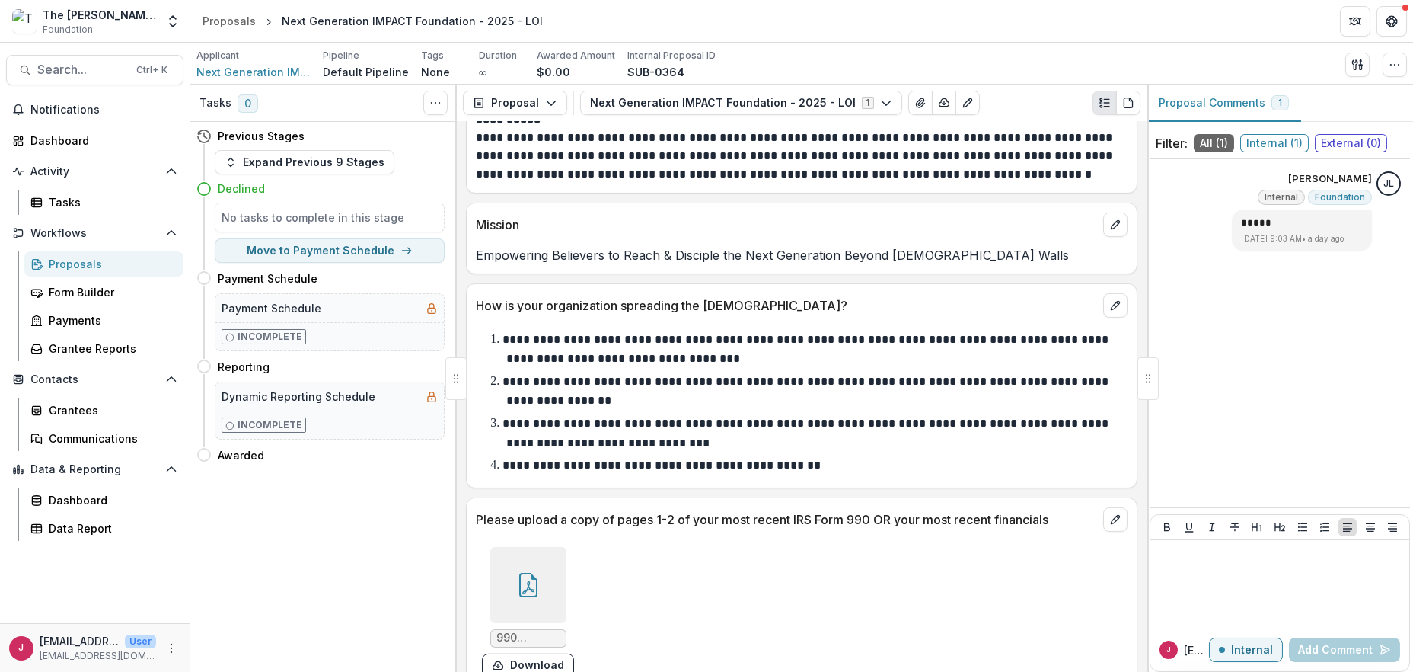
scroll to position [2482, 0]
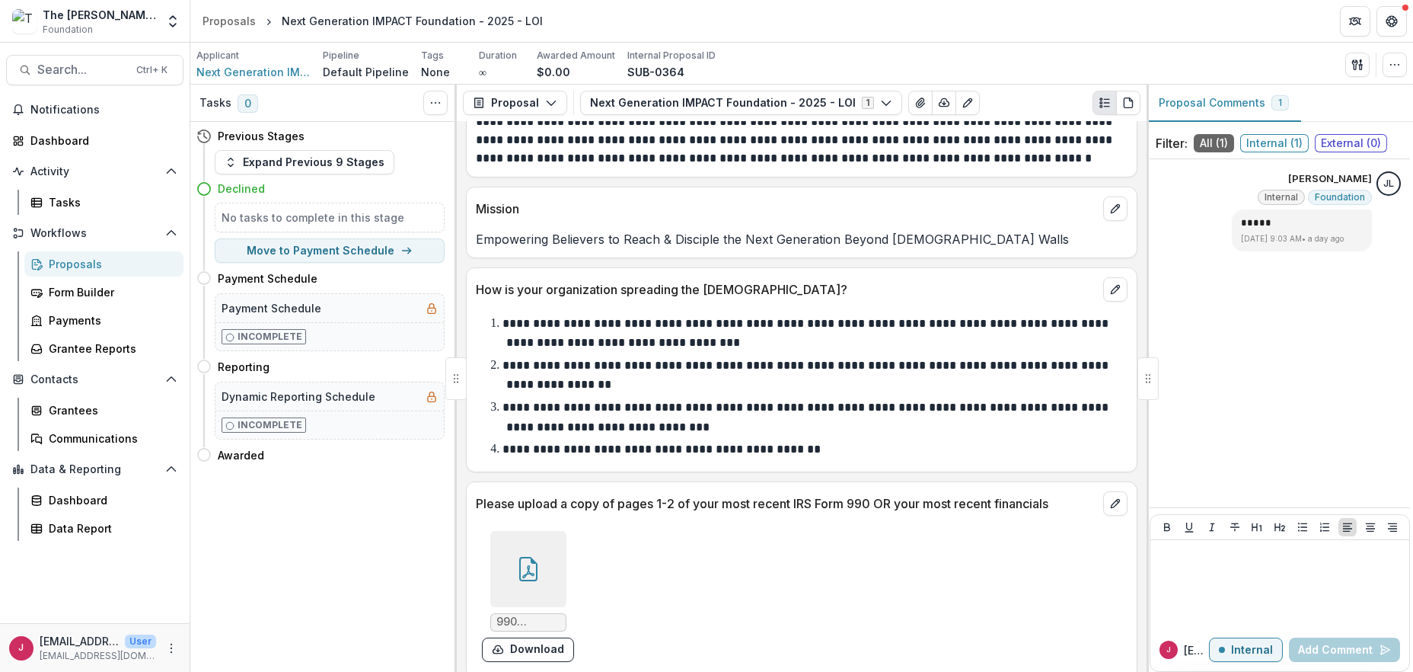
click at [516, 557] on icon at bounding box center [528, 569] width 24 height 24
click at [514, 555] on div "Loading..." at bounding box center [707, 337] width 825 height 440
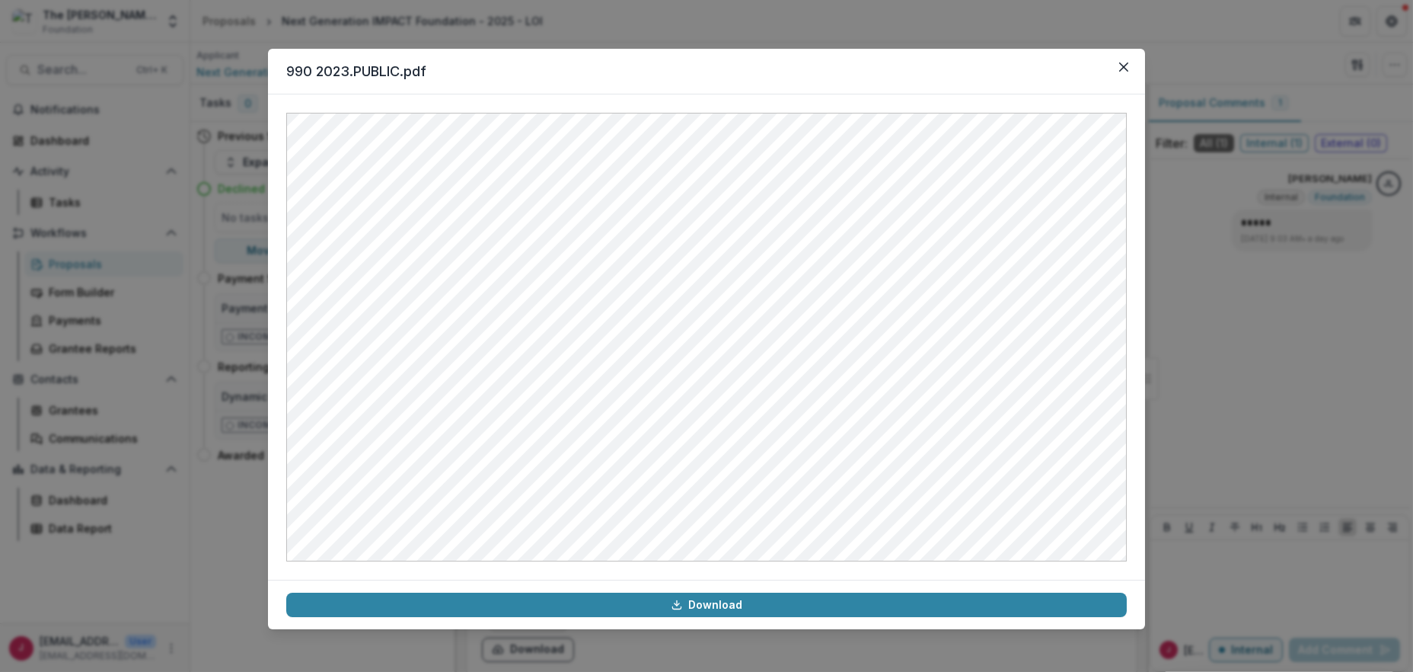
drag, startPoint x: 1118, startPoint y: 68, endPoint x: 544, endPoint y: 21, distance: 576.8
click at [1115, 69] on button "Close" at bounding box center [1124, 67] width 24 height 24
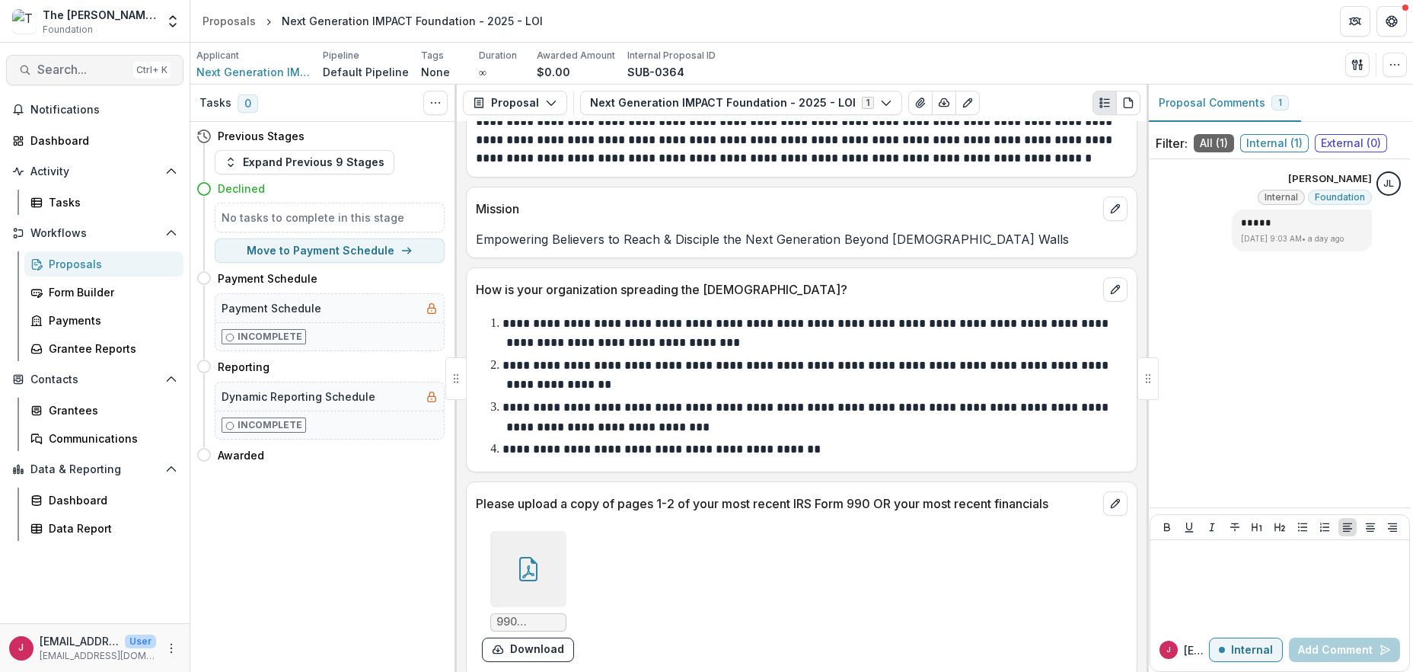
click at [85, 72] on span "Search..." at bounding box center [82, 69] width 90 height 14
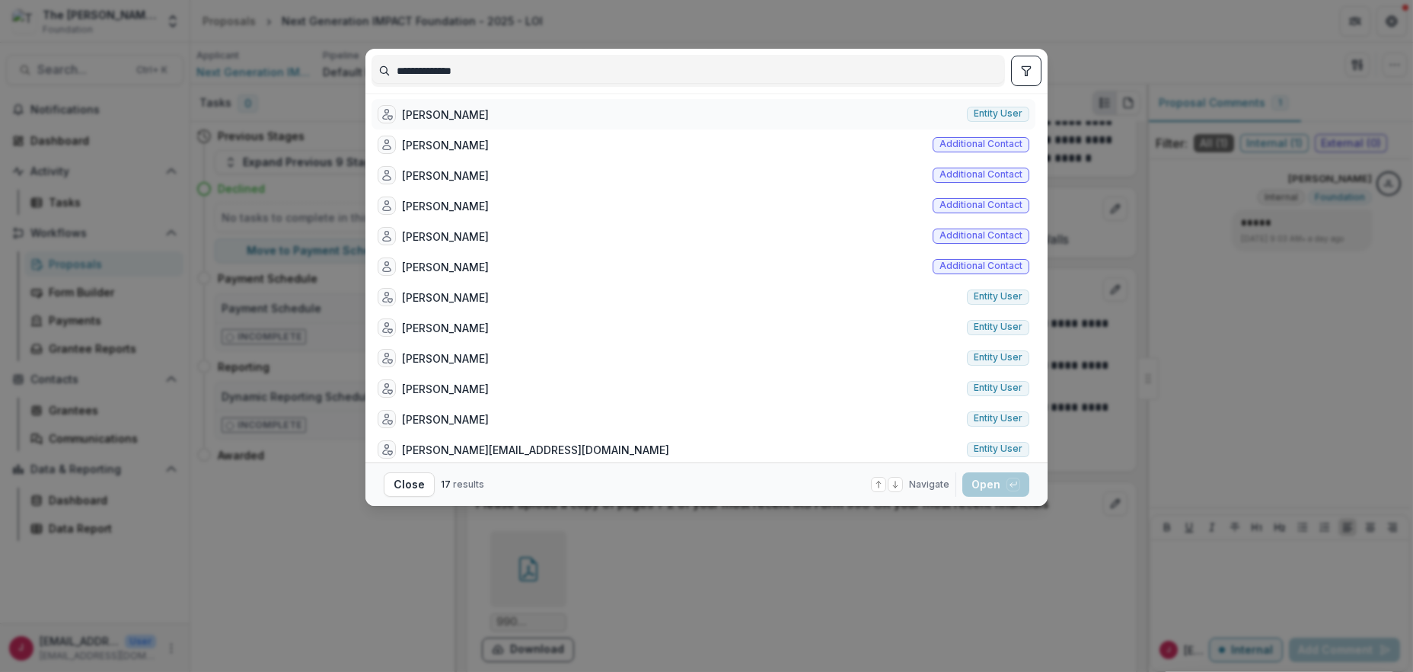
type input "**********"
click at [435, 111] on div "[PERSON_NAME]" at bounding box center [445, 115] width 87 height 16
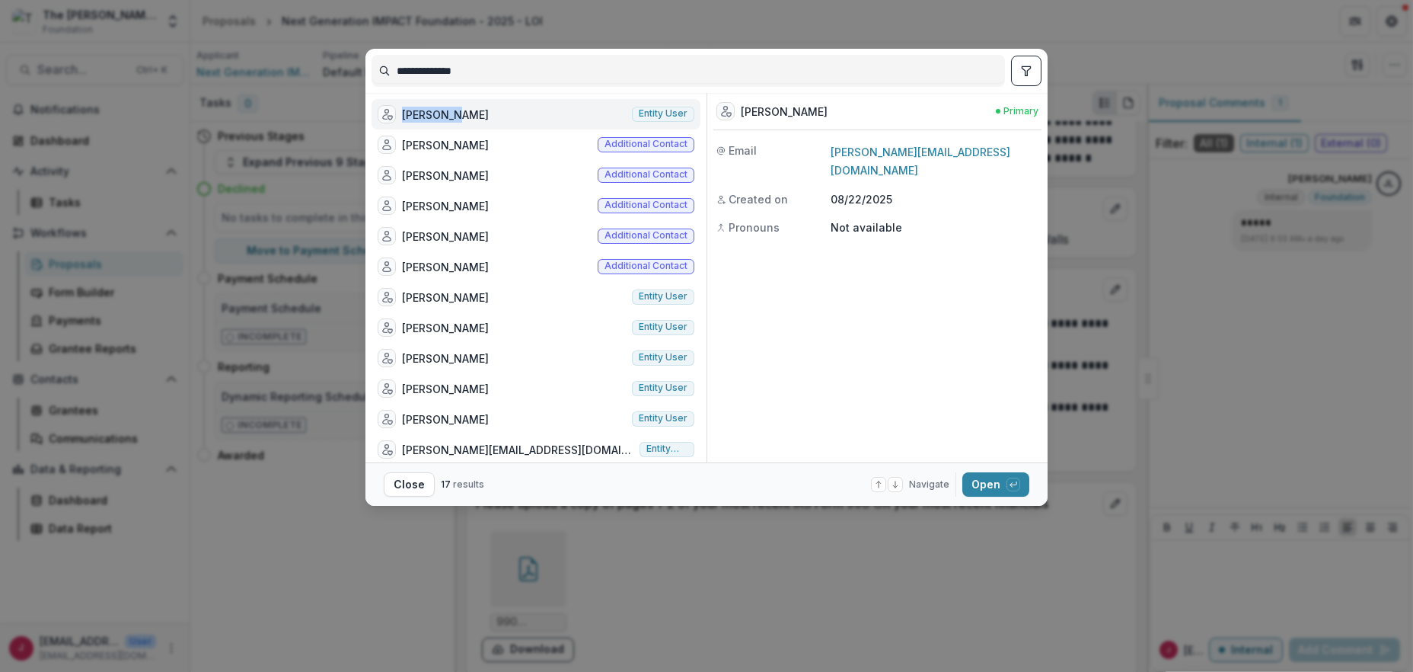
click at [435, 111] on div "[PERSON_NAME]" at bounding box center [445, 115] width 87 height 16
